Goal: Task Accomplishment & Management: Complete application form

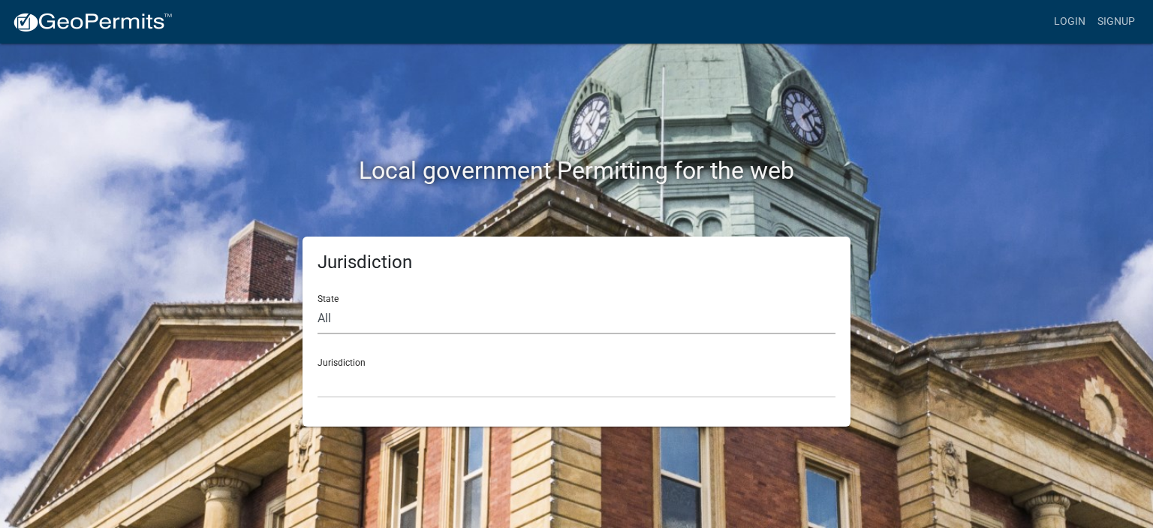
click at [492, 318] on select "All [US_STATE] [US_STATE] [US_STATE] [US_STATE] [US_STATE] [US_STATE] [US_STATE…" at bounding box center [577, 318] width 518 height 31
select select "[US_STATE]"
click at [318, 303] on select "All [US_STATE] [US_STATE] [US_STATE] [US_STATE] [US_STATE] [US_STATE] [US_STATE…" at bounding box center [577, 318] width 518 height 31
click at [411, 372] on select "[GEOGRAPHIC_DATA], [US_STATE] [GEOGRAPHIC_DATA], [US_STATE] [GEOGRAPHIC_DATA], …" at bounding box center [577, 382] width 518 height 31
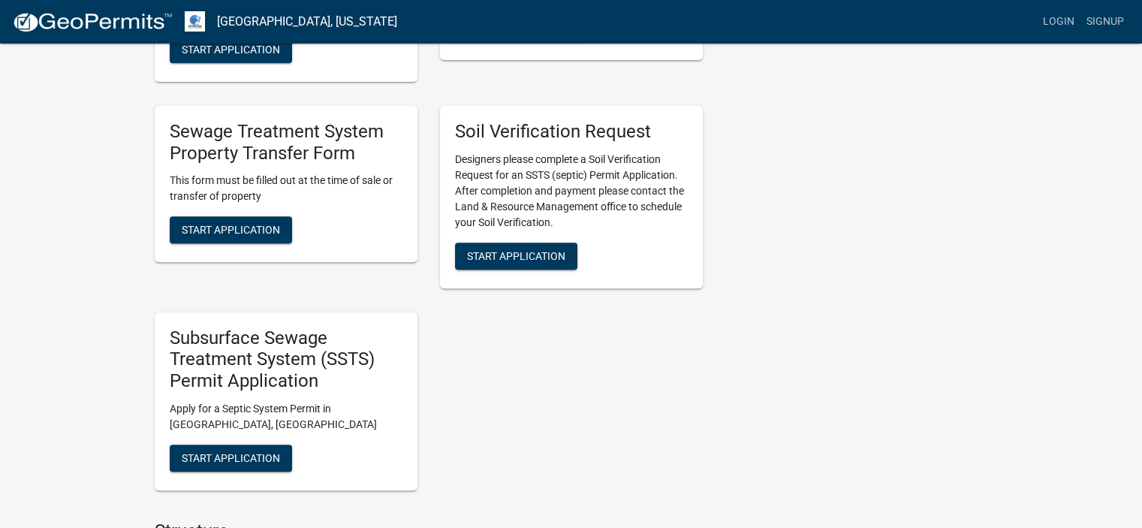
scroll to position [561, 0]
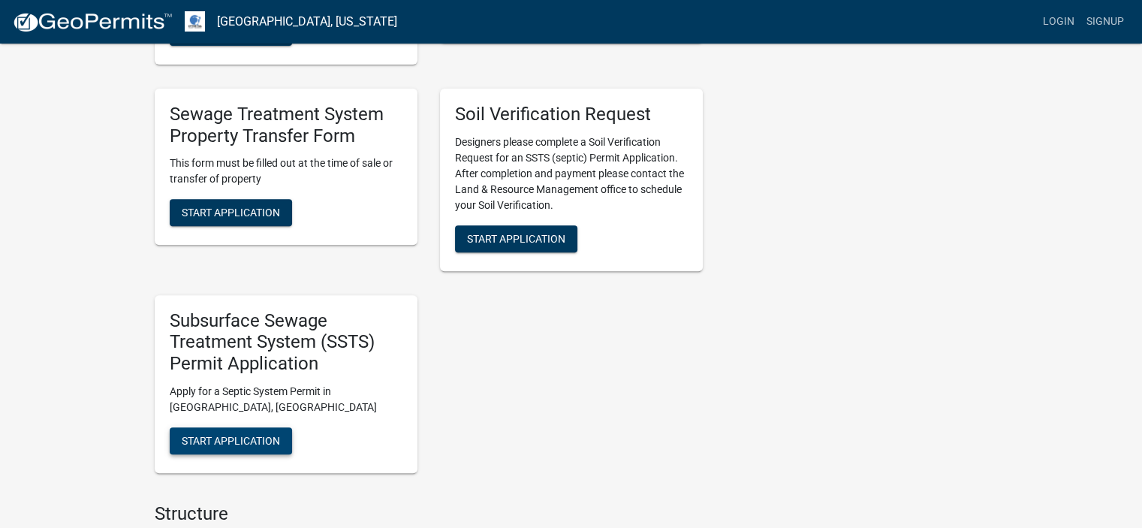
click at [213, 450] on button "Start Application" at bounding box center [231, 440] width 122 height 27
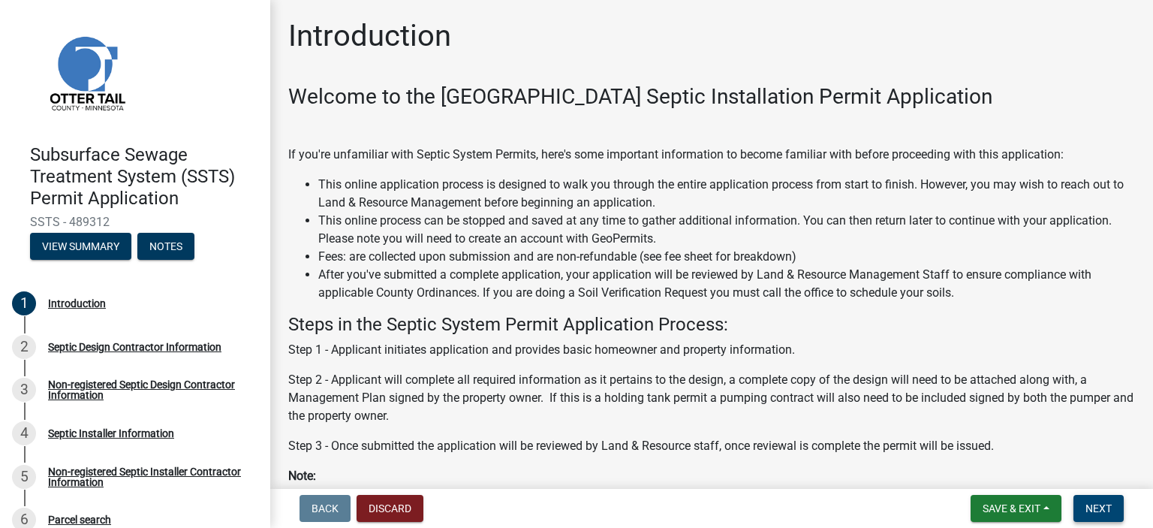
click at [1104, 506] on span "Next" at bounding box center [1099, 508] width 26 height 12
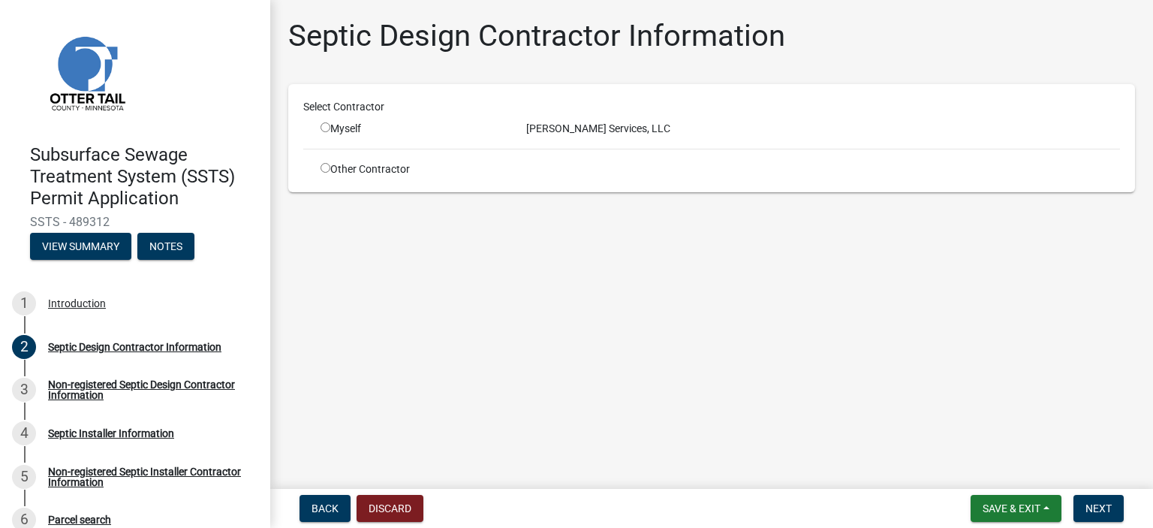
click at [321, 125] on input "radio" at bounding box center [326, 127] width 10 height 10
radio input "true"
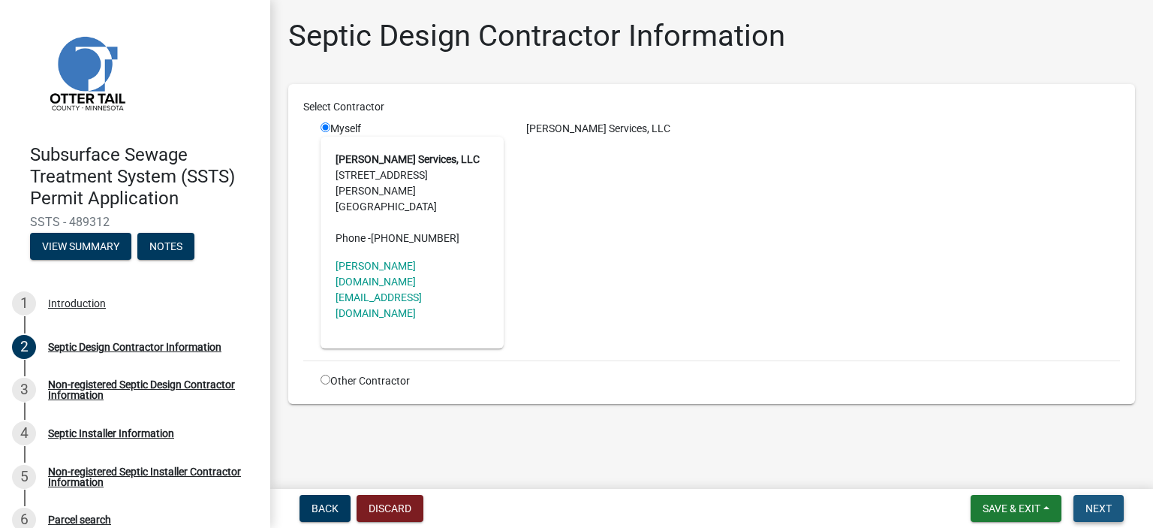
click at [1110, 496] on button "Next" at bounding box center [1099, 508] width 50 height 27
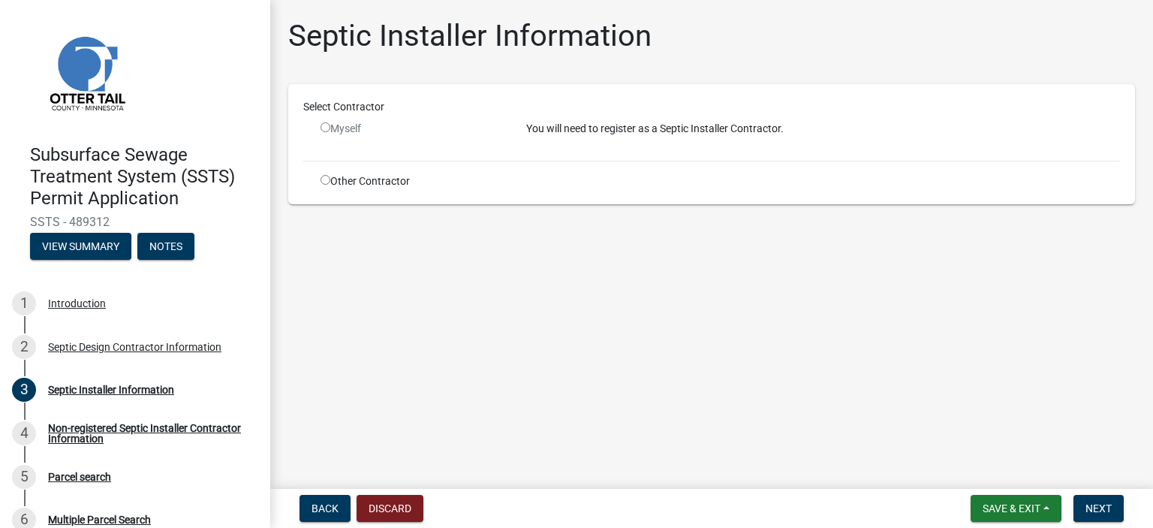
click at [325, 180] on input "radio" at bounding box center [326, 180] width 10 height 10
radio input "true"
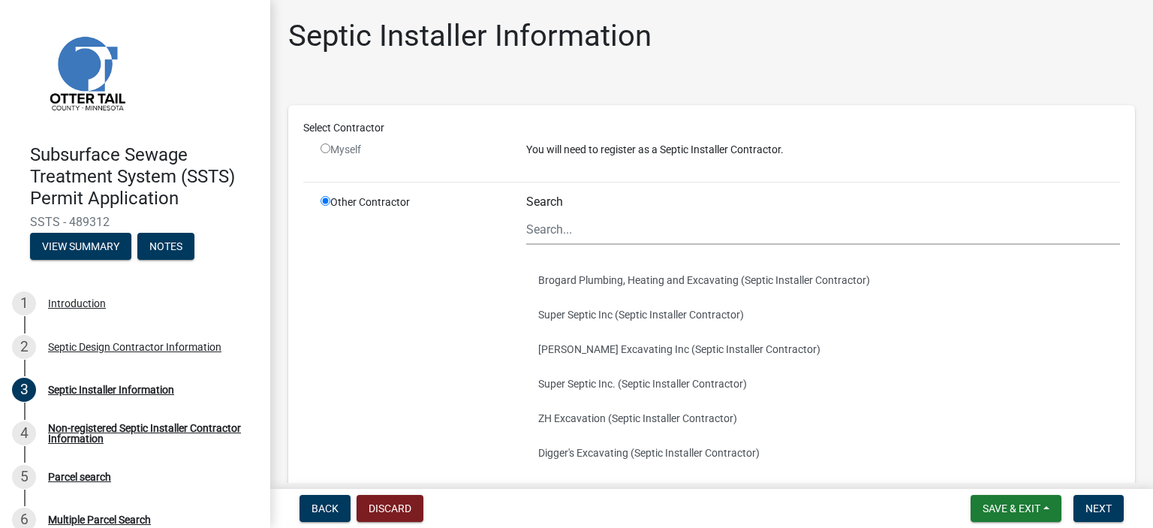
scroll to position [277, 0]
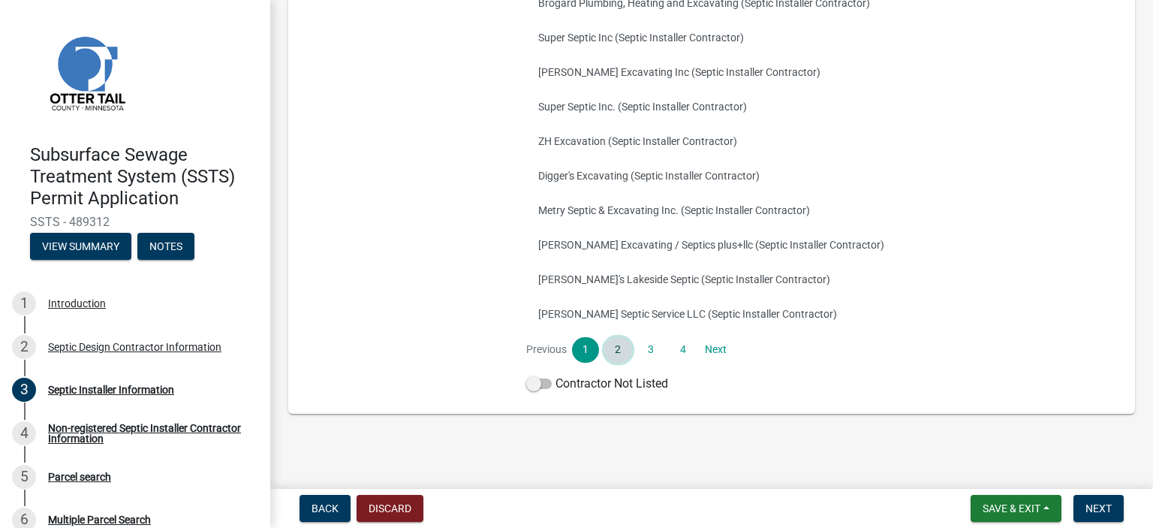
click at [613, 351] on link "2" at bounding box center [617, 350] width 27 height 26
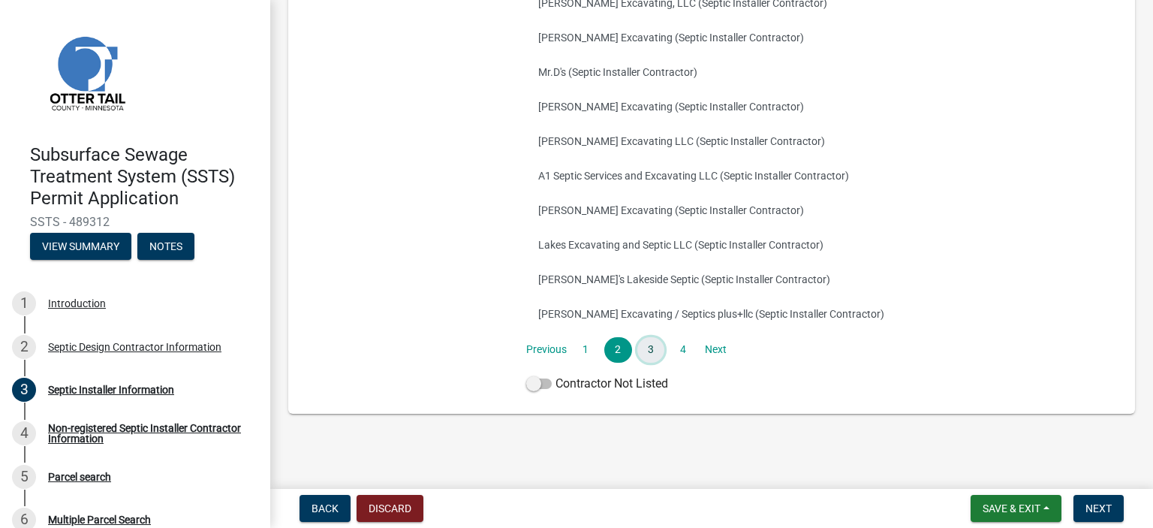
click at [643, 348] on link "3" at bounding box center [650, 350] width 27 height 26
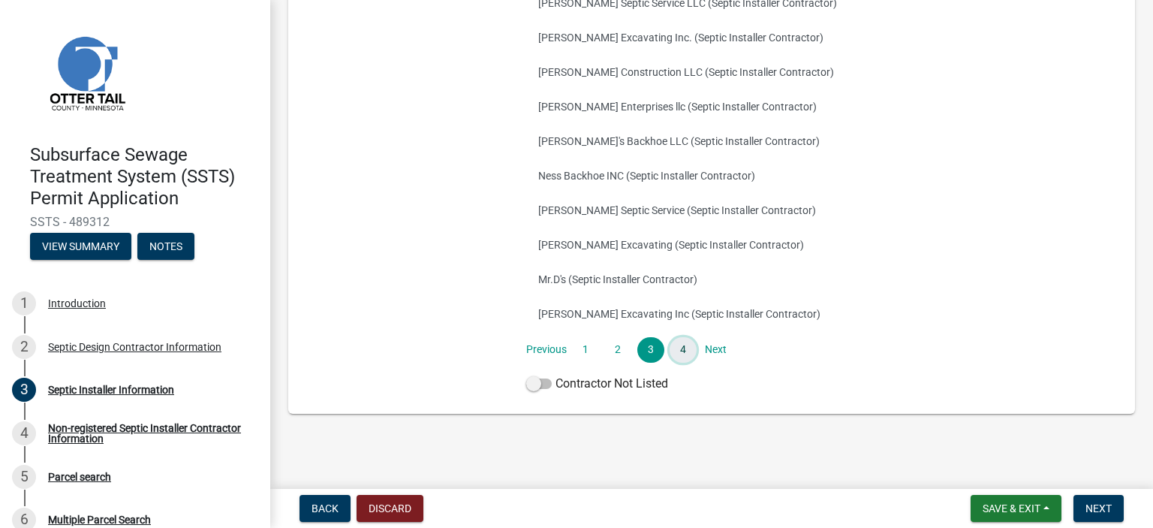
click at [680, 345] on link "4" at bounding box center [683, 350] width 27 height 26
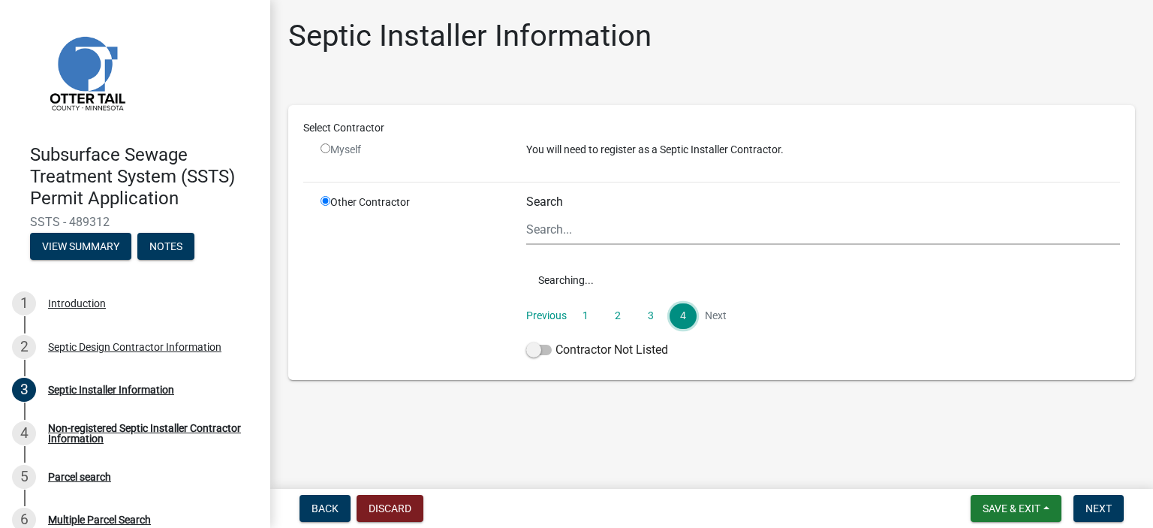
scroll to position [0, 0]
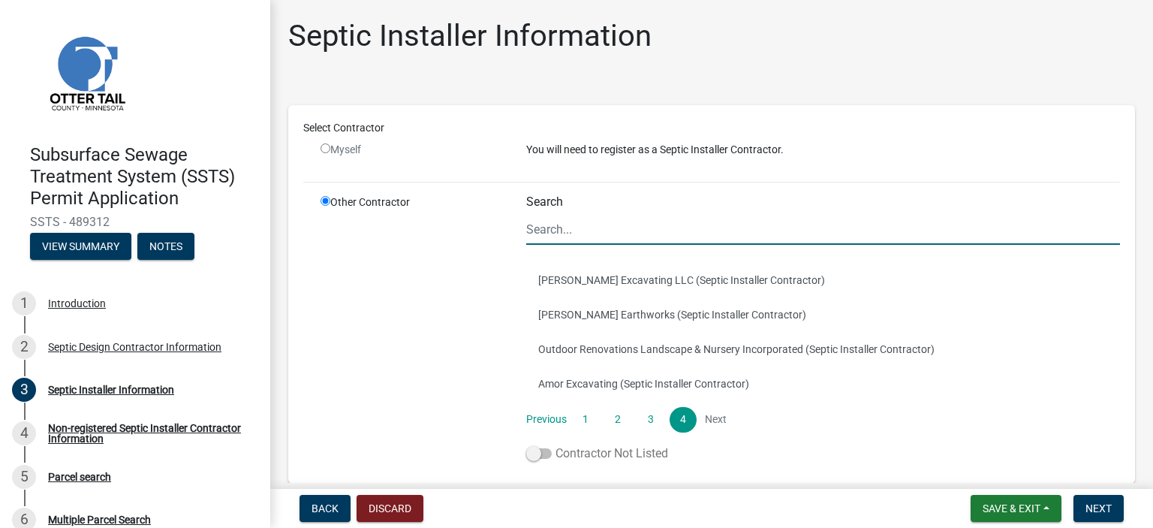
click at [535, 446] on label "Contractor Not Listed" at bounding box center [597, 453] width 142 height 18
click at [556, 444] on input "Contractor Not Listed" at bounding box center [556, 444] width 0 height 0
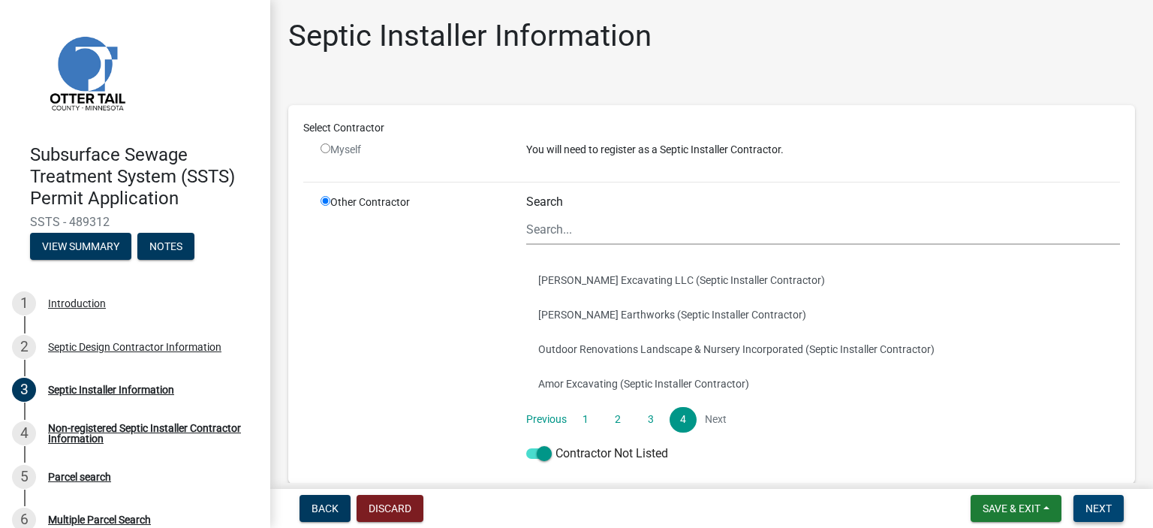
click at [1101, 504] on span "Next" at bounding box center [1099, 508] width 26 height 12
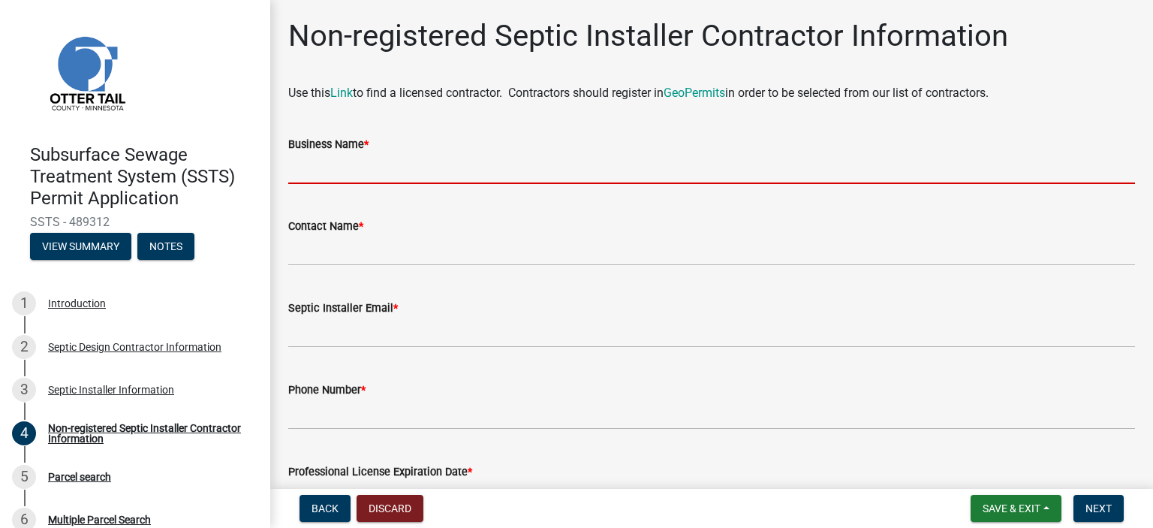
click at [353, 174] on input "Business Name *" at bounding box center [711, 168] width 847 height 31
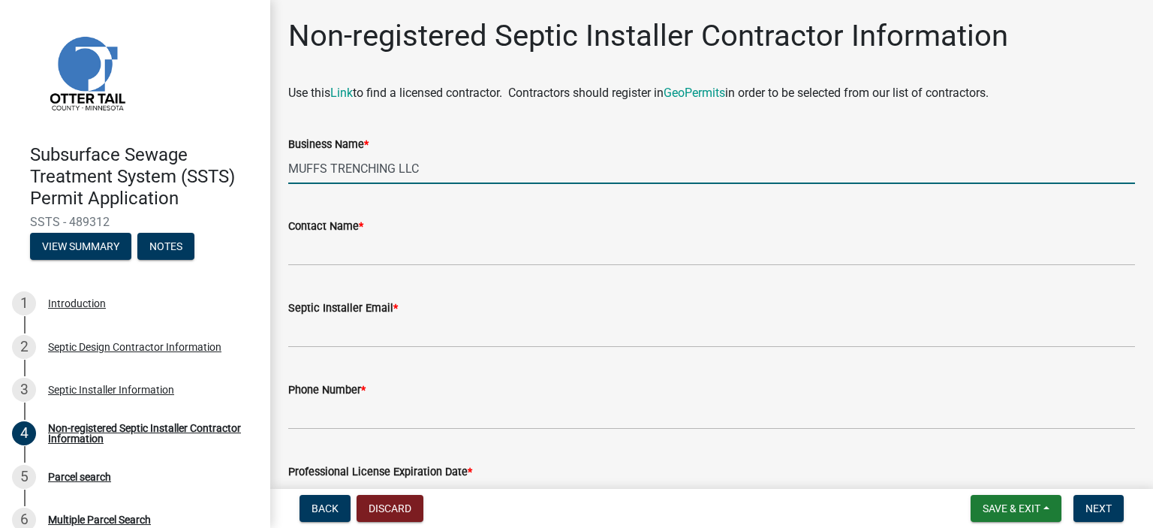
type input "MUFFS TRENCHING LLC"
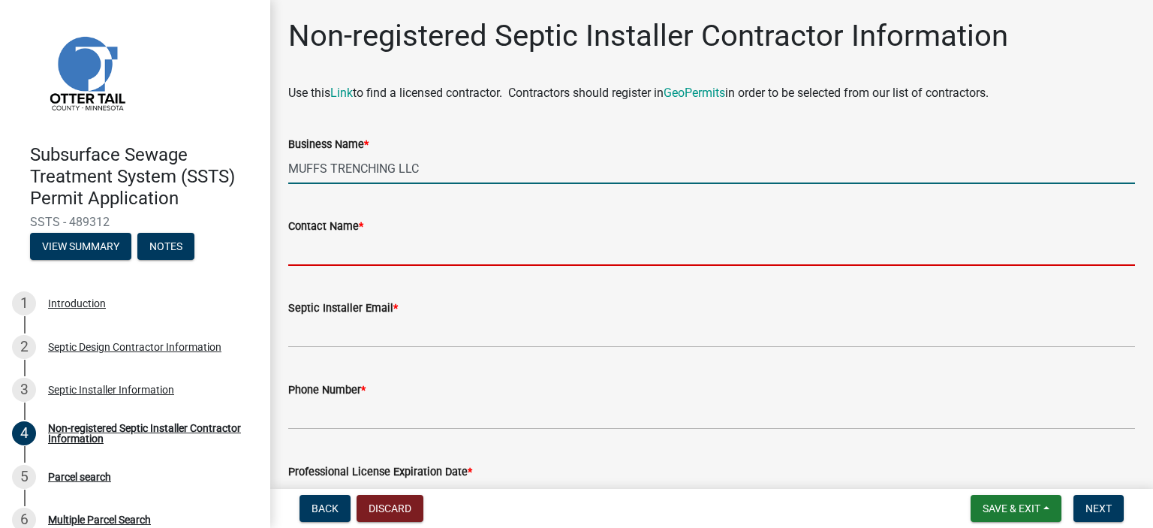
click at [297, 248] on input "Contact Name *" at bounding box center [711, 250] width 847 height 31
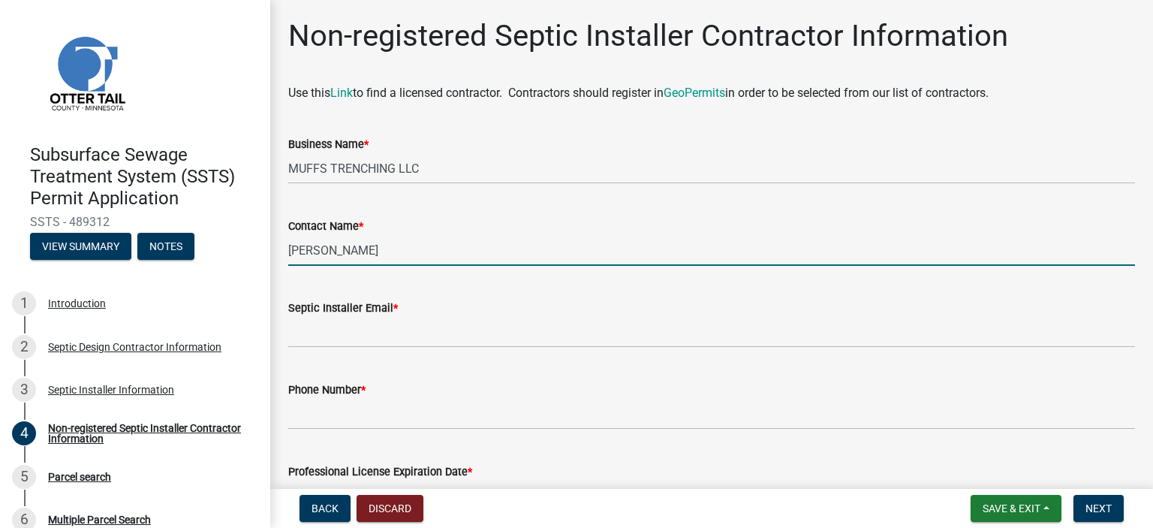
type input "[PERSON_NAME]"
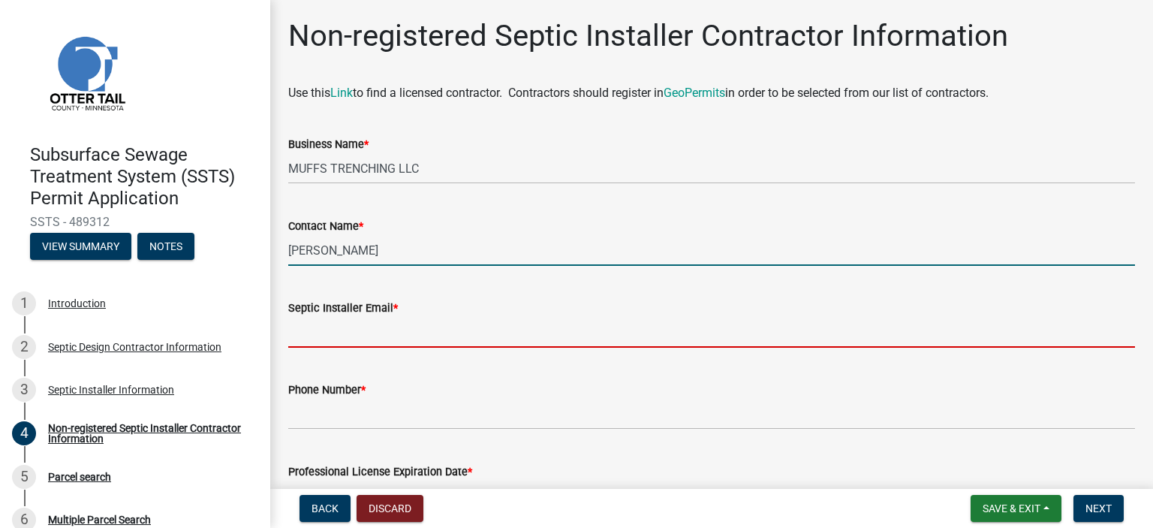
click at [315, 327] on input "Septic Installer Email *" at bounding box center [711, 332] width 847 height 31
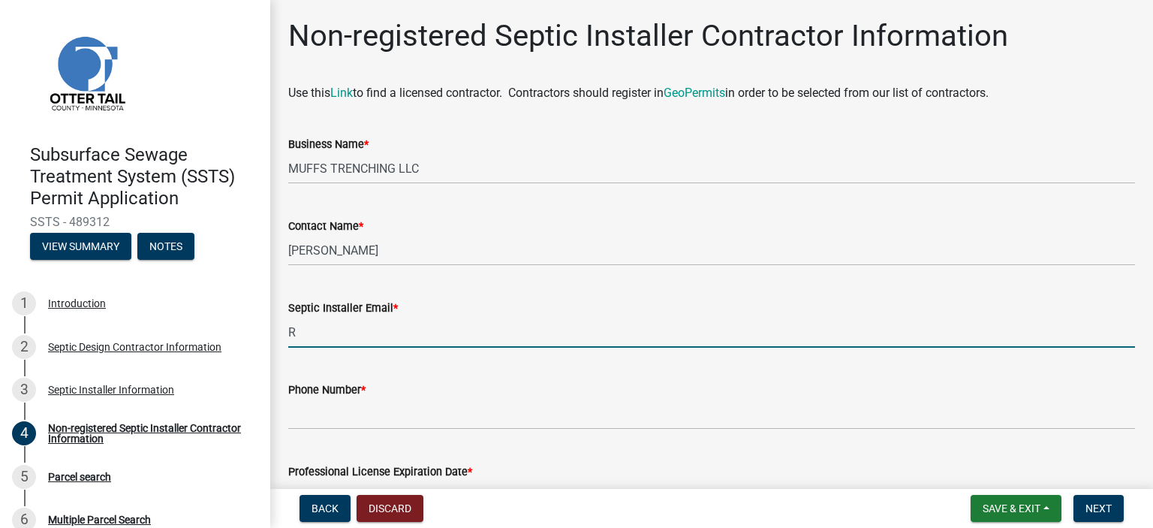
type input "[EMAIL_ADDRESS][DOMAIN_NAME]"
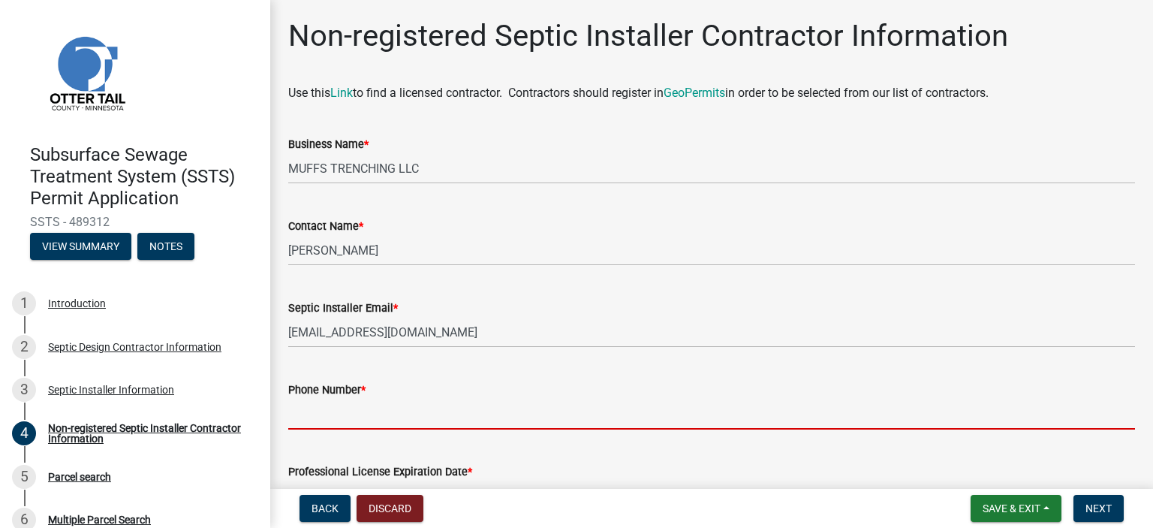
click at [310, 423] on input "Phone Number *" at bounding box center [711, 414] width 847 height 31
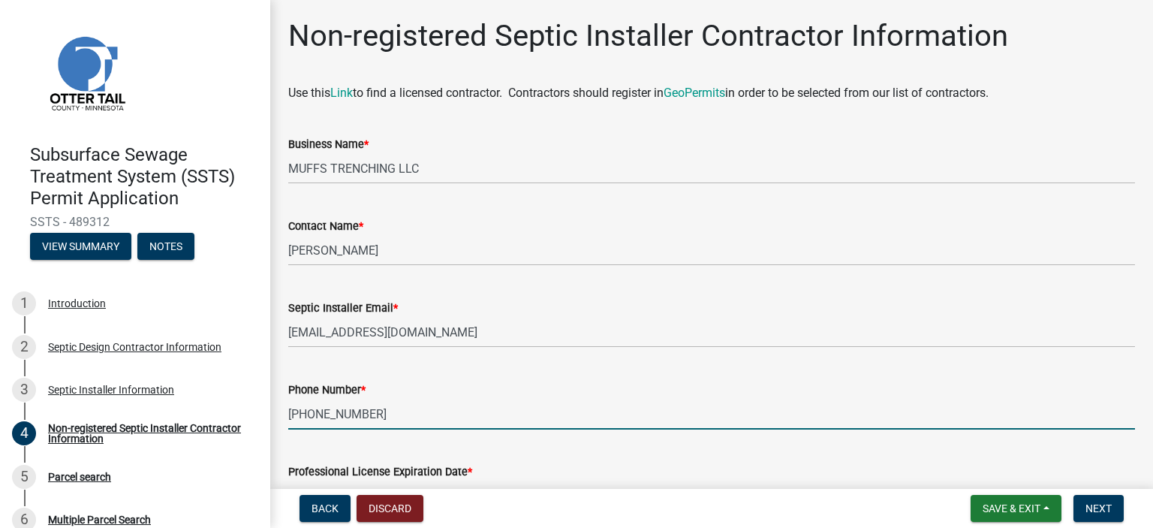
scroll to position [182, 0]
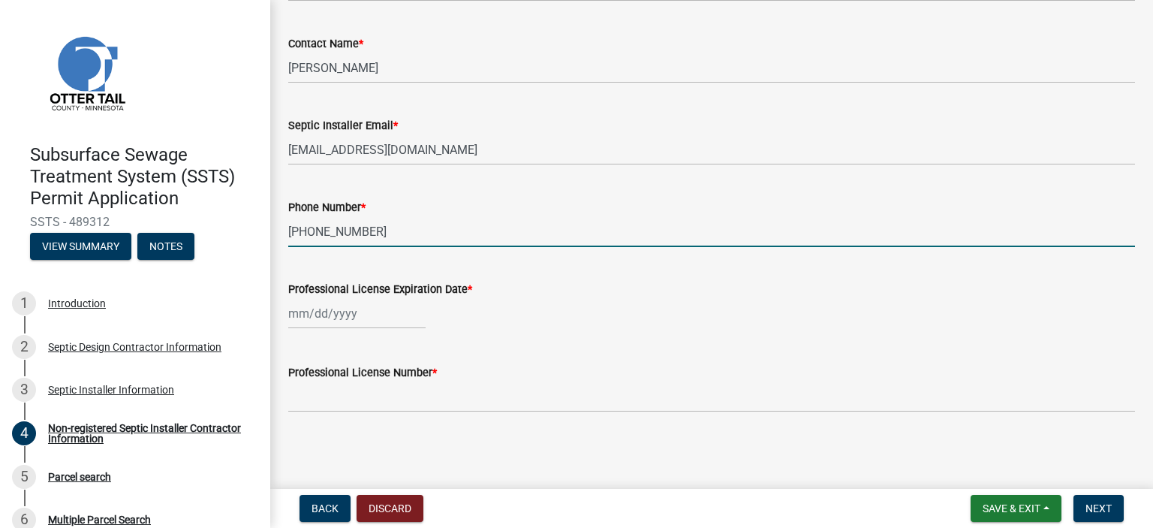
type input "[PHONE_NUMBER]"
click at [324, 306] on div at bounding box center [356, 313] width 137 height 31
select select "10"
select select "2025"
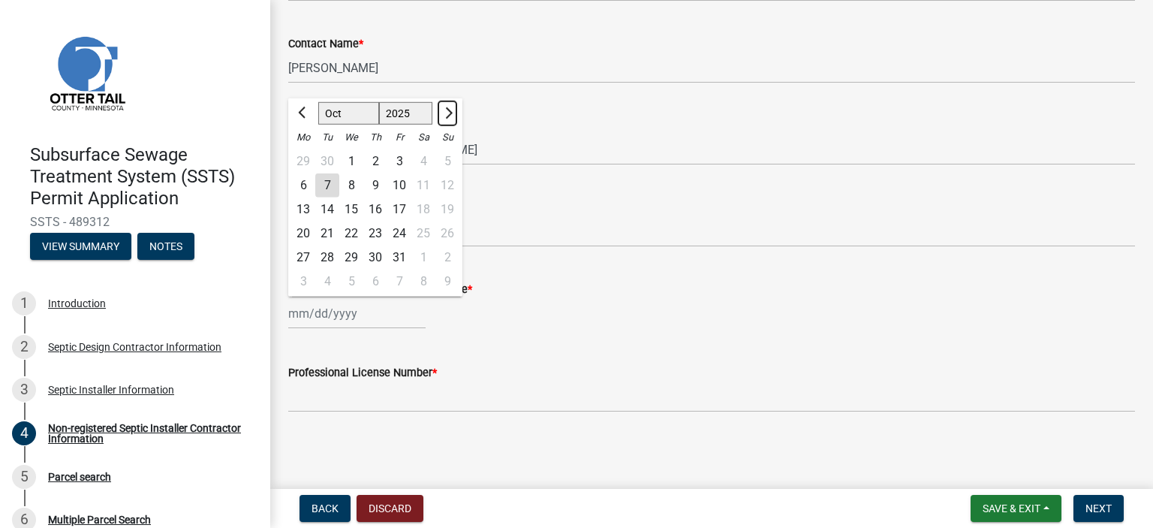
click at [448, 118] on button "Next month" at bounding box center [447, 113] width 18 height 24
select select "1"
select select "2026"
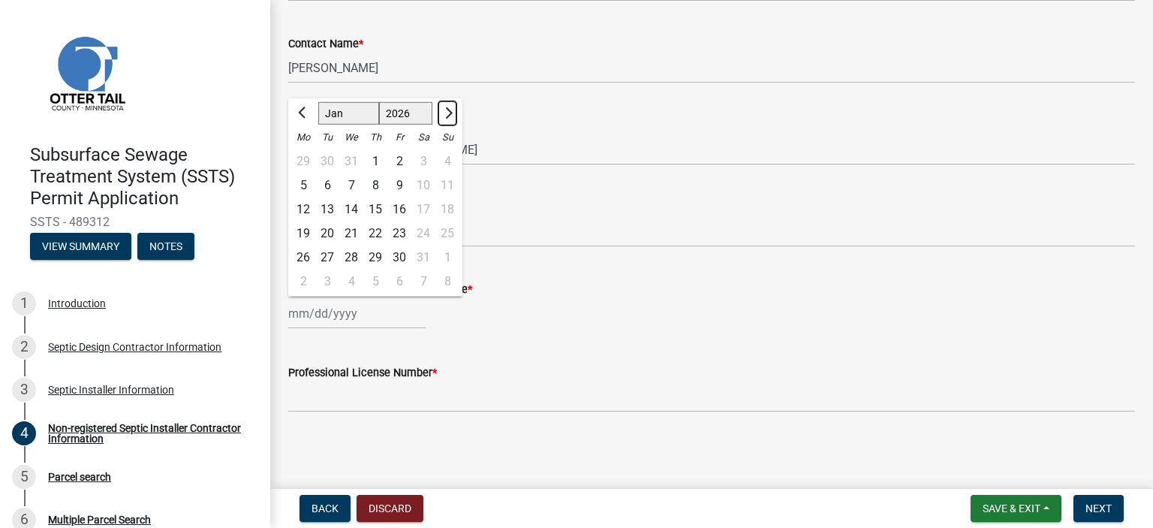
click at [448, 118] on button "Next month" at bounding box center [447, 113] width 18 height 24
select select "4"
click at [324, 209] on div "14" at bounding box center [327, 209] width 24 height 24
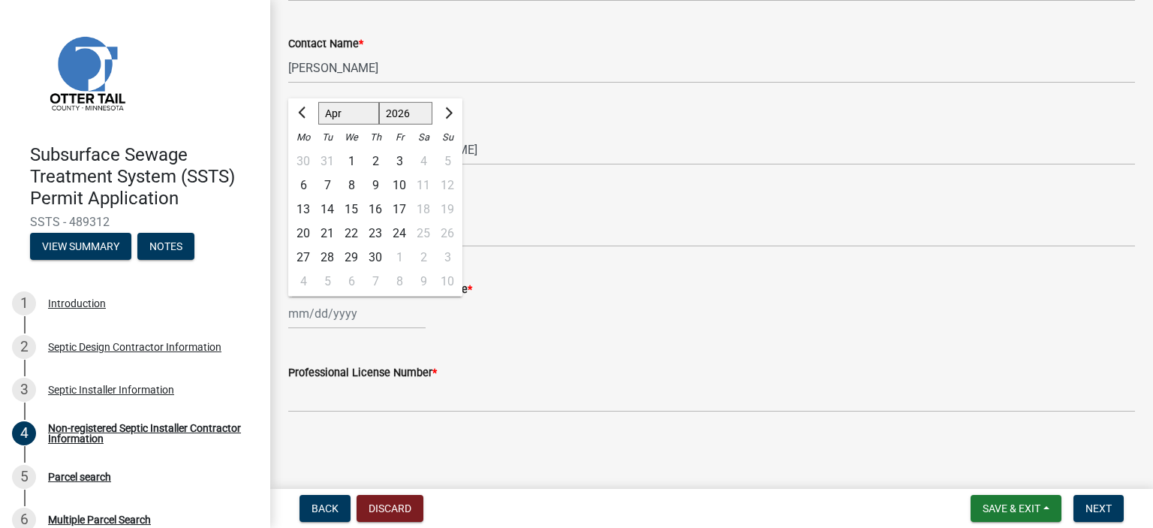
type input "[DATE]"
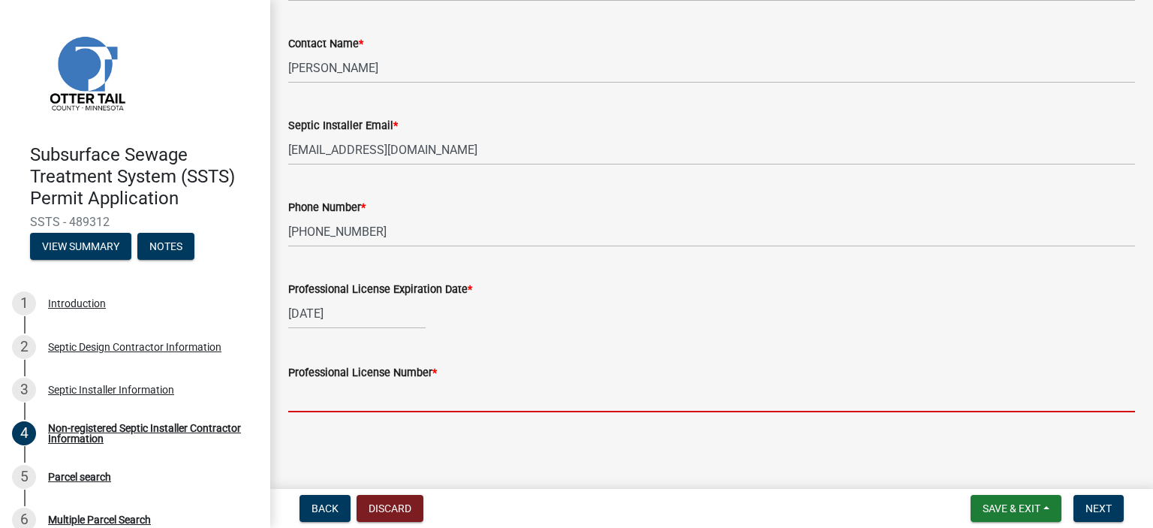
click at [331, 387] on input "Professional License Number *" at bounding box center [711, 396] width 847 height 31
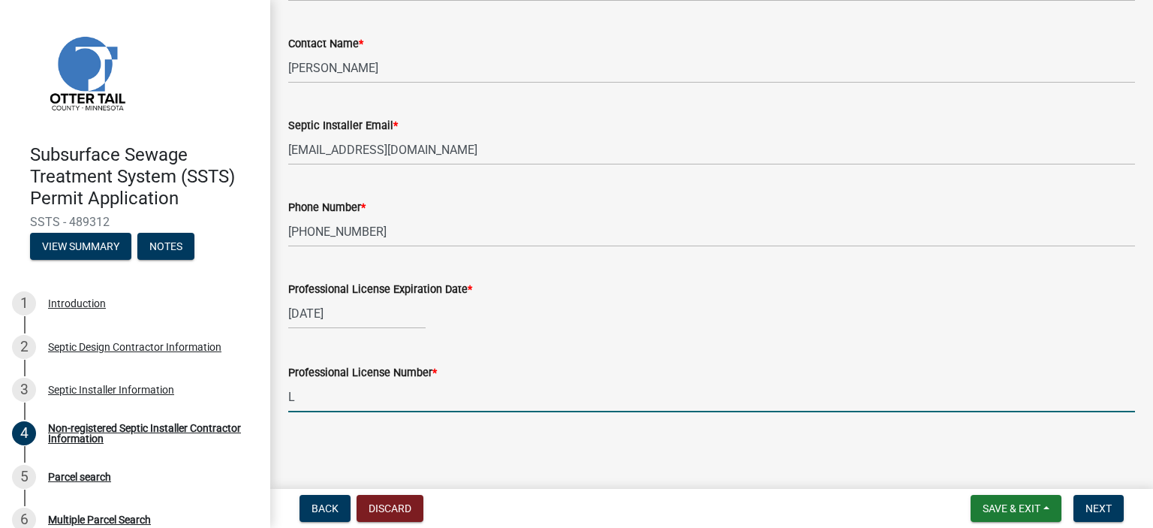
type input "L576"
click at [1078, 499] on button "Next" at bounding box center [1099, 508] width 50 height 27
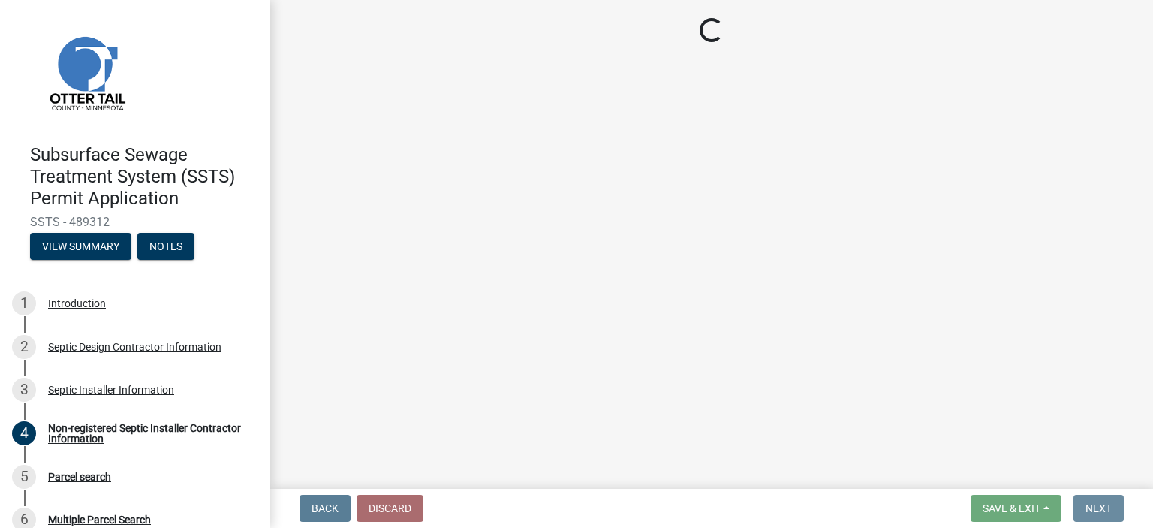
scroll to position [0, 0]
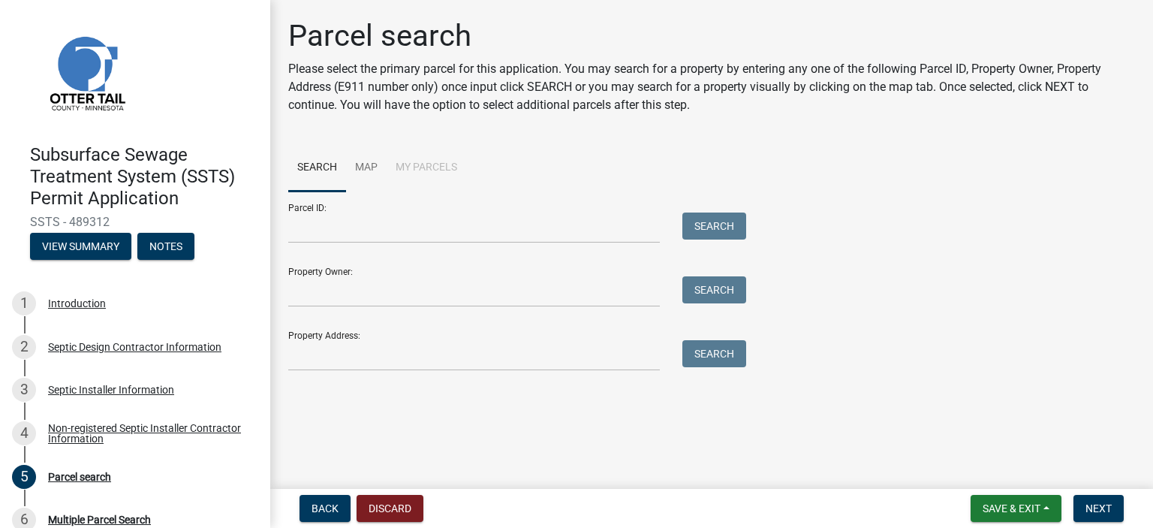
click at [426, 206] on div "Parcel ID: Search" at bounding box center [513, 217] width 450 height 52
click at [417, 225] on input "Parcel ID:" at bounding box center [474, 227] width 372 height 31
click at [712, 220] on button "Search" at bounding box center [715, 225] width 64 height 27
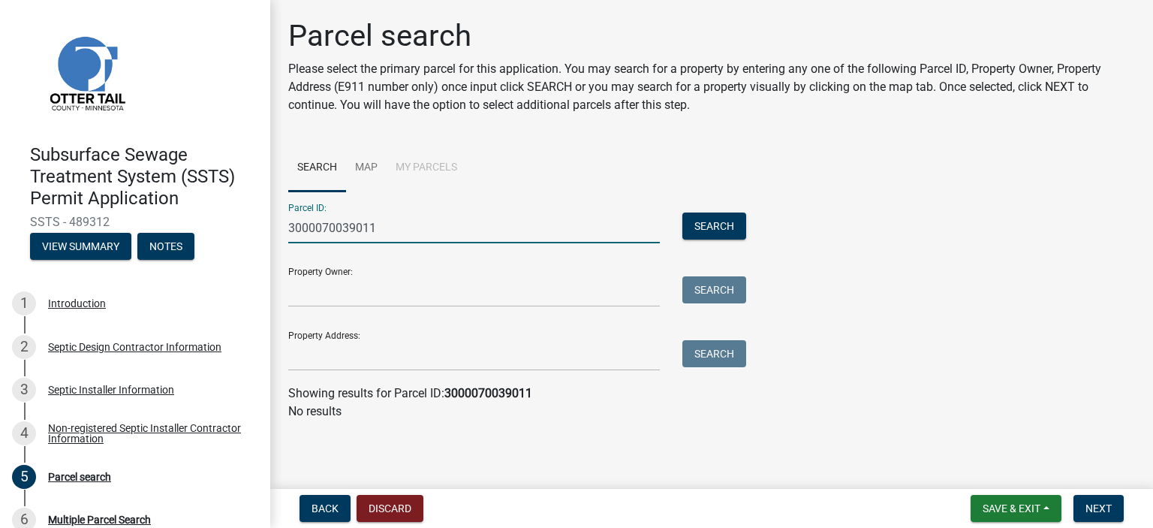
click at [315, 229] on input "3000070039011" at bounding box center [474, 227] width 372 height 31
type input "30000070039011"
click at [701, 226] on button "Search" at bounding box center [715, 225] width 64 height 27
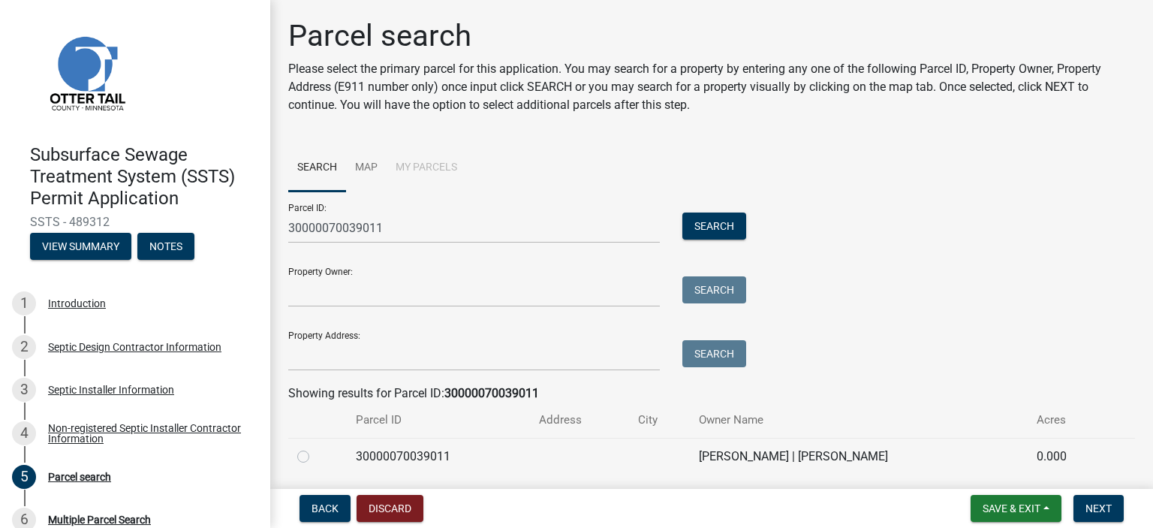
click at [315, 447] on label at bounding box center [315, 447] width 0 height 0
click at [315, 456] on input "radio" at bounding box center [320, 452] width 10 height 10
radio input "true"
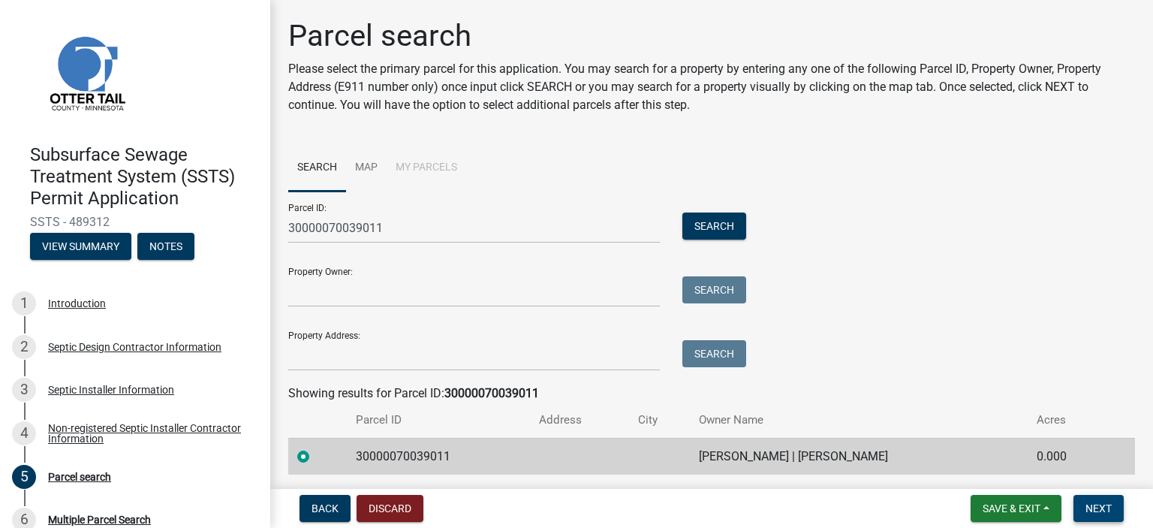
click at [1113, 496] on button "Next" at bounding box center [1099, 508] width 50 height 27
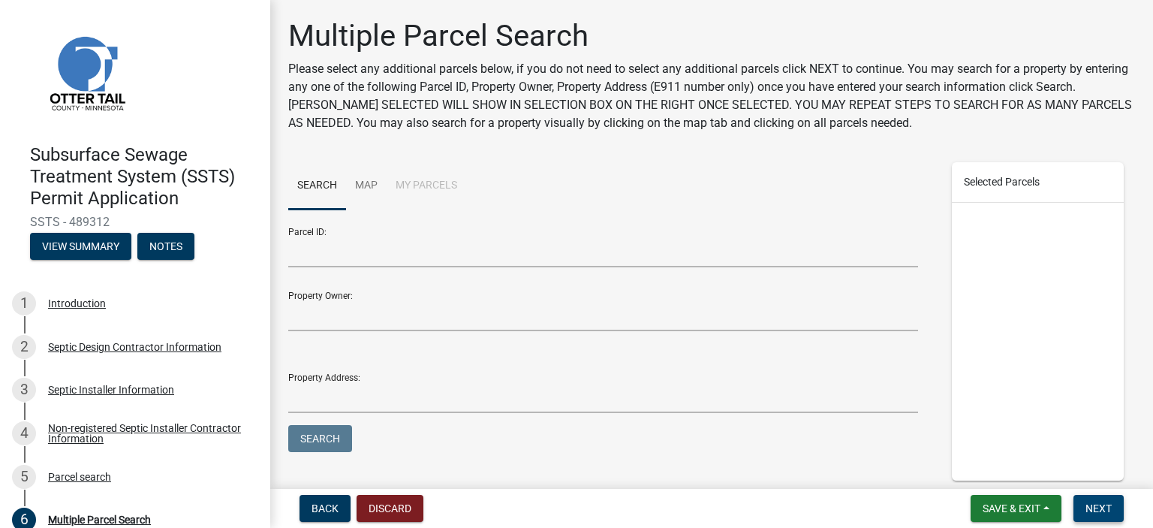
click at [1105, 506] on span "Next" at bounding box center [1099, 508] width 26 height 12
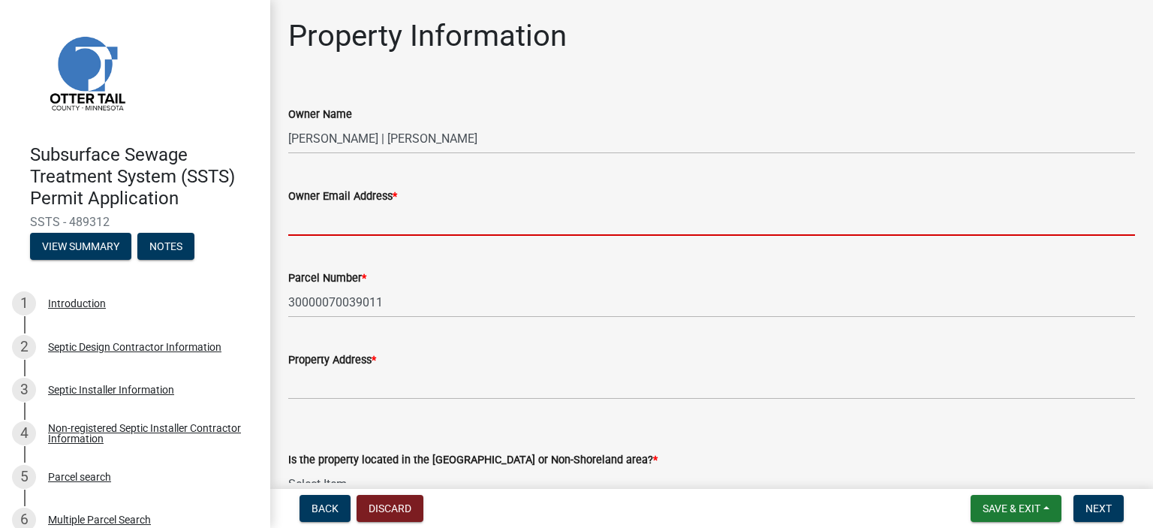
click at [394, 229] on input "Owner Email Address *" at bounding box center [711, 220] width 847 height 31
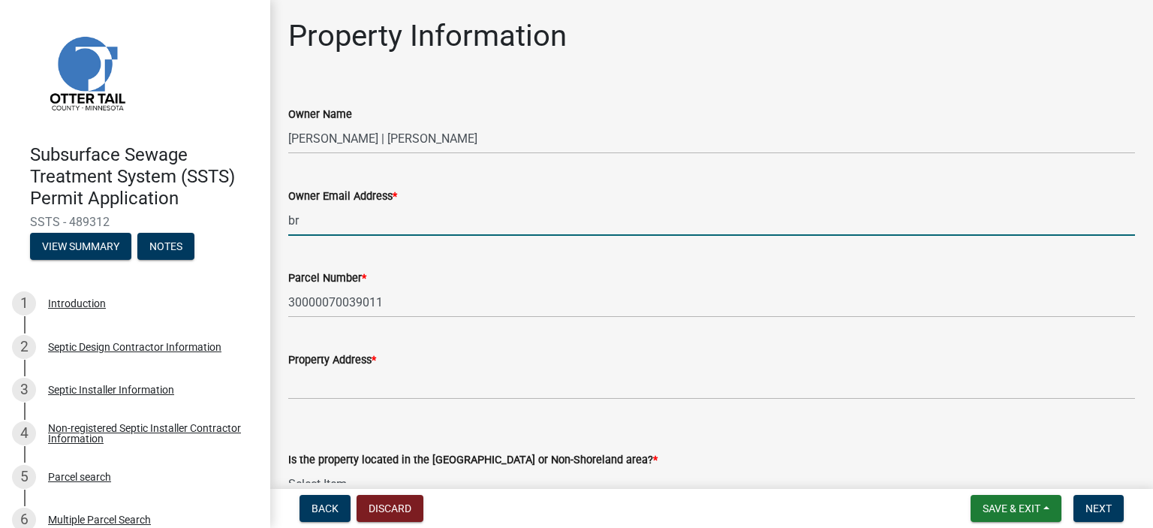
type input "[PERSON_NAME][EMAIL_ADDRESS][DOMAIN_NAME]"
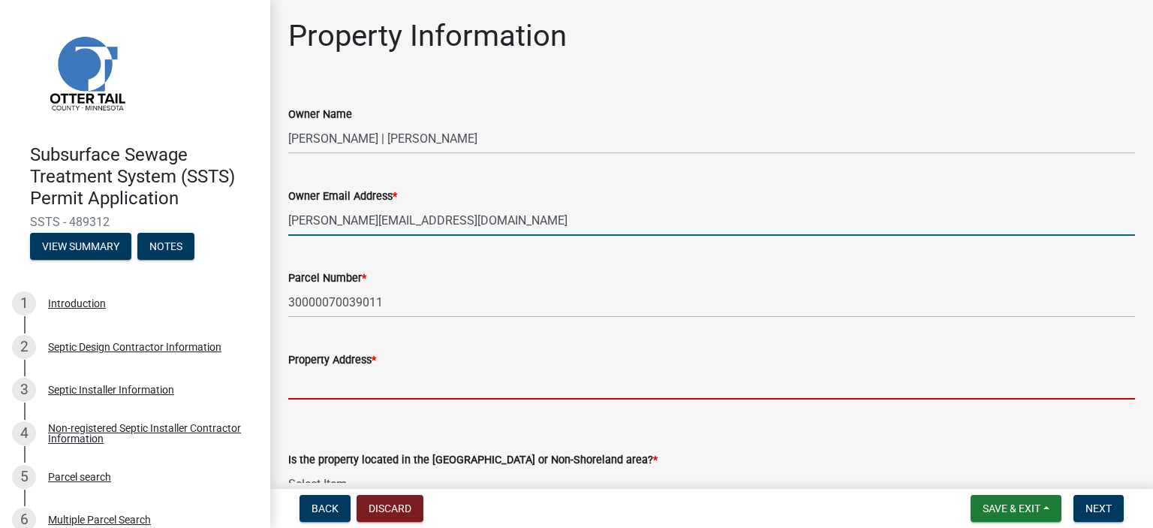
click at [348, 390] on input "Property Address *" at bounding box center [711, 384] width 847 height 31
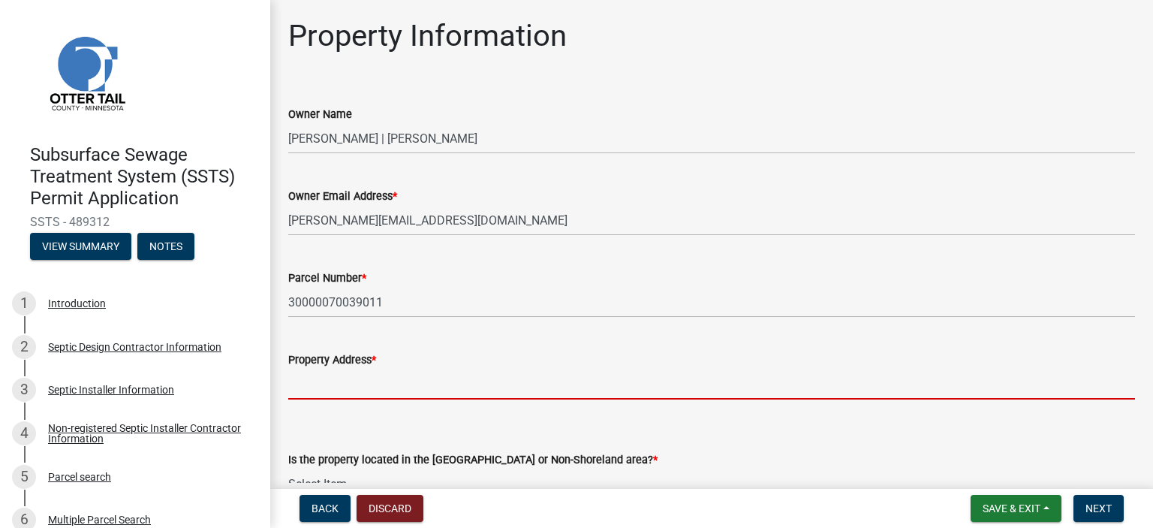
type input "UNASSIGNED"
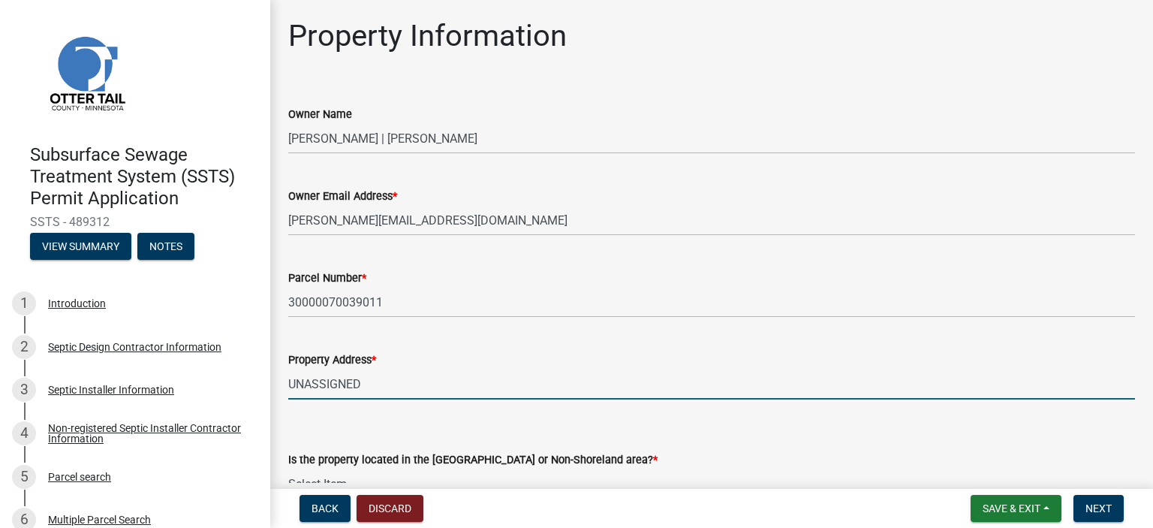
scroll to position [88, 0]
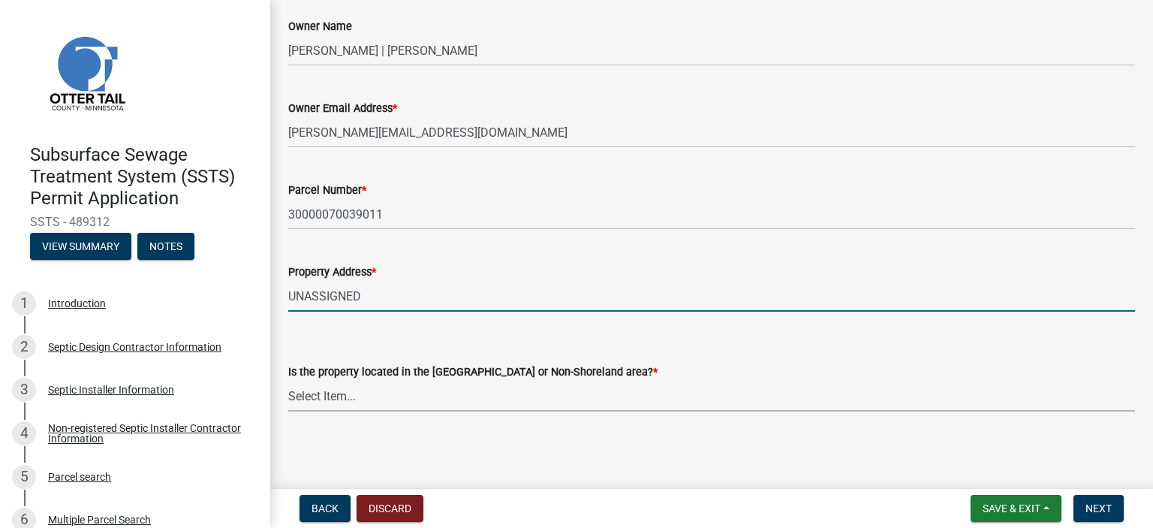
click at [306, 384] on select "Select Item... Shoreland Non-Shoreland" at bounding box center [711, 396] width 847 height 31
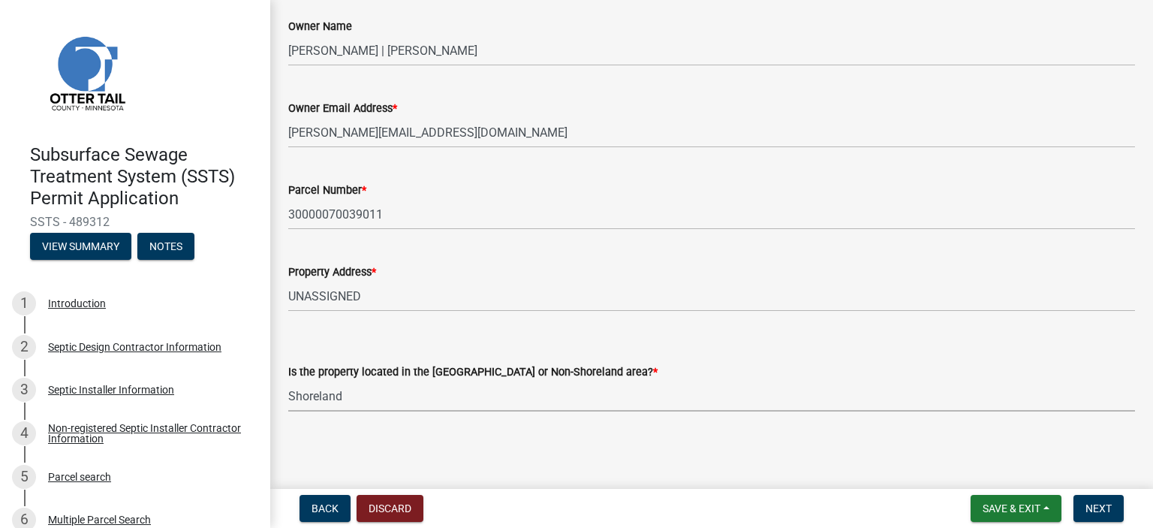
click at [288, 381] on select "Select Item... Shoreland Non-Shoreland" at bounding box center [711, 396] width 847 height 31
select select "f91142e6-e911-469c-9754-896c7e7f9e05"
click at [1095, 503] on span "Next" at bounding box center [1099, 508] width 26 height 12
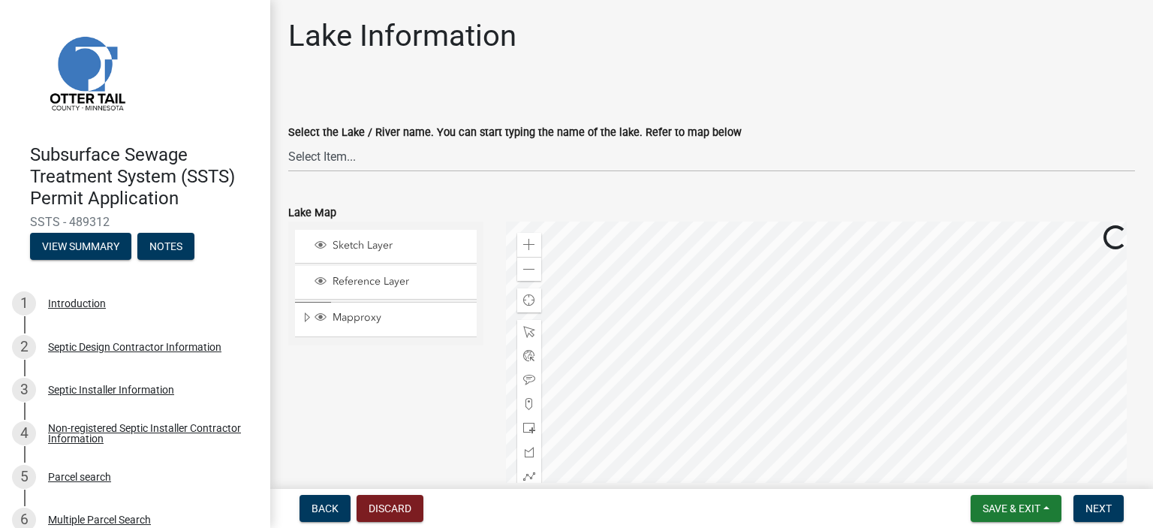
click at [466, 140] on div "Select the Lake / River name. You can start typing the name of the lake. Refer …" at bounding box center [711, 132] width 847 height 18
click at [438, 154] on select "Select Item... None [PERSON_NAME] 56-031 [PERSON_NAME] 56-118 [PERSON_NAME] 56-…" at bounding box center [711, 156] width 847 height 31
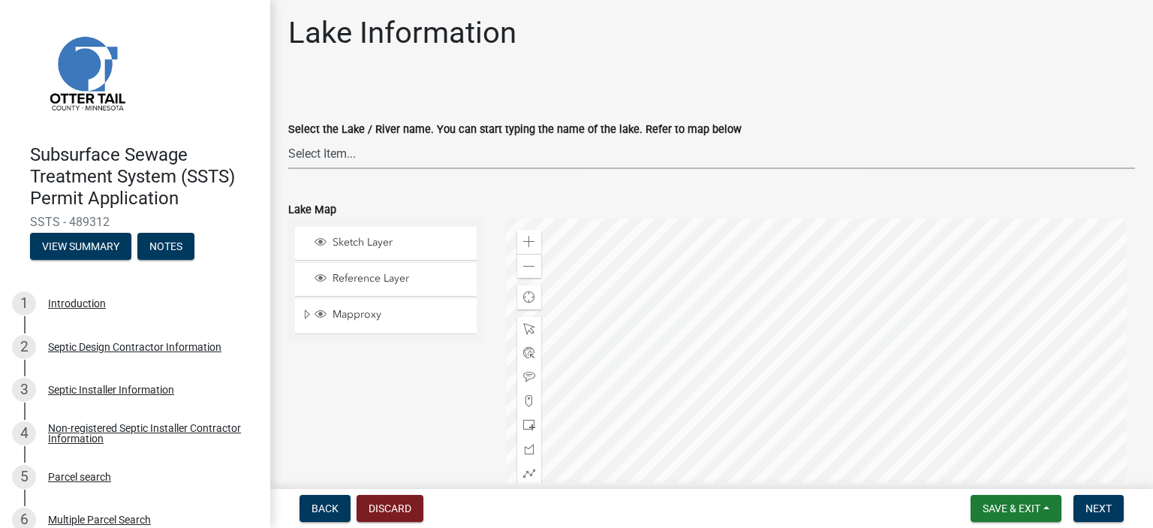
click at [336, 148] on select "Select Item... None [PERSON_NAME] 56-031 [PERSON_NAME] 56-118 [PERSON_NAME] 56-…" at bounding box center [711, 153] width 847 height 31
click at [288, 138] on select "Select Item... None [PERSON_NAME] 56-031 [PERSON_NAME] 56-118 [PERSON_NAME] 56-…" at bounding box center [711, 153] width 847 height 31
click at [803, 149] on select "Select Item... None [PERSON_NAME] 56-031 [PERSON_NAME] 56-118 [PERSON_NAME] 56-…" at bounding box center [711, 153] width 847 height 31
click at [288, 138] on select "Select Item... None [PERSON_NAME] 56-031 [PERSON_NAME] 56-118 [PERSON_NAME] 56-…" at bounding box center [711, 153] width 847 height 31
select select "e4b33f5c-9d69-4241-90c9-2caf5b76647b"
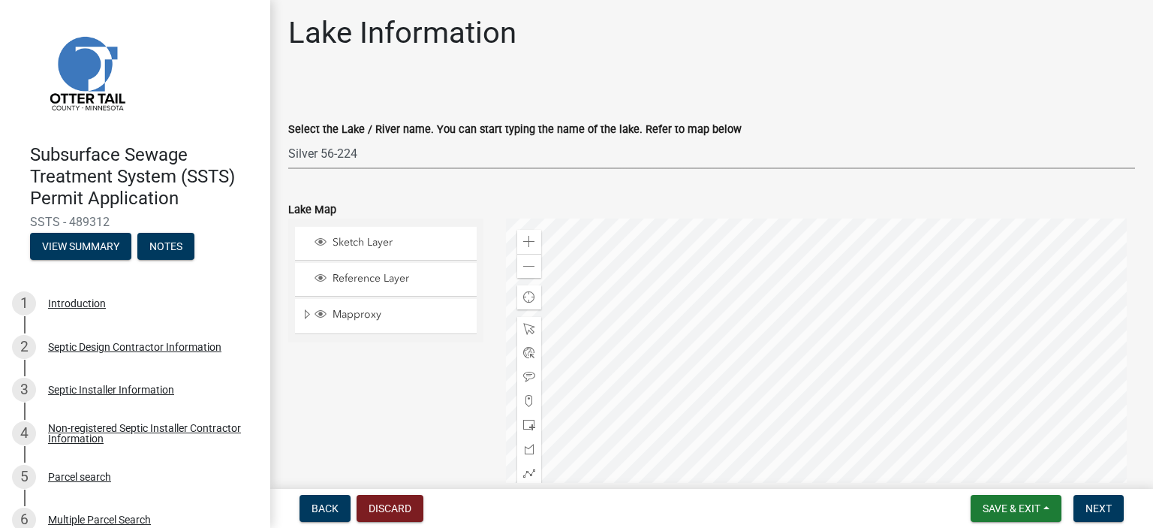
scroll to position [425, 0]
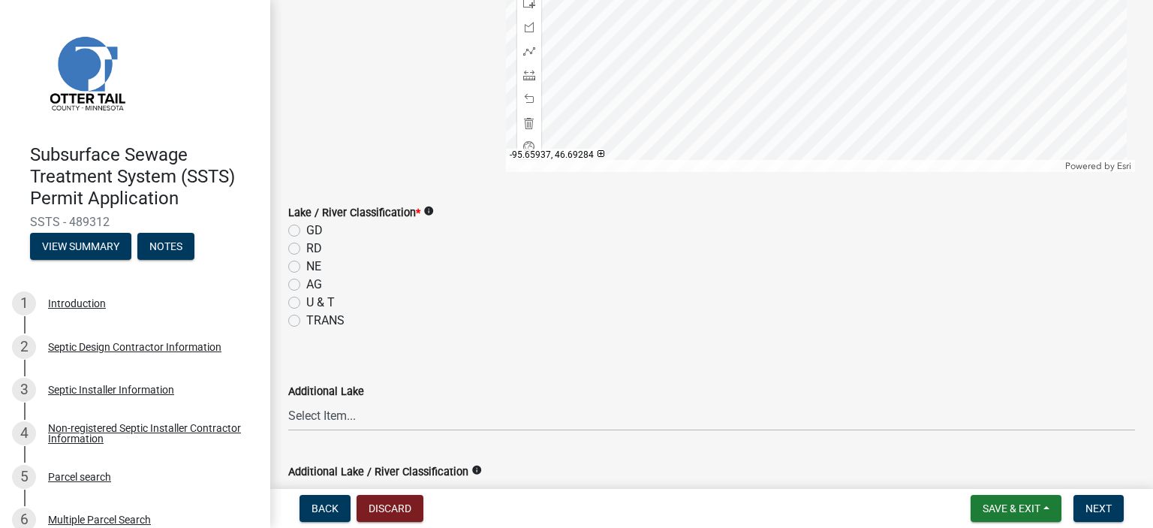
click at [306, 264] on label "NE" at bounding box center [313, 267] width 15 height 18
click at [306, 264] on input "NE" at bounding box center [311, 263] width 10 height 10
radio input "true"
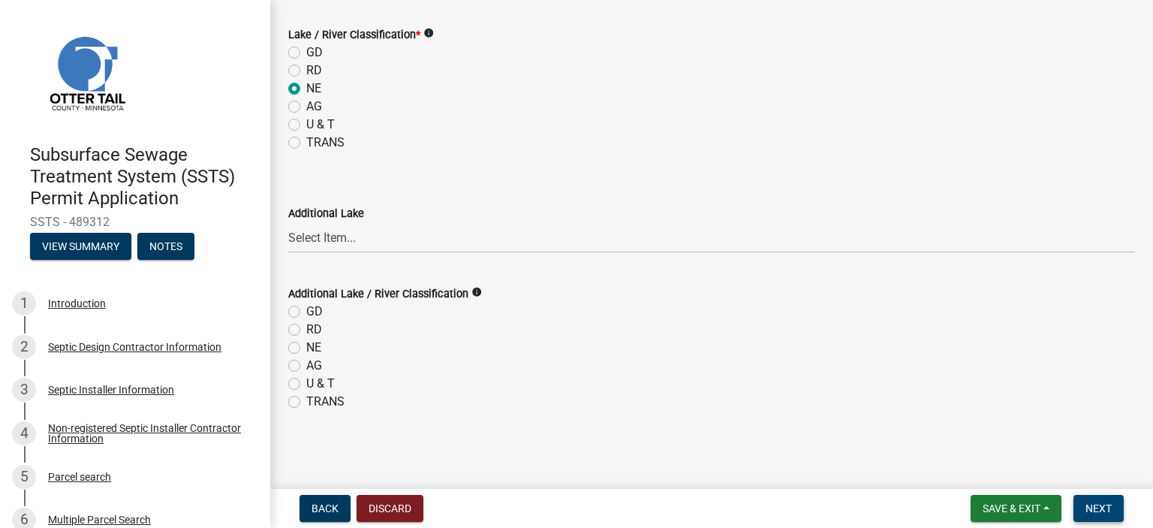
click at [1092, 504] on span "Next" at bounding box center [1099, 508] width 26 height 12
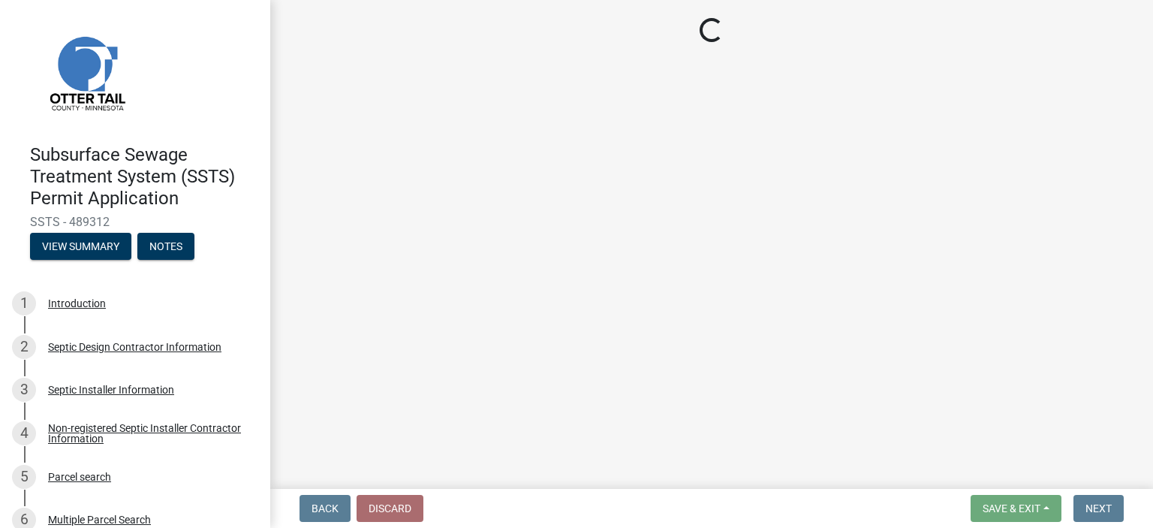
scroll to position [0, 0]
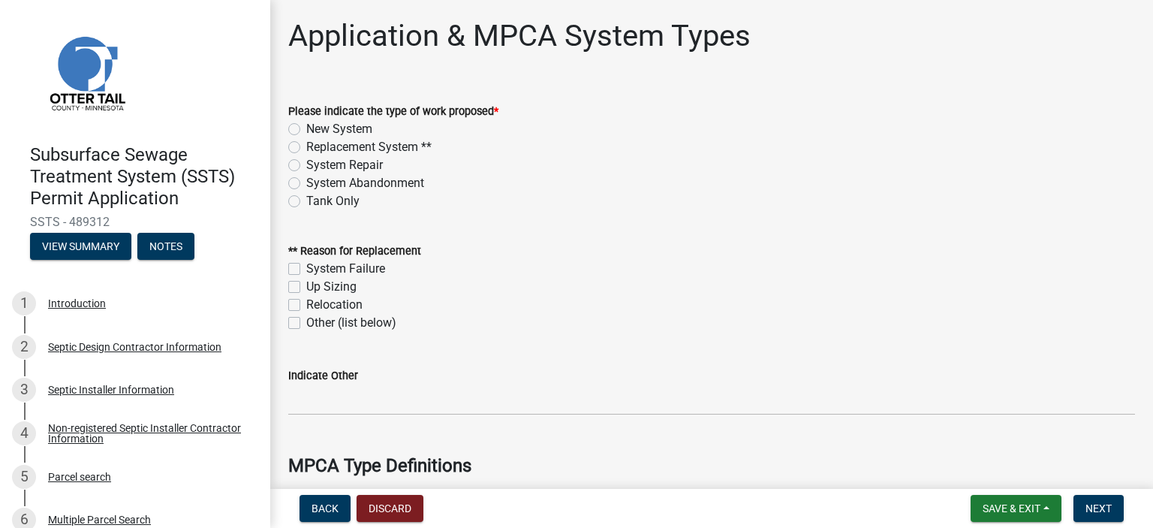
click at [306, 197] on label "Tank Only" at bounding box center [332, 201] width 53 height 18
click at [306, 197] on input "Tank Only" at bounding box center [311, 197] width 10 height 10
radio input "true"
click at [1084, 502] on button "Next" at bounding box center [1099, 508] width 50 height 27
click at [1084, 501] on button "Next" at bounding box center [1099, 508] width 50 height 27
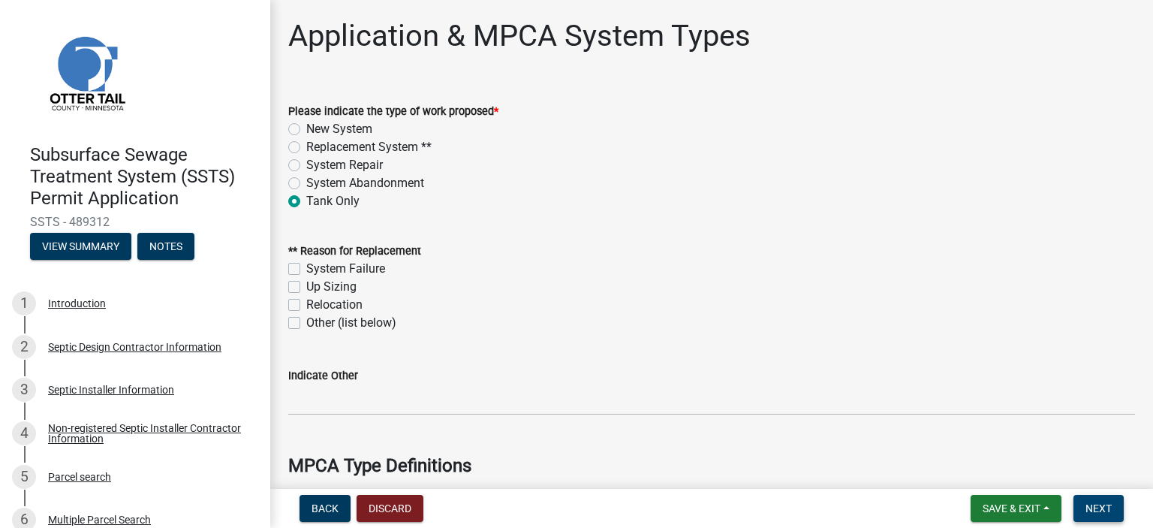
scroll to position [422, 0]
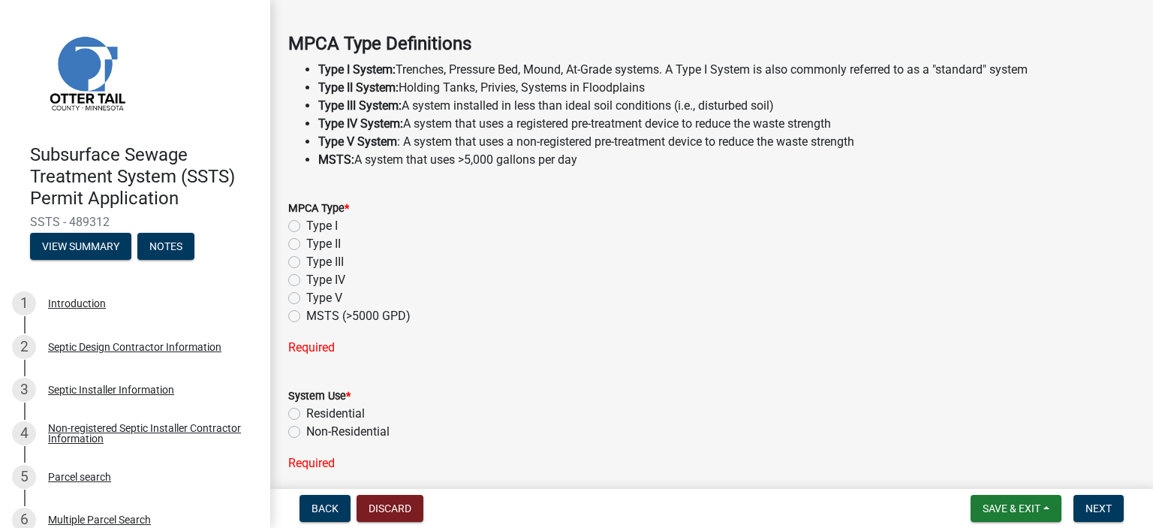
click at [306, 240] on label "Type II" at bounding box center [323, 244] width 35 height 18
click at [306, 240] on input "Type II" at bounding box center [311, 240] width 10 height 10
radio input "true"
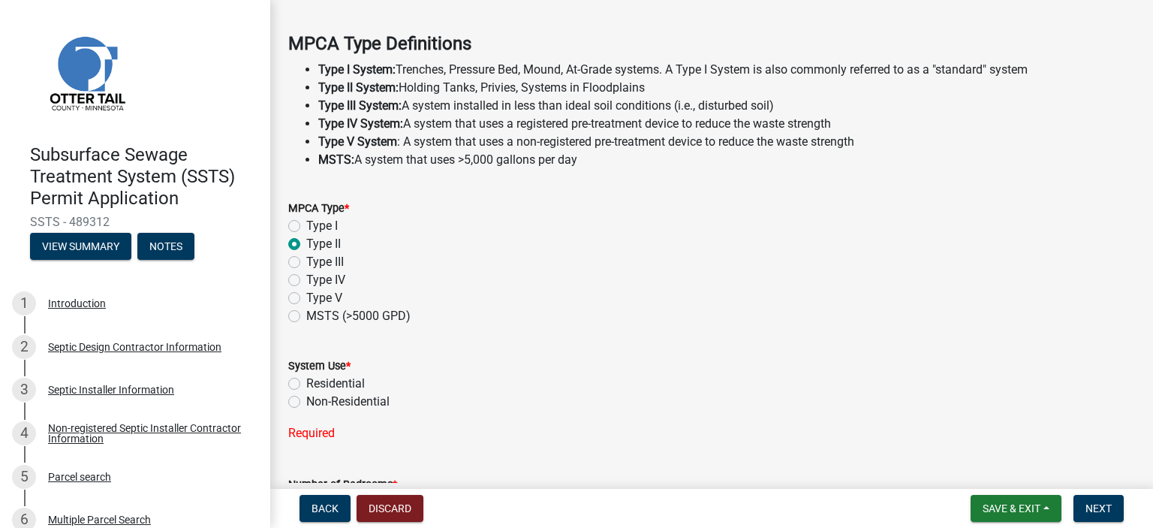
click at [306, 396] on label "Non-Residential" at bounding box center [347, 402] width 83 height 18
click at [306, 396] on input "Non-Residential" at bounding box center [311, 398] width 10 height 10
radio input "true"
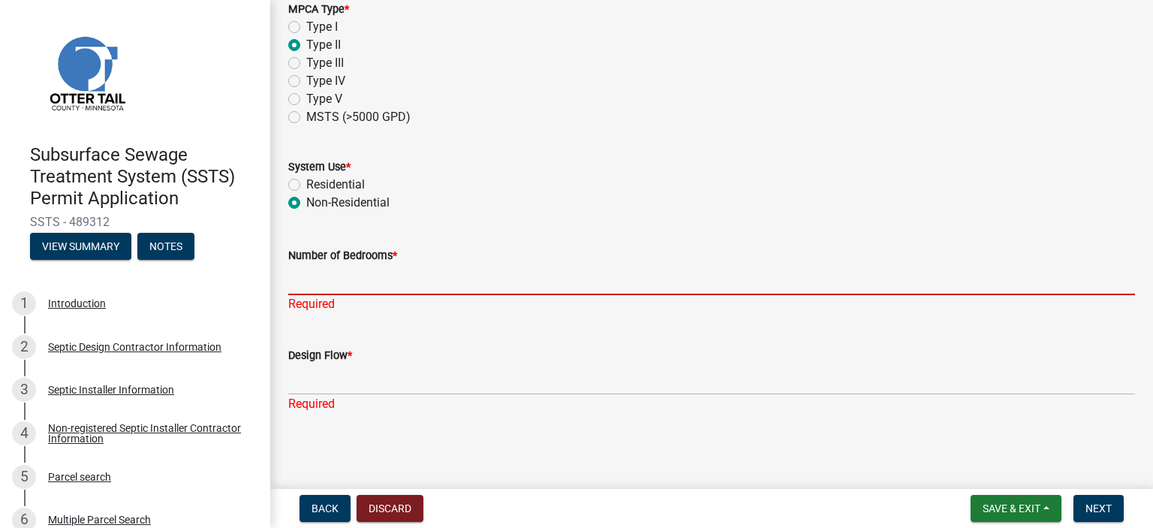
click at [306, 279] on input "Number of Bedrooms *" at bounding box center [711, 279] width 847 height 31
type input "0"
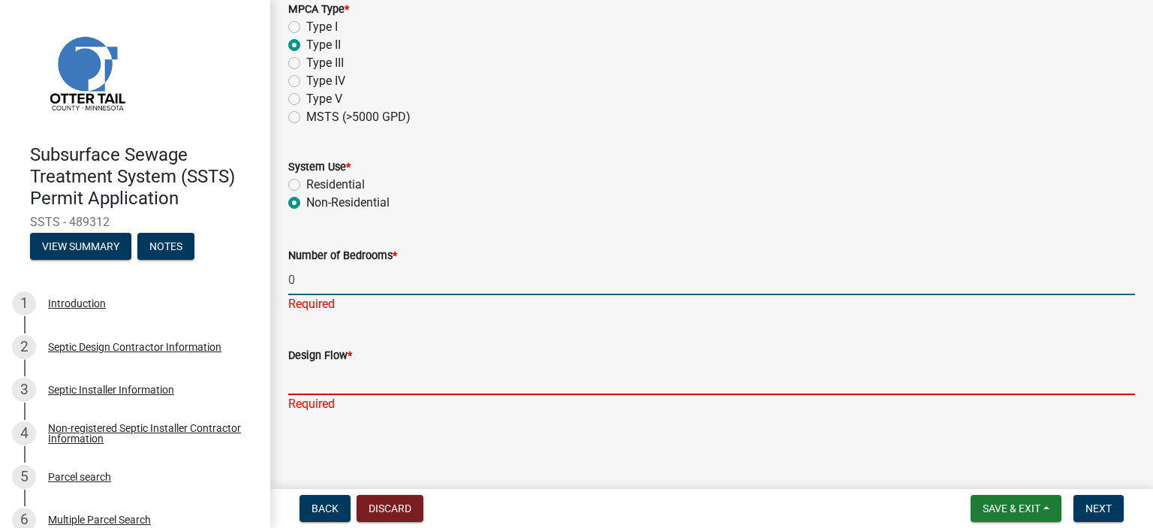
click at [331, 384] on input "Design Flow *" at bounding box center [711, 379] width 847 height 31
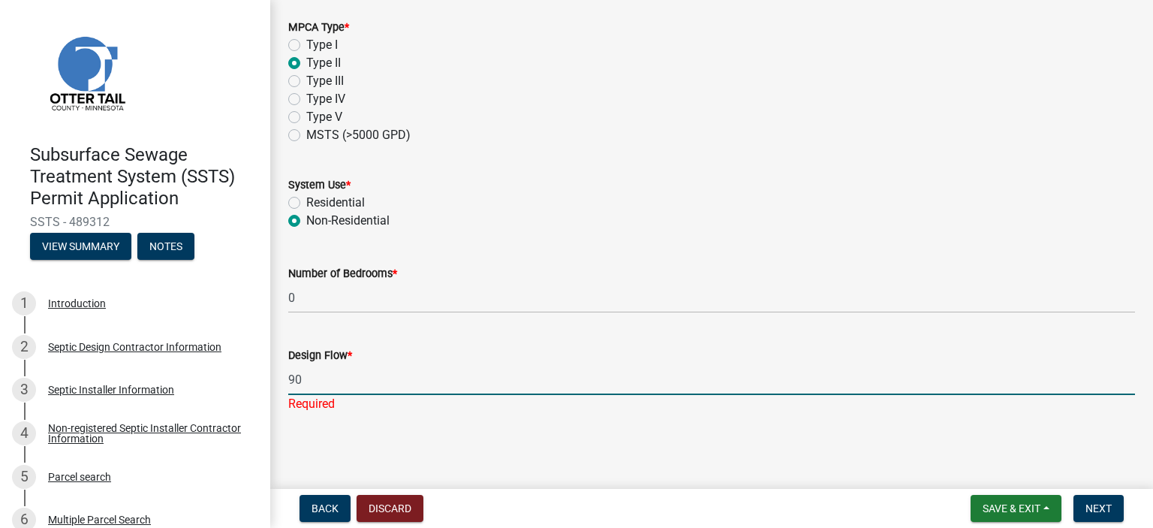
type input "90"
click at [1092, 510] on span "Next" at bounding box center [1099, 508] width 26 height 12
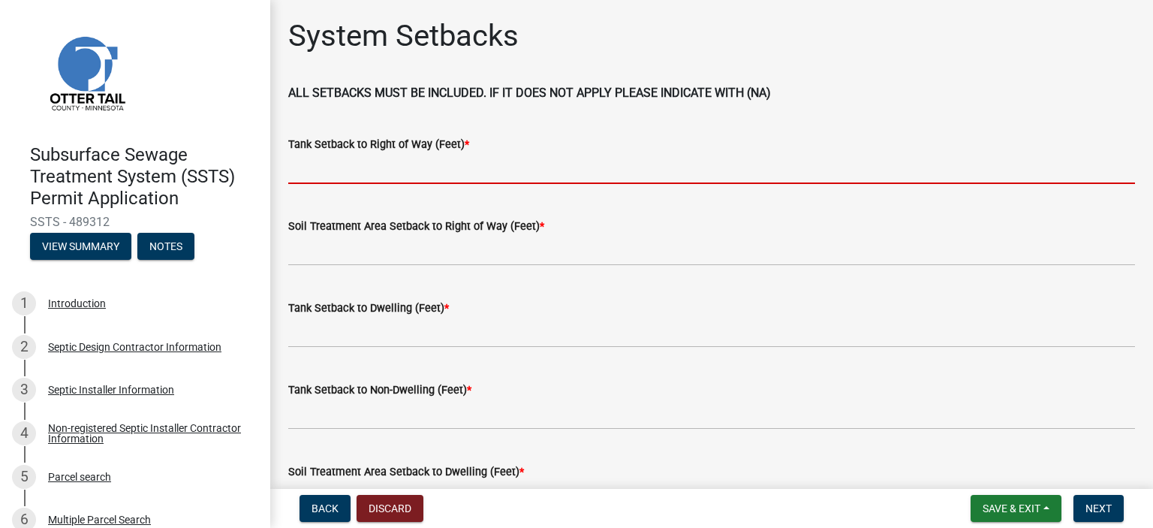
click at [490, 173] on input "Tank Setback to Right of Way (Feet) *" at bounding box center [711, 168] width 847 height 31
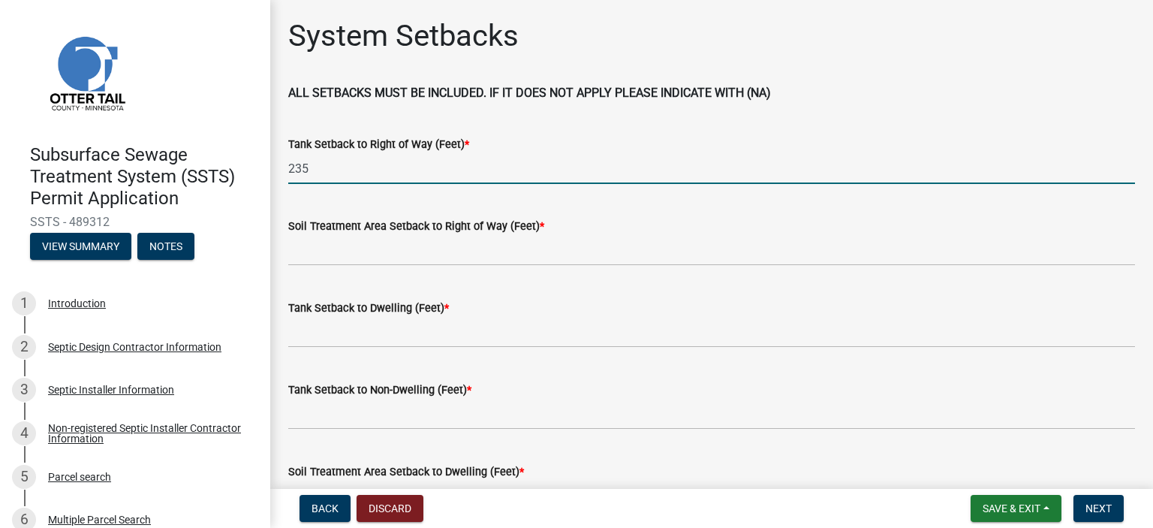
type input "235"
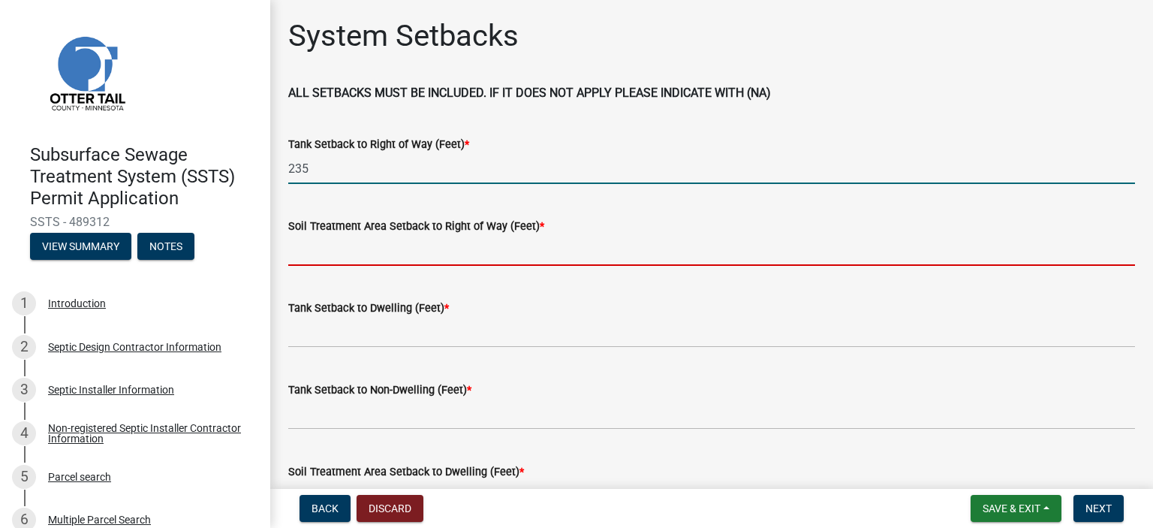
click at [440, 246] on input "Soil Treatment Area Setback to Right of Way (Feet) *" at bounding box center [711, 250] width 847 height 31
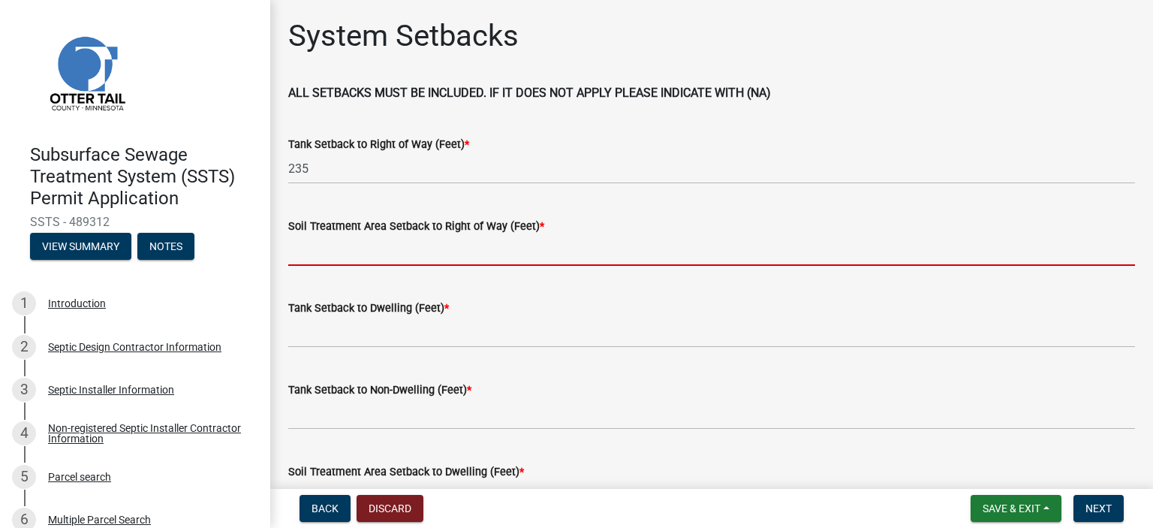
type input "NA"
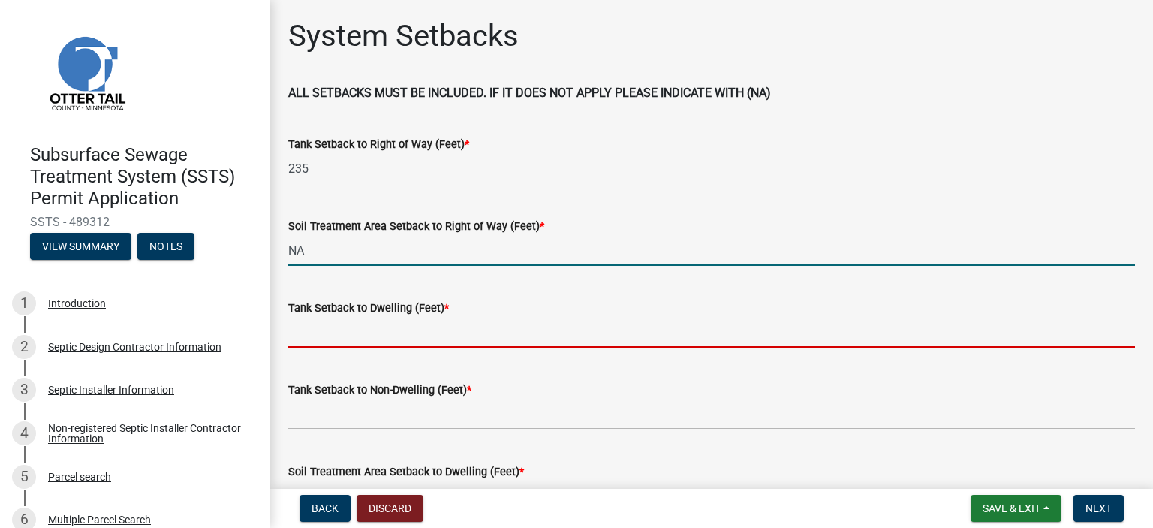
click at [365, 325] on input "Tank Setback to Dwelling (Feet) *" at bounding box center [711, 332] width 847 height 31
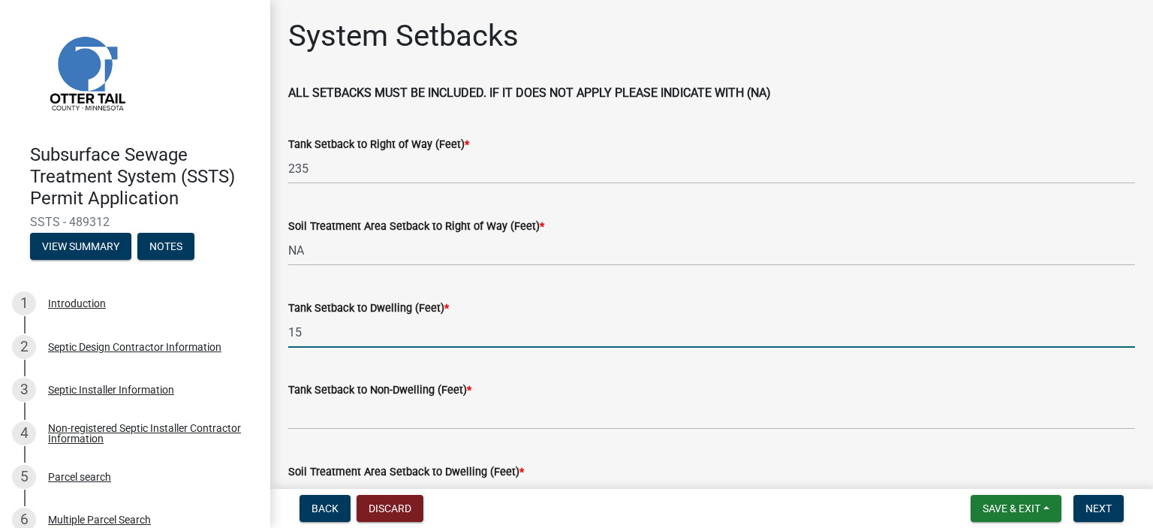
type input "15"
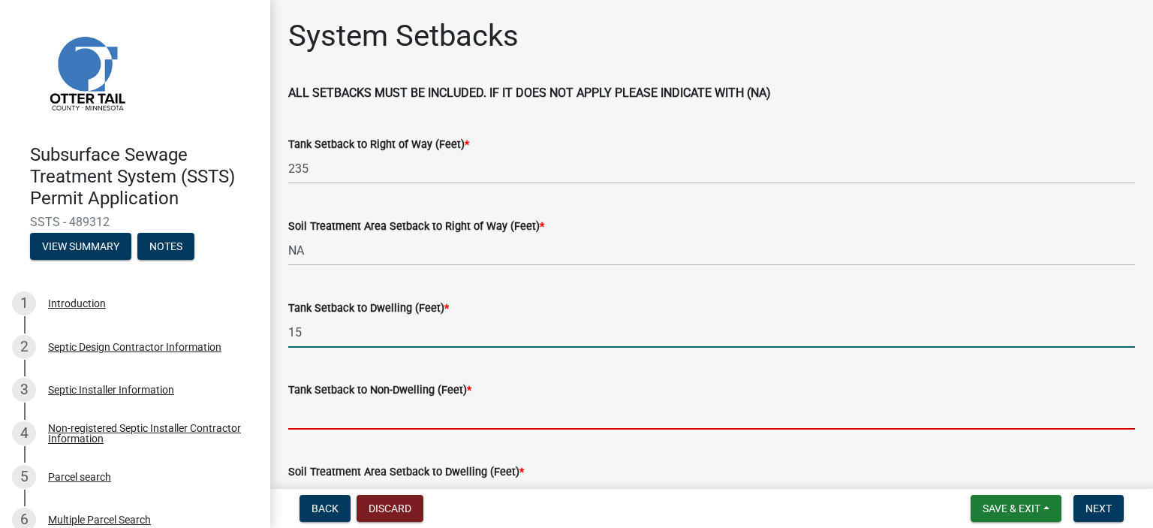
click at [338, 417] on input "Tank Setback to Non-Dwelling (Feet) *" at bounding box center [711, 414] width 847 height 31
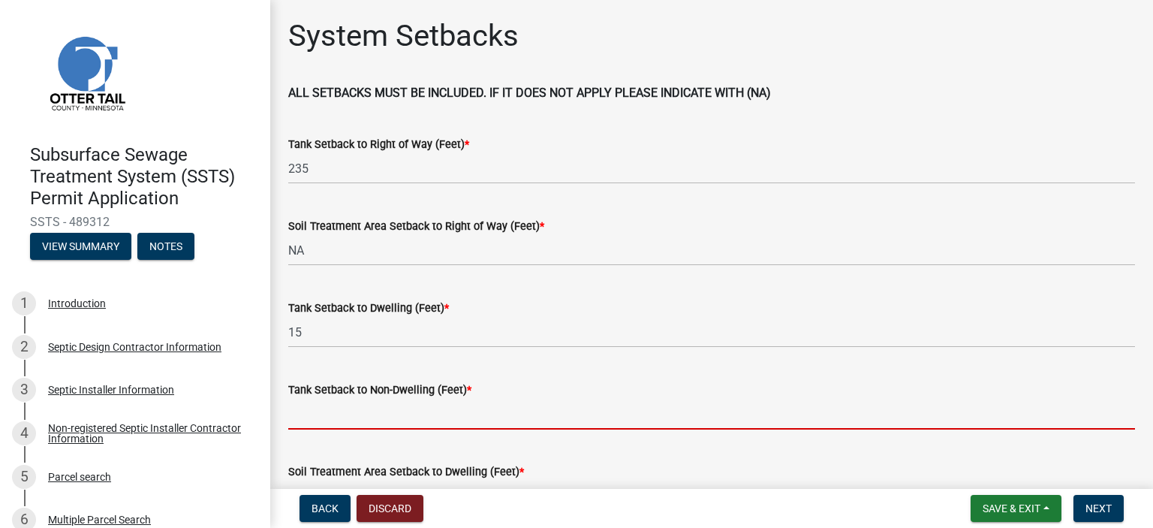
type input "NA"
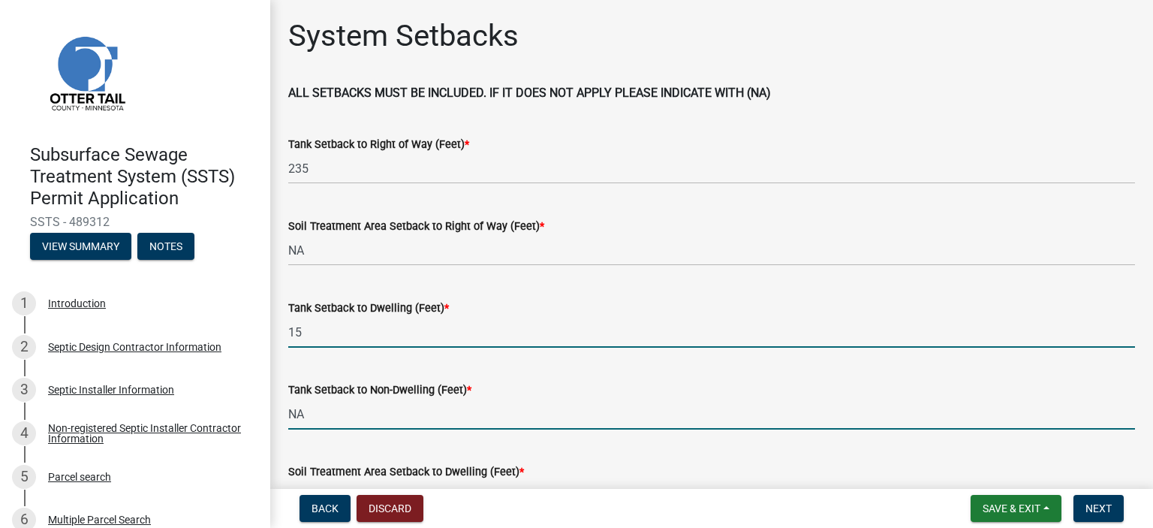
click at [315, 335] on input "15" at bounding box center [711, 332] width 847 height 31
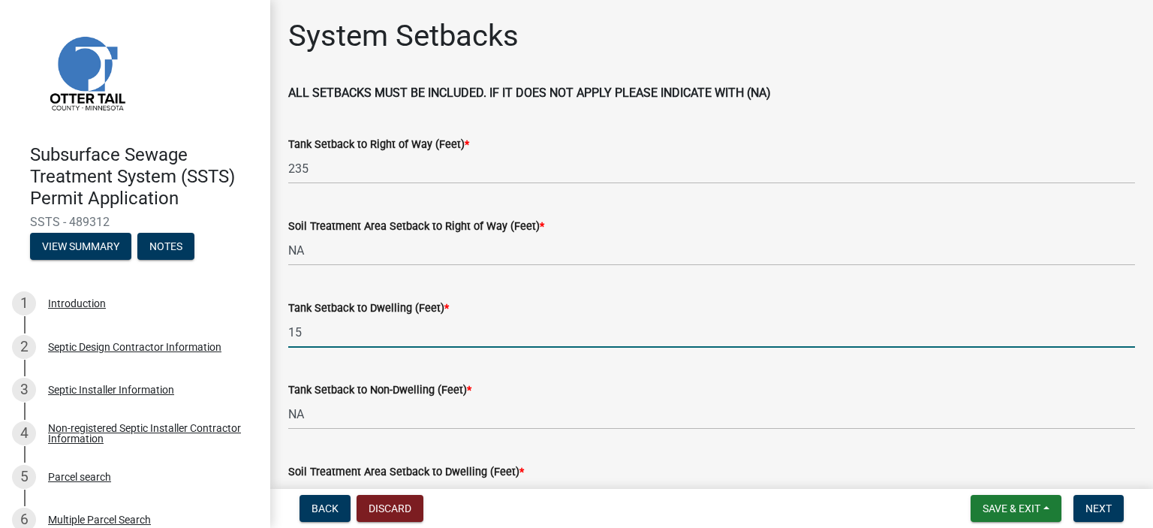
type input "1"
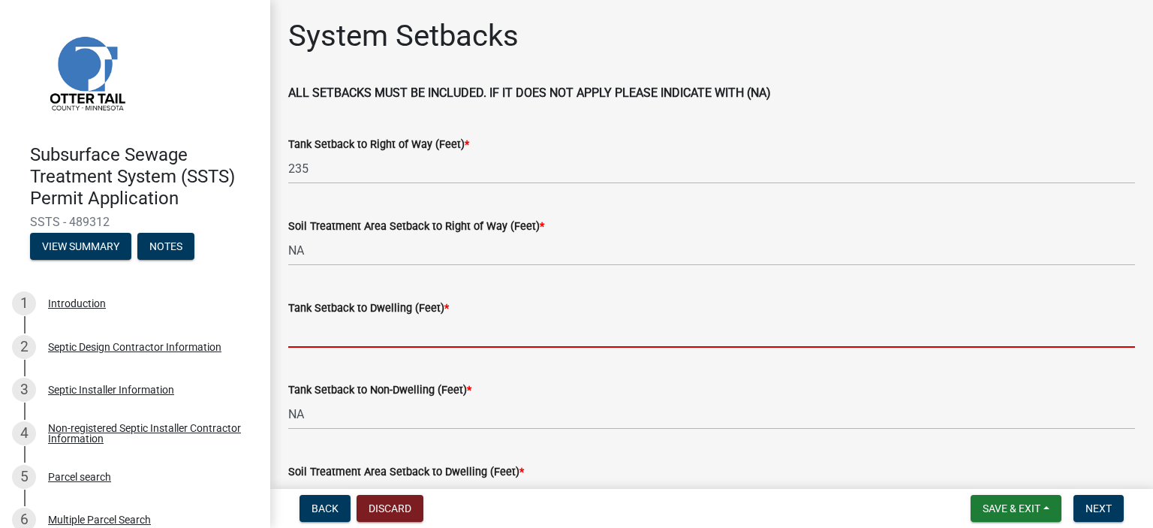
type input "n"
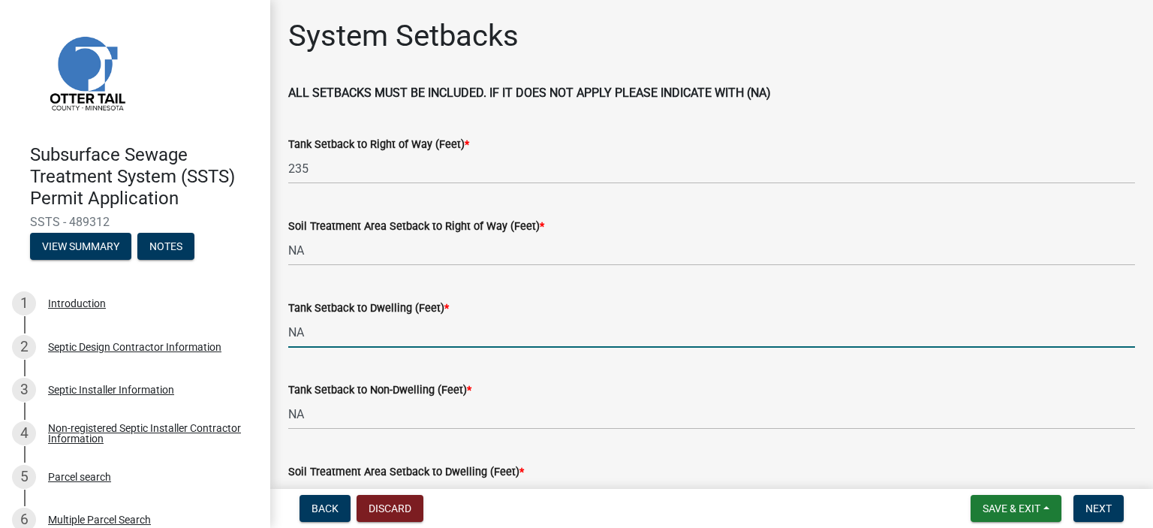
type input "NA"
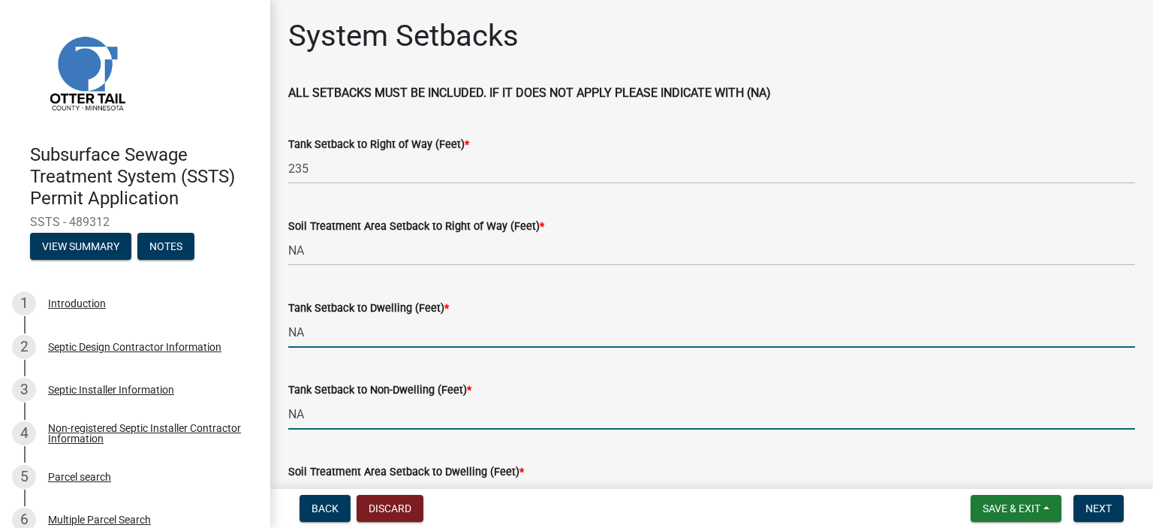
click at [312, 412] on input "NA" at bounding box center [711, 414] width 847 height 31
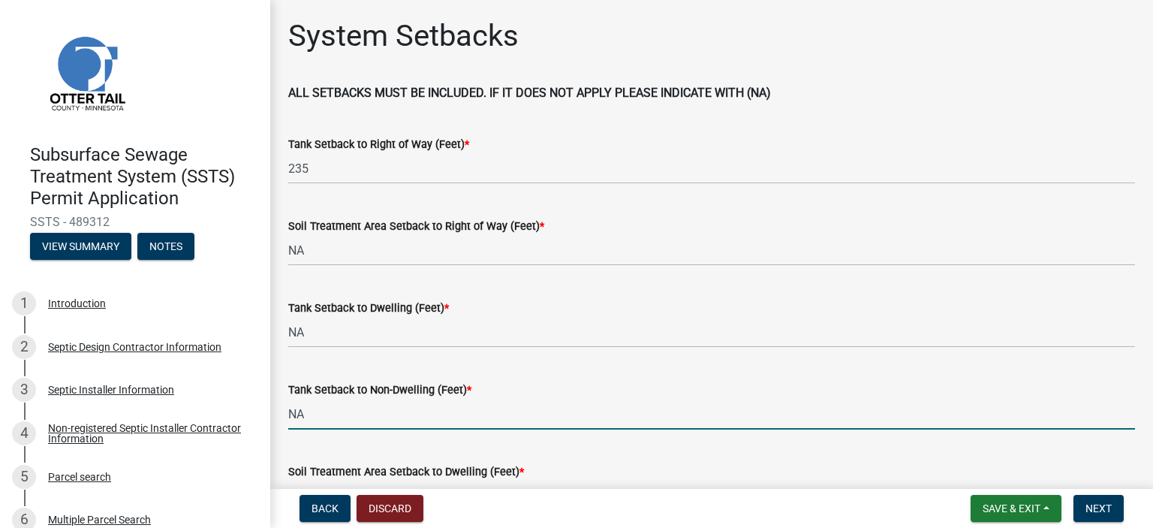
type input "N"
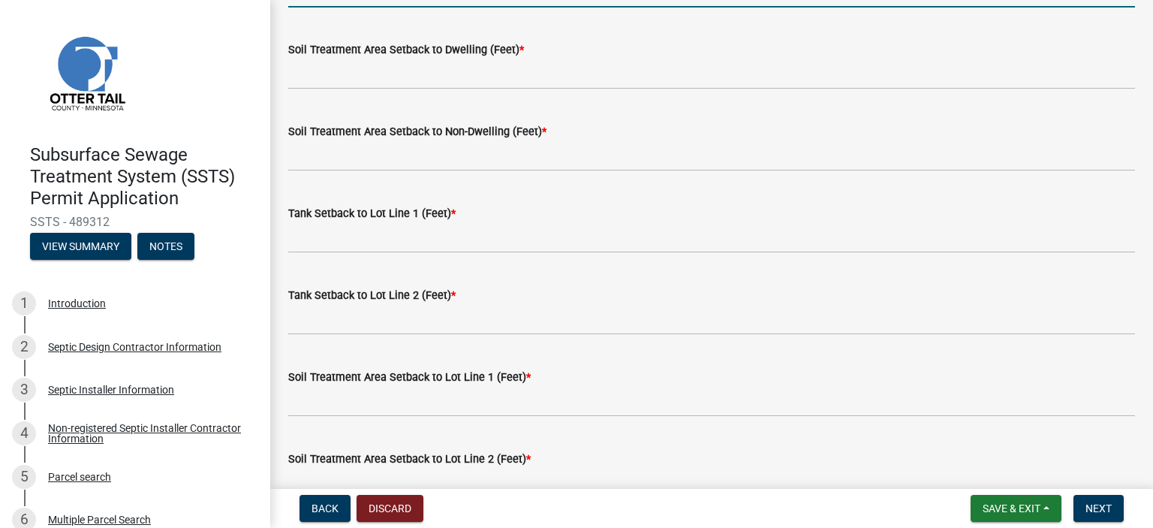
type input "15"
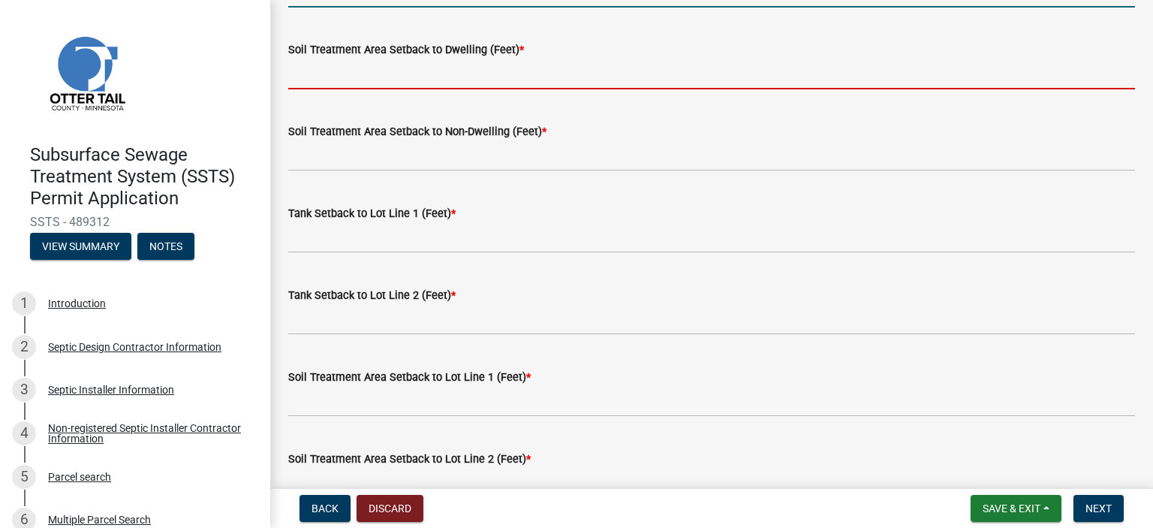
click at [378, 72] on input "Soil Treatment Area Setback to Dwelling (Feet) *" at bounding box center [711, 74] width 847 height 31
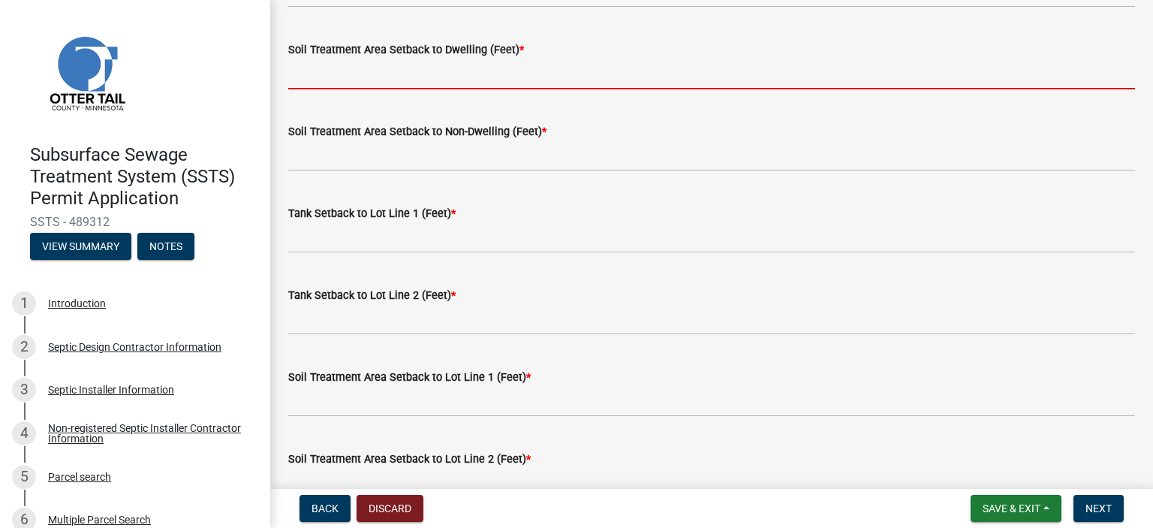
type input "NA"
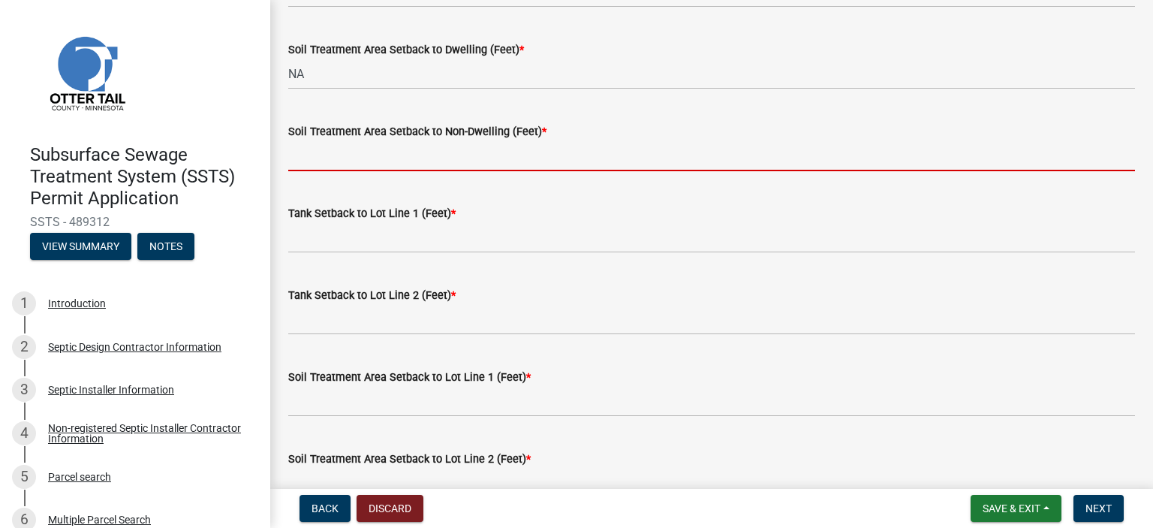
click at [348, 169] on input "Soil Treatment Area Setback to Non-Dwelling (Feet) *" at bounding box center [711, 155] width 847 height 31
type input "NA"
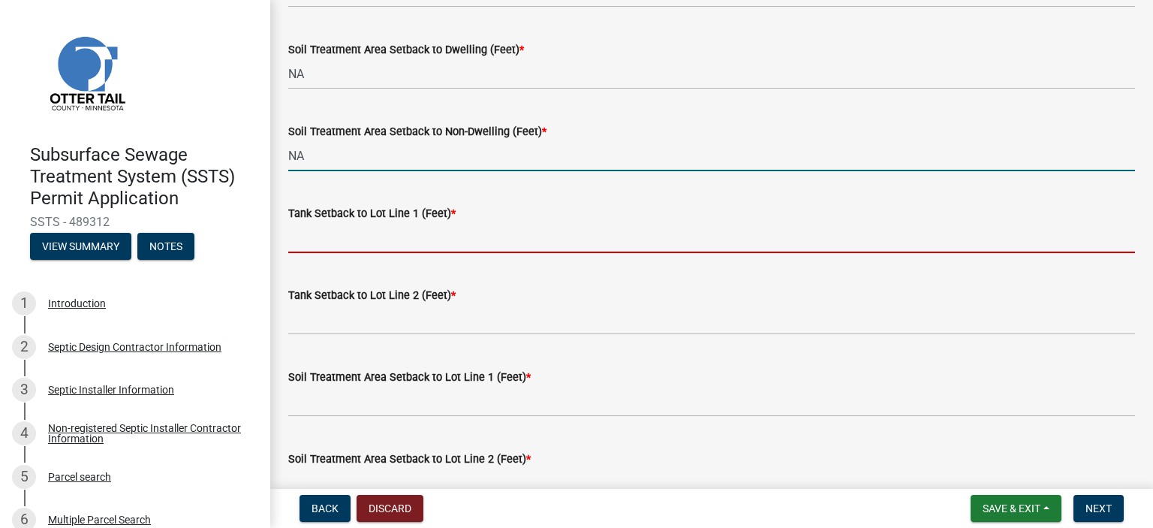
click at [357, 239] on input "Tank Setback to Lot Line 1 (Feet) *" at bounding box center [711, 237] width 847 height 31
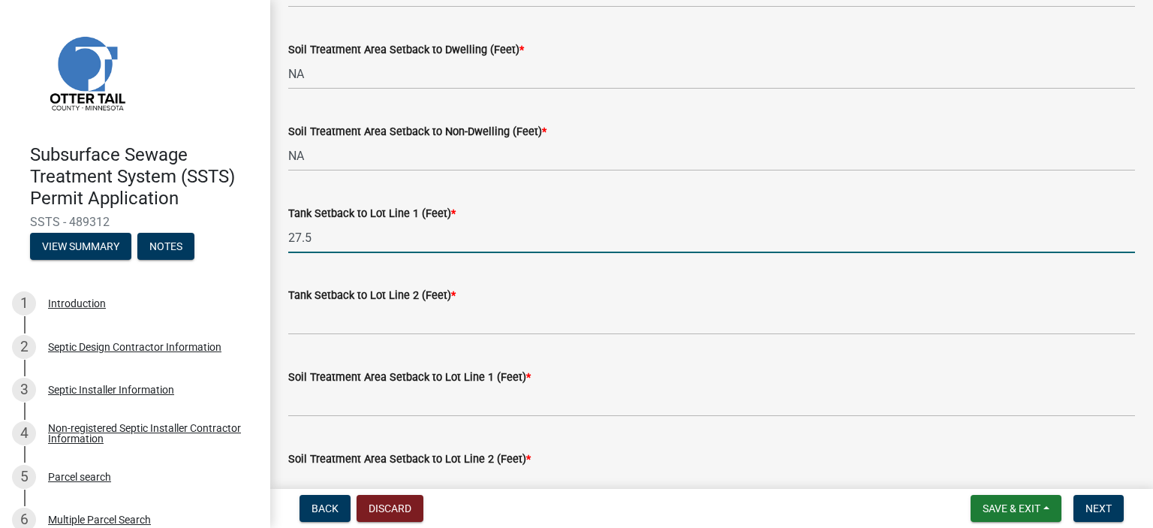
type input "27.5"
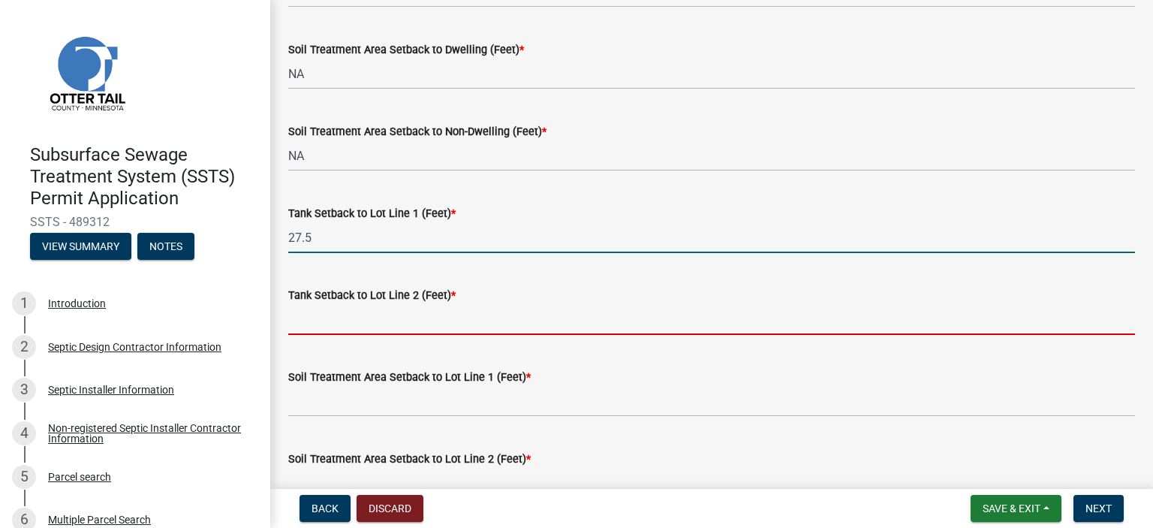
click at [352, 325] on input "Tank Setback to Lot Line 2 (Feet) *" at bounding box center [711, 319] width 847 height 31
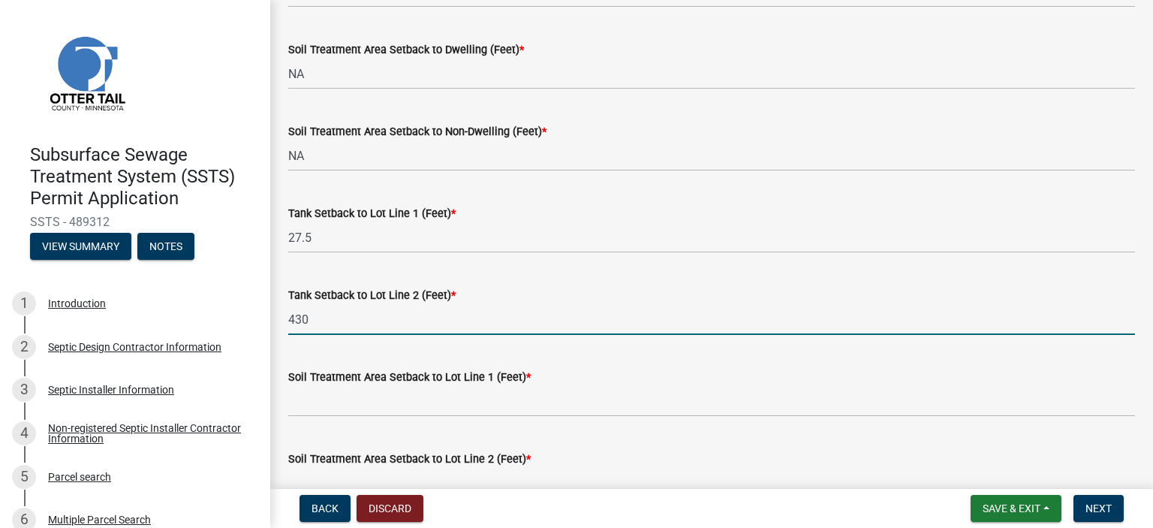
type input "430"
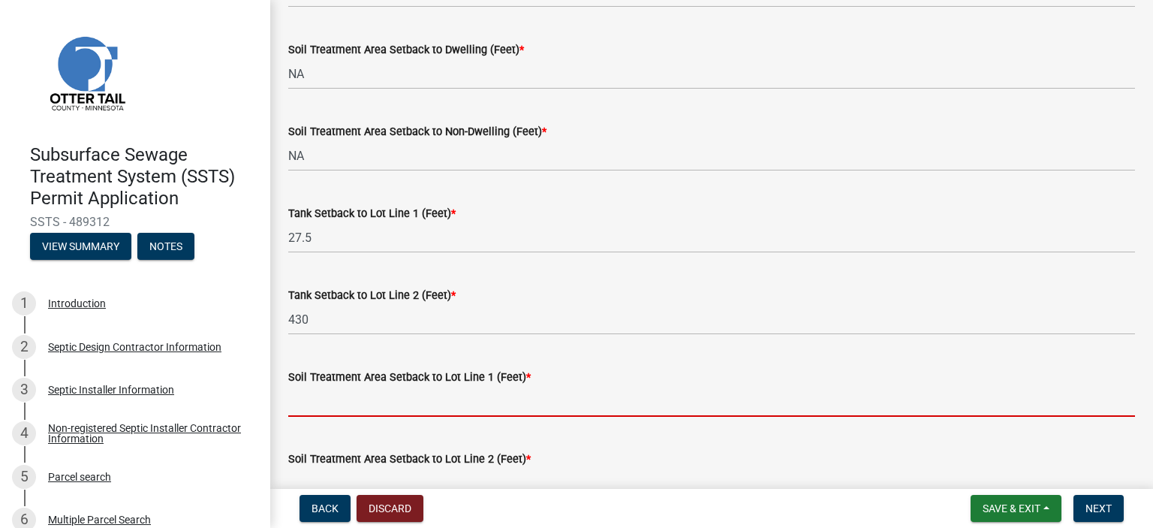
click at [342, 393] on input "Soil Treatment Area Setback to Lot Line 1 (Feet) *" at bounding box center [711, 401] width 847 height 31
type input "NA"
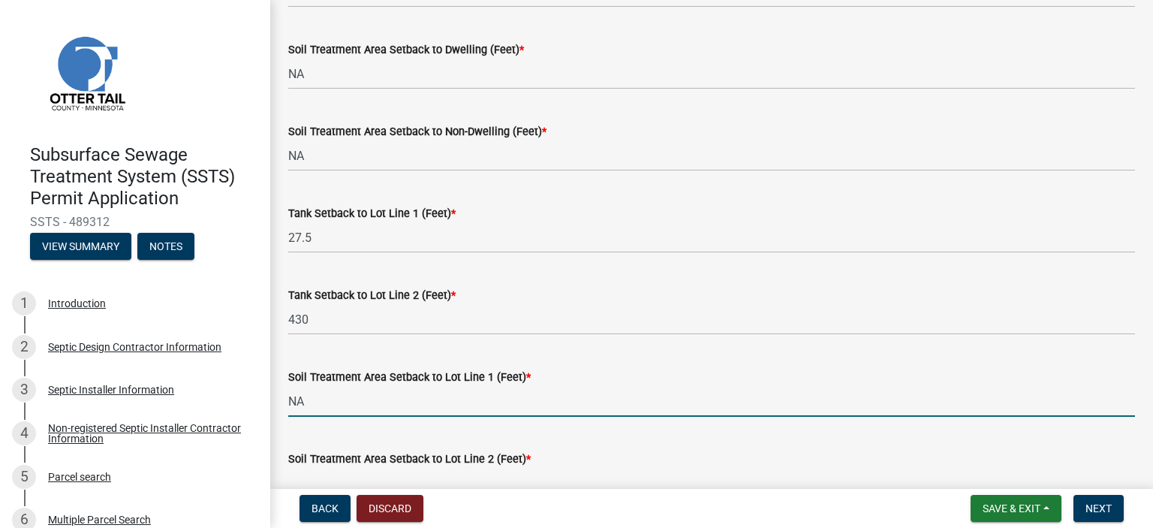
scroll to position [844, 0]
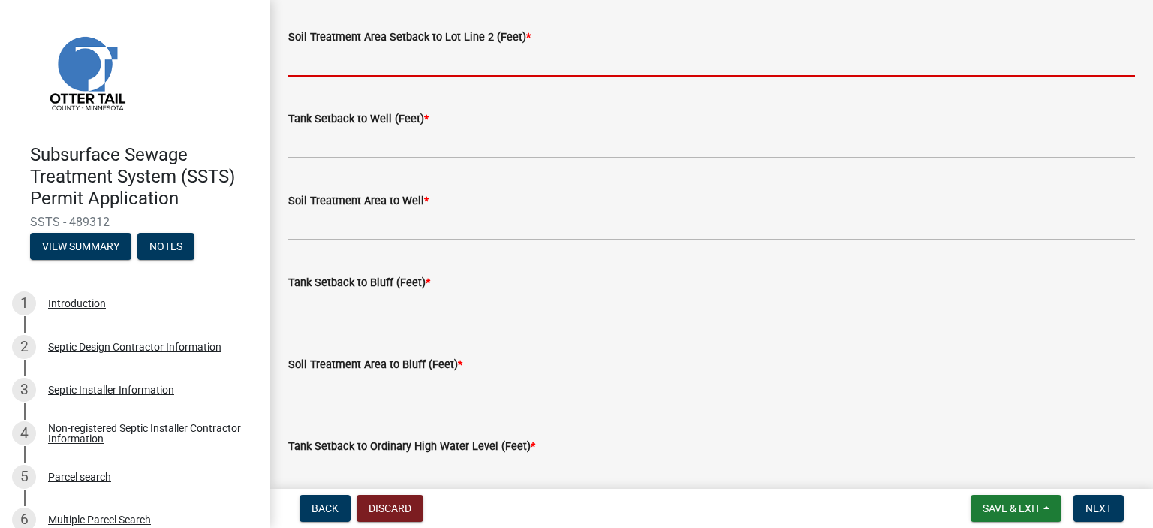
click at [357, 52] on input "Soil Treatment Area Setback to Lot Line 2 (Feet) *" at bounding box center [711, 61] width 847 height 31
type input "NA"
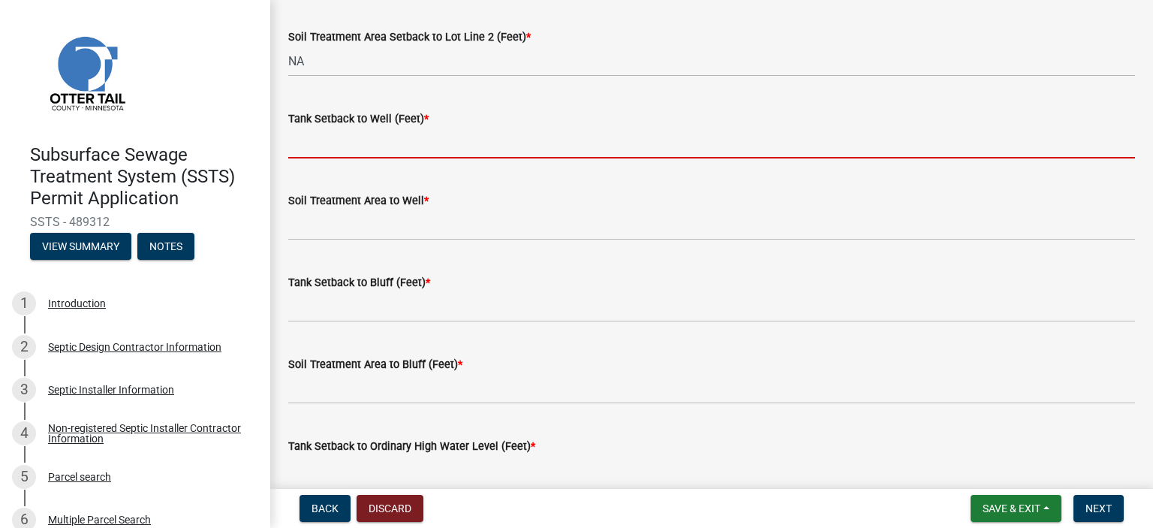
click at [317, 139] on input "Tank Setback to Well (Feet) *" at bounding box center [711, 143] width 847 height 31
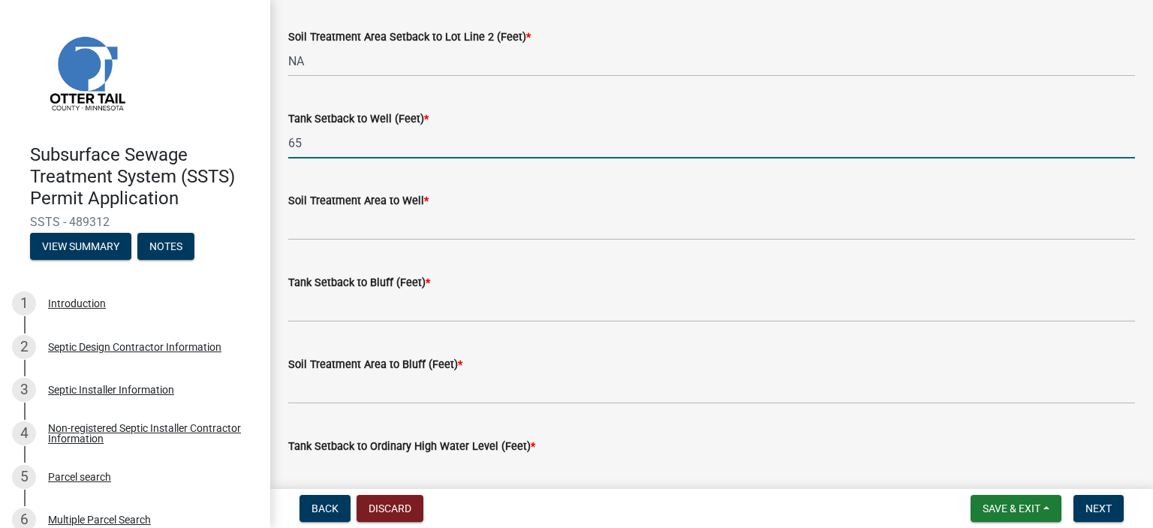
type input "65"
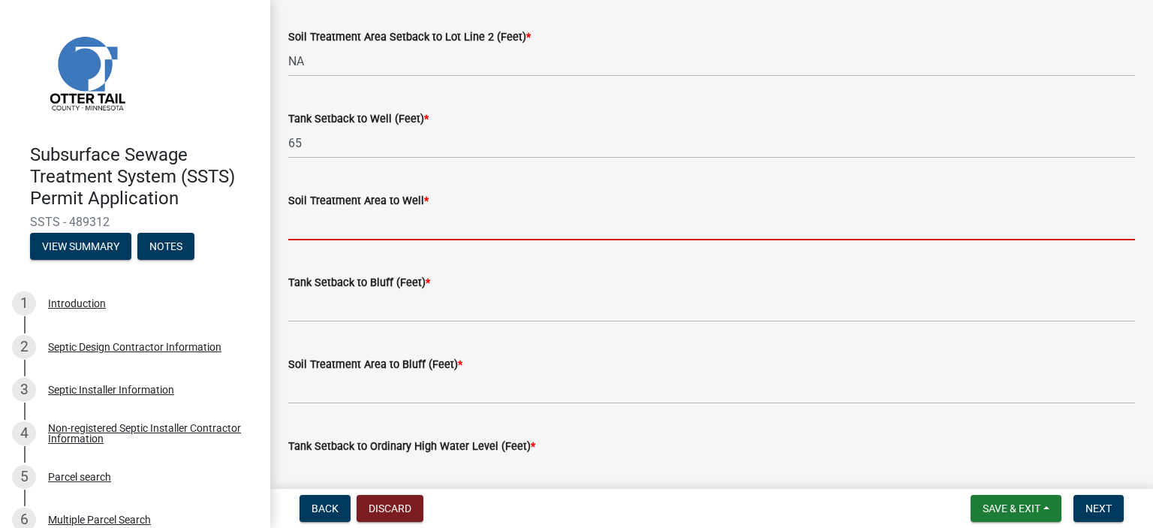
click at [333, 231] on input "Soil Treatment Area to Well *" at bounding box center [711, 224] width 847 height 31
type input "NA"
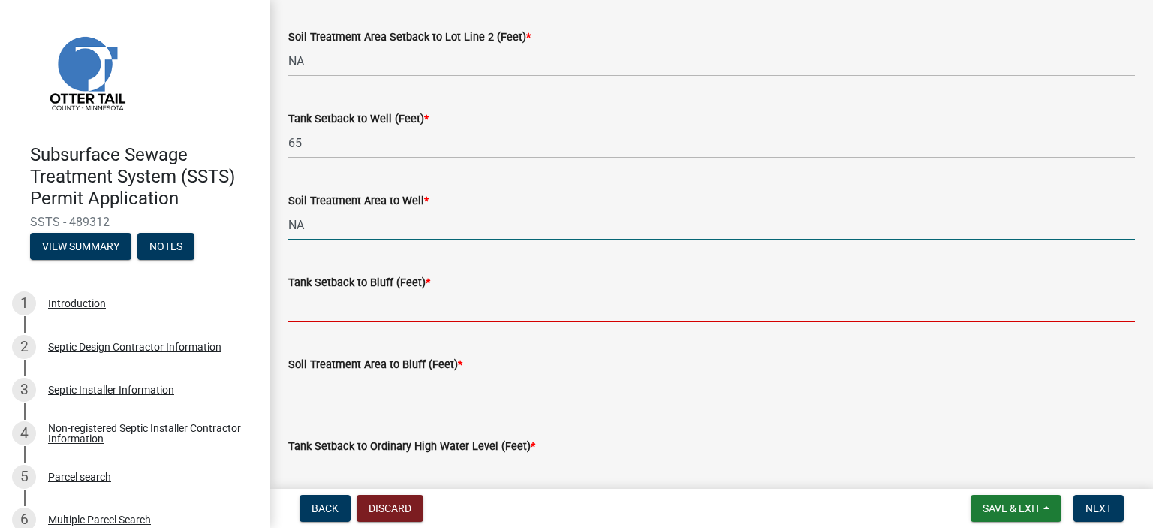
click at [344, 294] on input "Tank Setback to Bluff (Feet) *" at bounding box center [711, 306] width 847 height 31
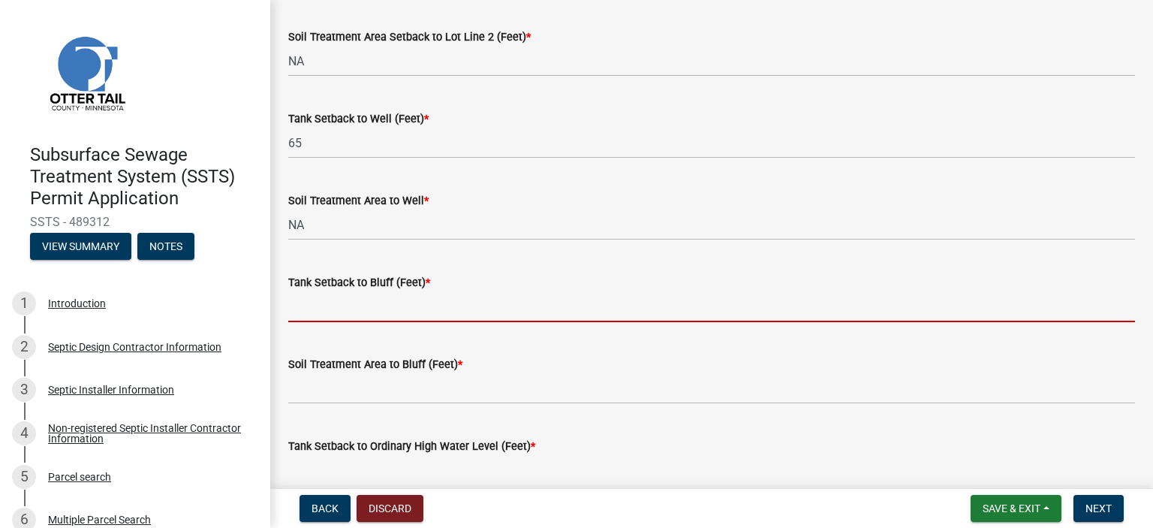
type input "NA"
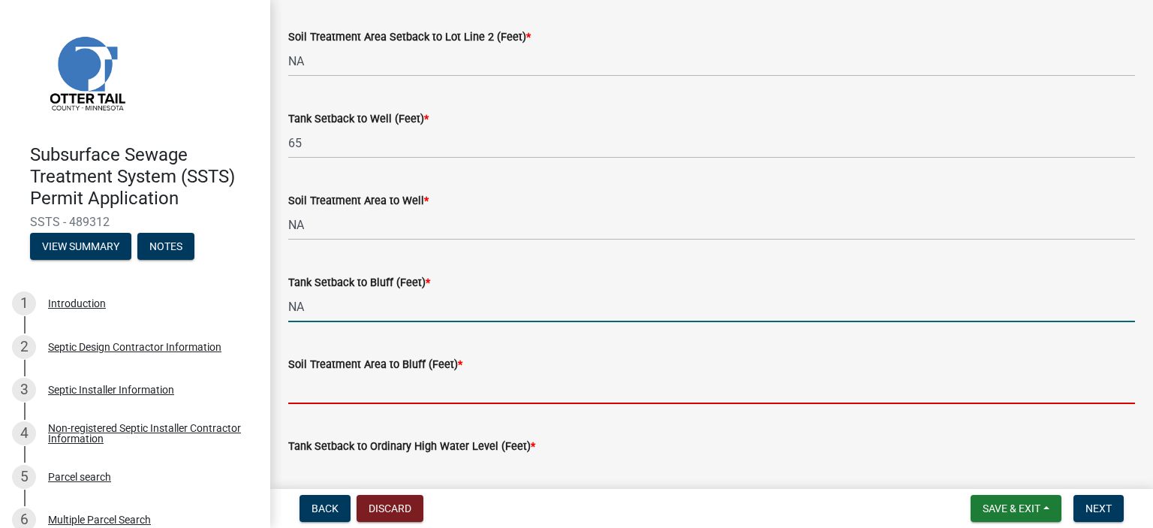
click at [369, 387] on input "Soil Treatment Area to Bluff (Feet) *" at bounding box center [711, 388] width 847 height 31
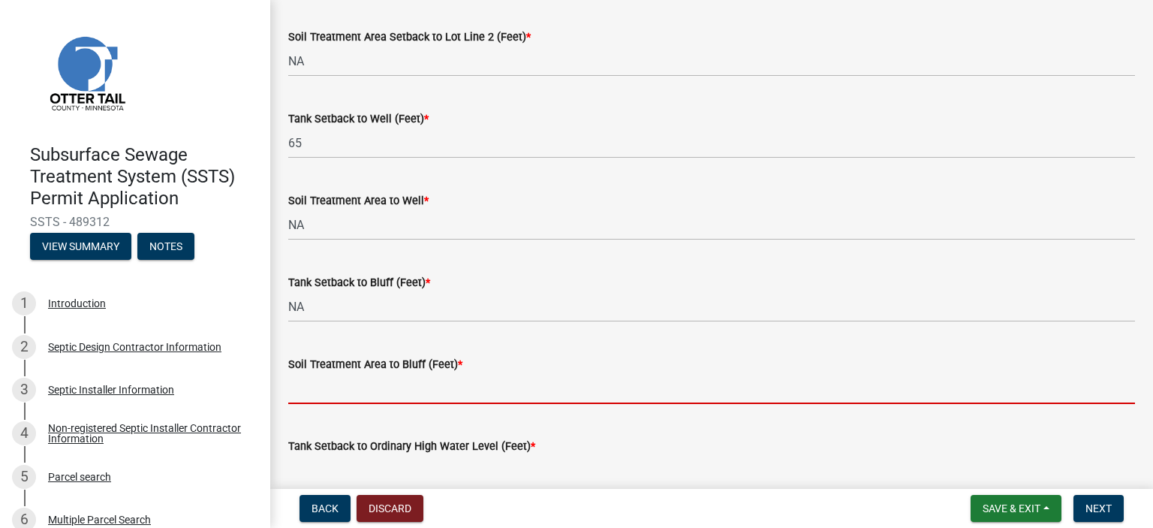
type input "NA"
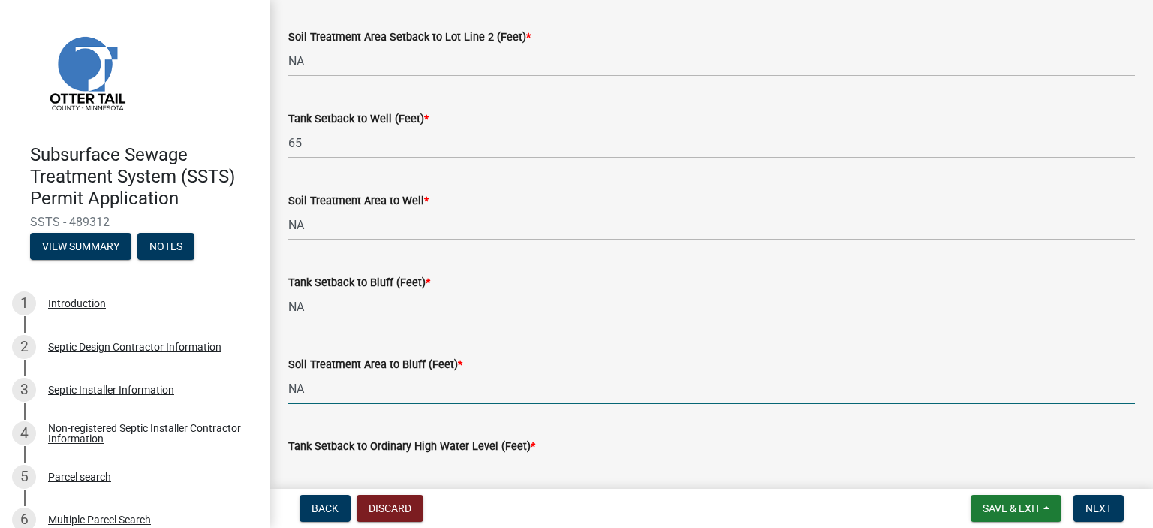
click at [381, 482] on input "Tank Setback to Ordinary High Water Level (Feet) *" at bounding box center [711, 470] width 847 height 31
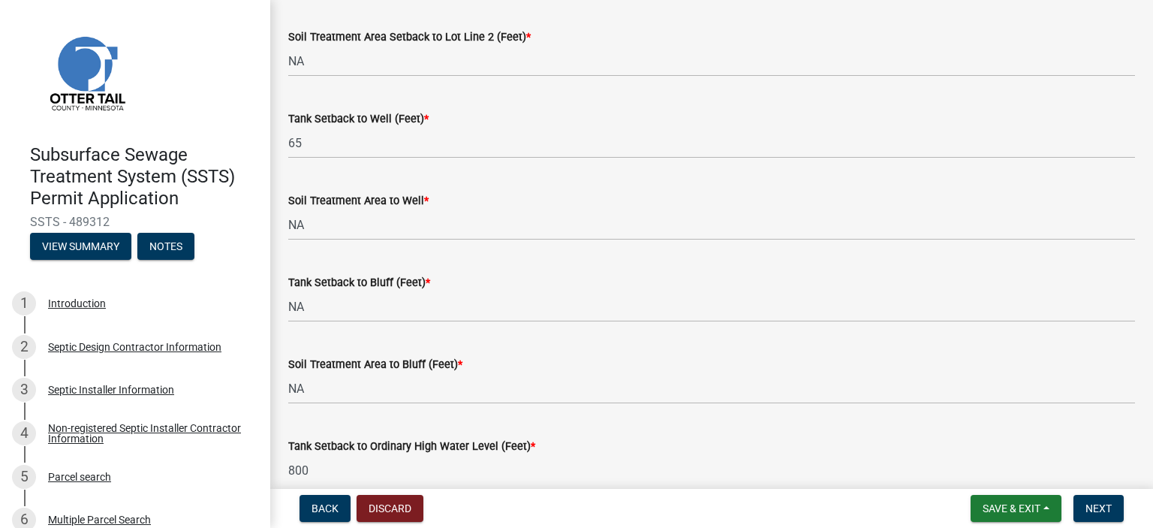
scroll to position [1084, 0]
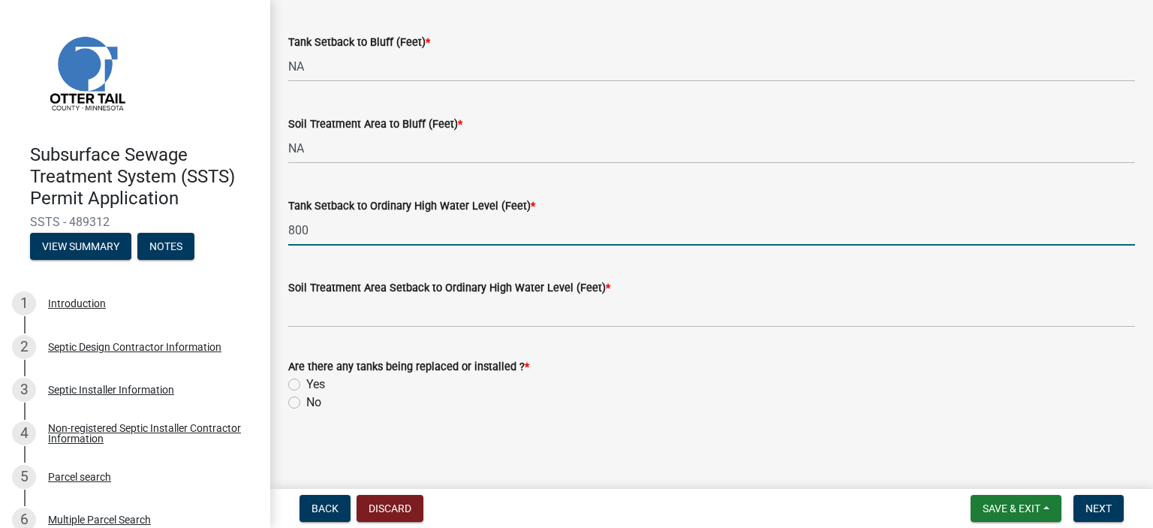
type input "800"
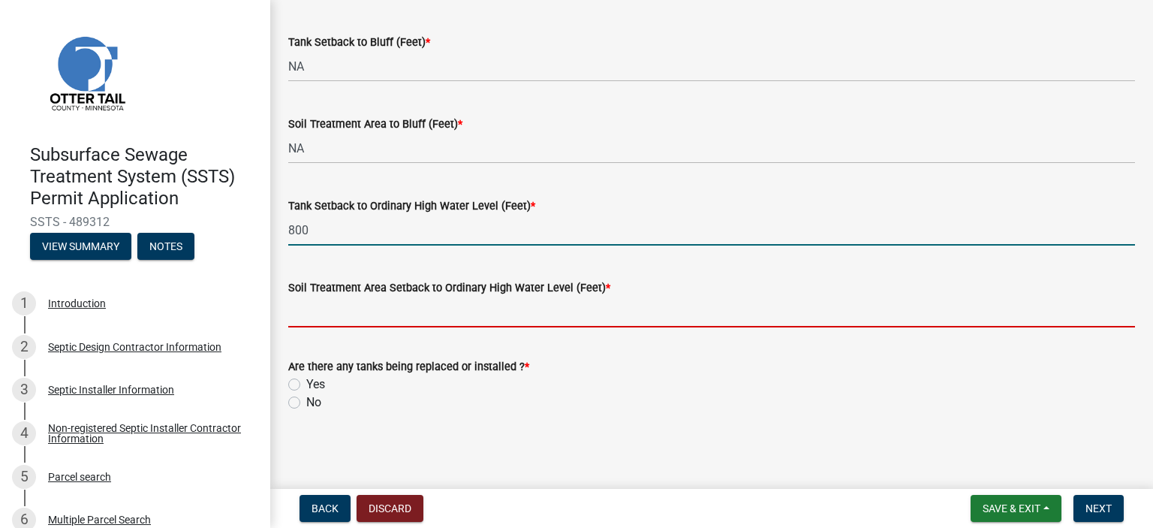
click at [620, 313] on input "Soil Treatment Area Setback to Ordinary High Water Level (Feet) *" at bounding box center [711, 312] width 847 height 31
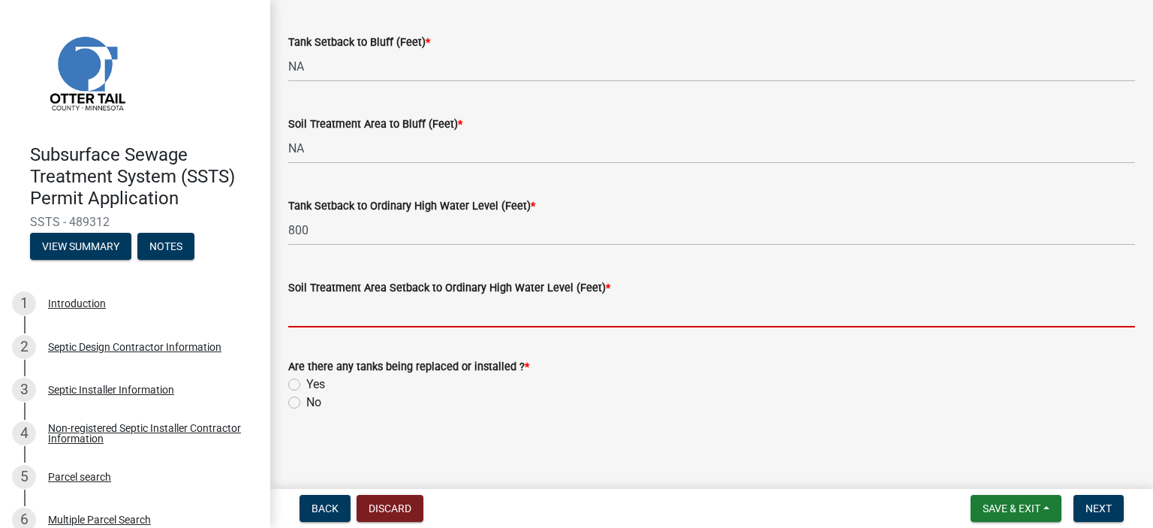
type input "NA"
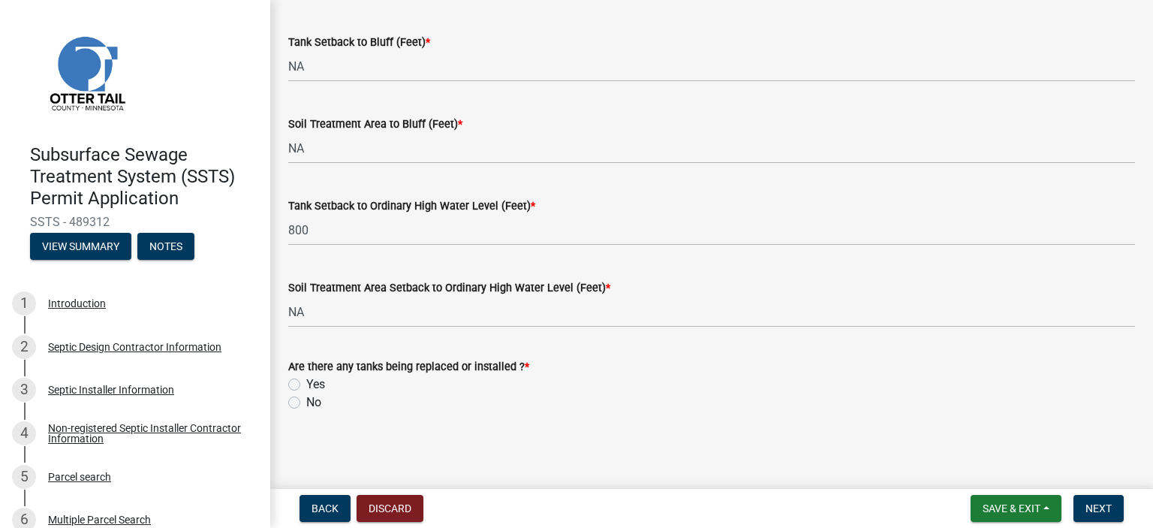
click at [306, 381] on label "Yes" at bounding box center [315, 384] width 19 height 18
click at [306, 381] on input "Yes" at bounding box center [311, 380] width 10 height 10
radio input "true"
click at [1086, 501] on button "Next" at bounding box center [1099, 508] width 50 height 27
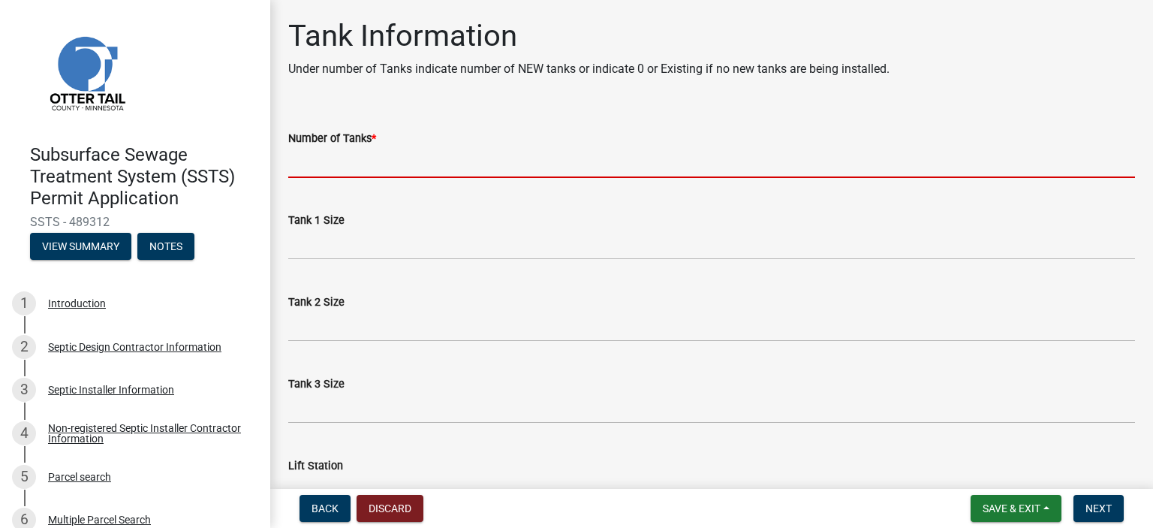
click at [465, 167] on input "Number of Tanks *" at bounding box center [711, 162] width 847 height 31
type input "1"
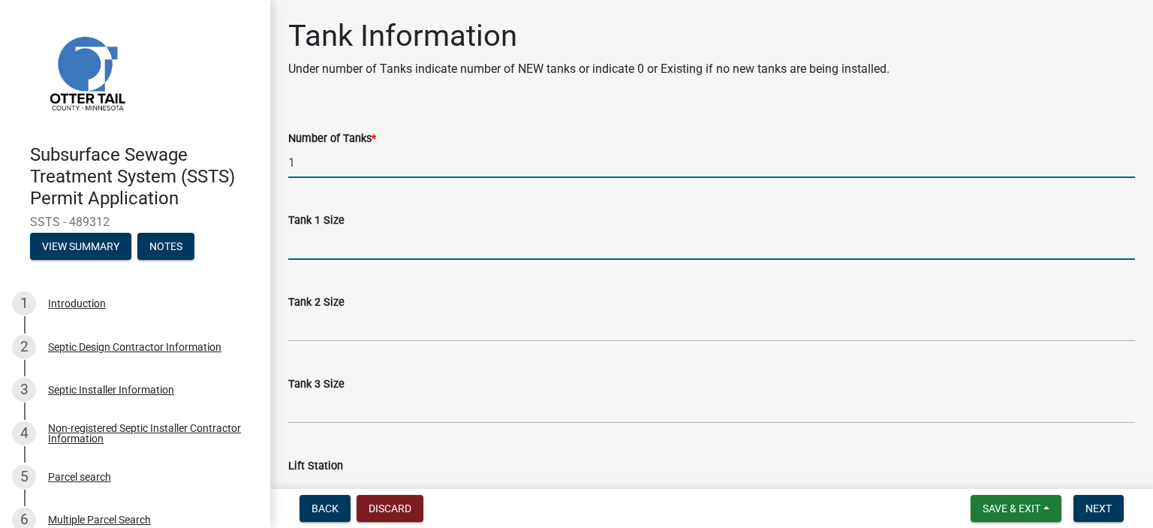
click at [355, 244] on input "Tank 1 Size" at bounding box center [711, 244] width 847 height 31
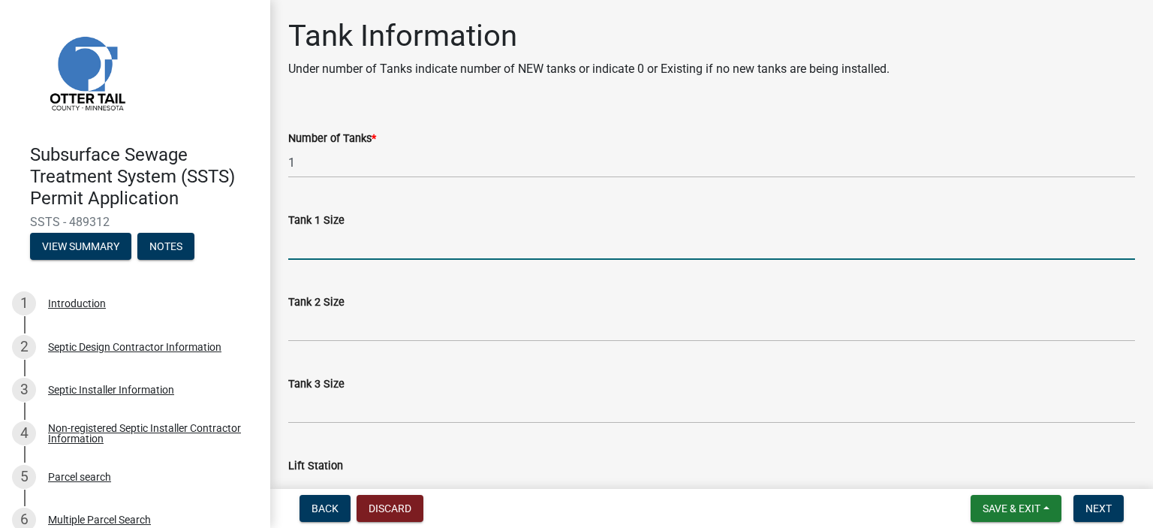
type input "1500"
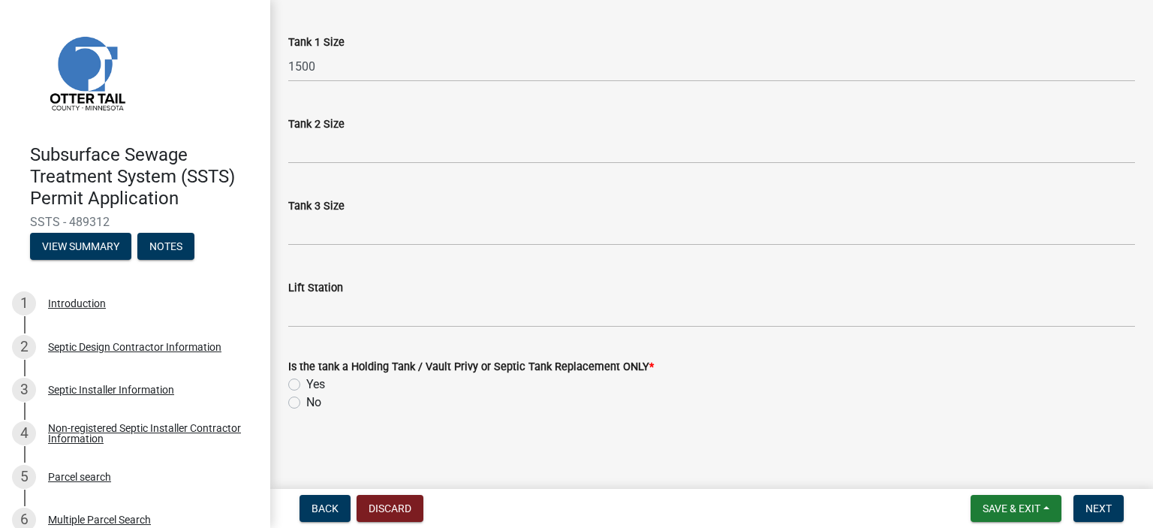
click at [306, 384] on label "Yes" at bounding box center [315, 384] width 19 height 18
click at [306, 384] on input "Yes" at bounding box center [311, 380] width 10 height 10
radio input "true"
click at [1111, 505] on span "Next" at bounding box center [1099, 508] width 26 height 12
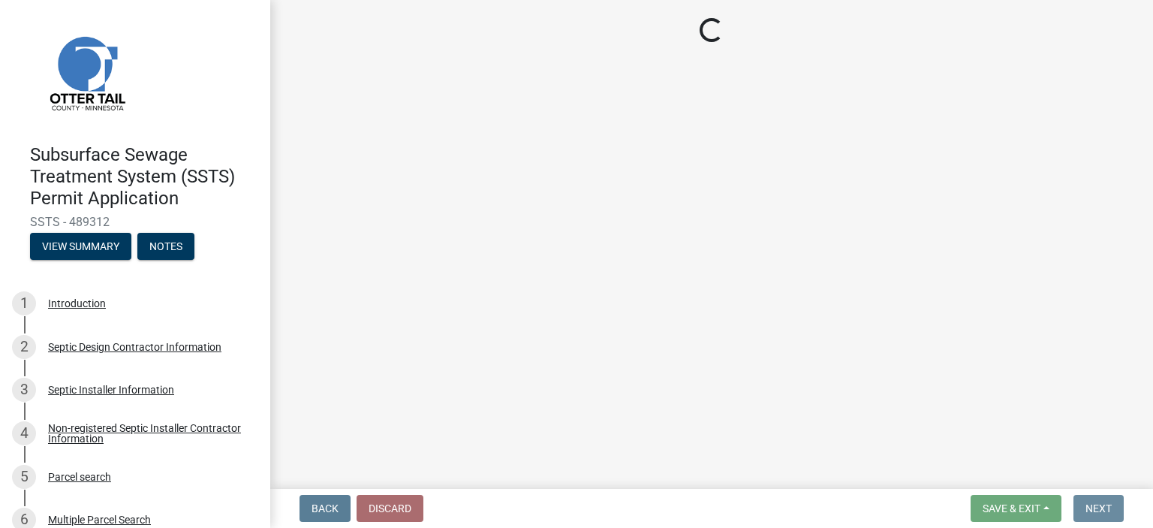
scroll to position [0, 0]
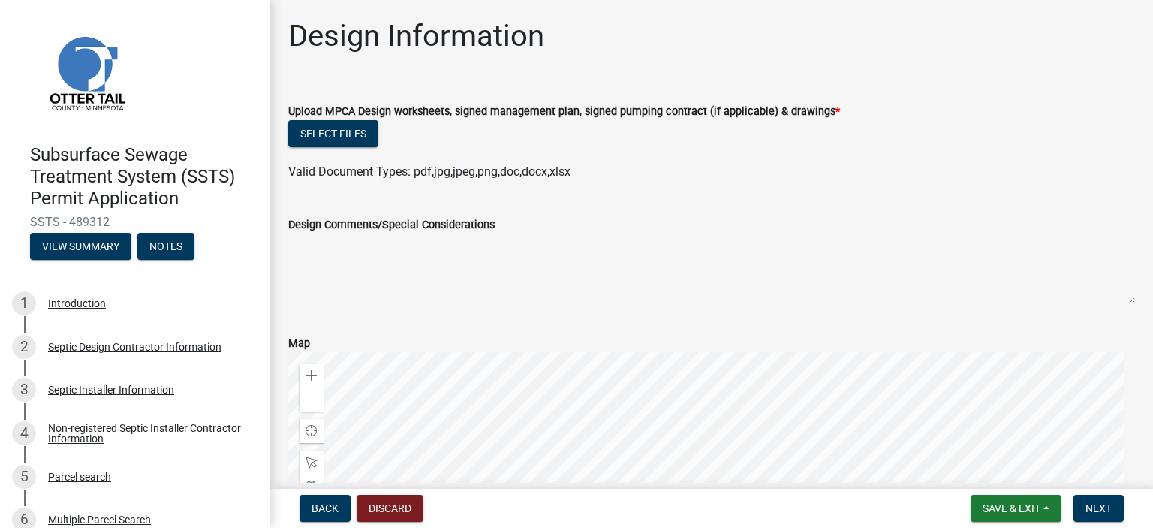
drag, startPoint x: 432, startPoint y: 347, endPoint x: 348, endPoint y: 137, distance: 226.1
click at [348, 137] on wm-data-entity-input-list "Upload MPCA Design worksheets, signed management plan, signed pumping contract …" at bounding box center [711, 412] width 847 height 657
click at [348, 137] on button "Select files" at bounding box center [333, 133] width 90 height 27
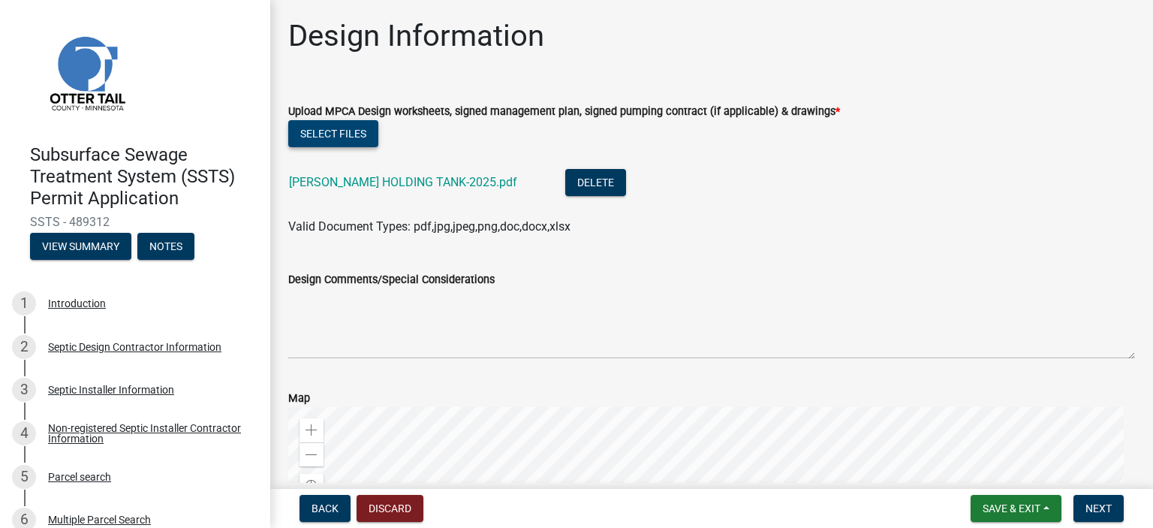
click at [310, 130] on button "Select files" at bounding box center [333, 133] width 90 height 27
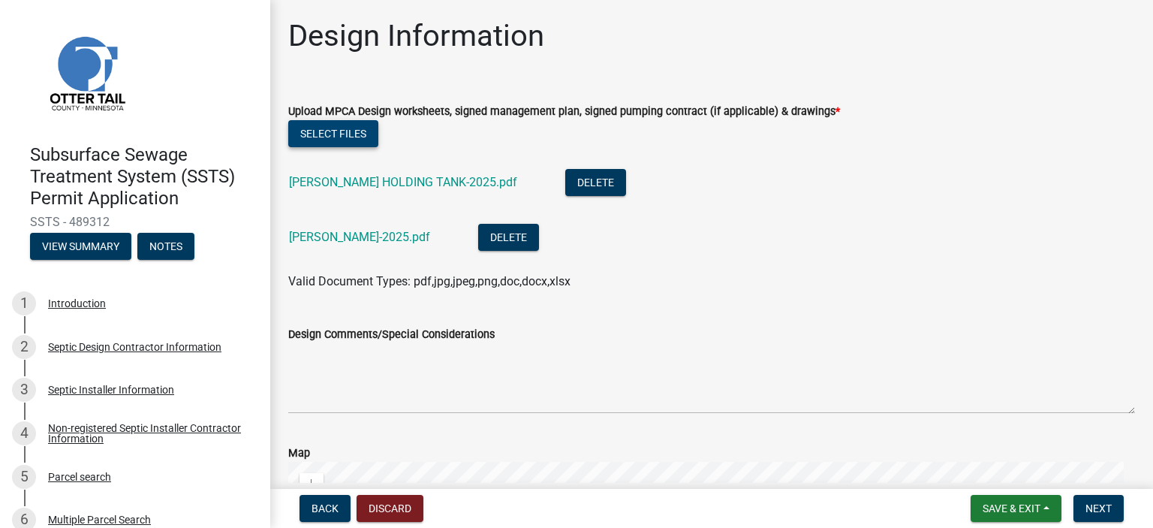
click at [324, 125] on button "Select files" at bounding box center [333, 133] width 90 height 27
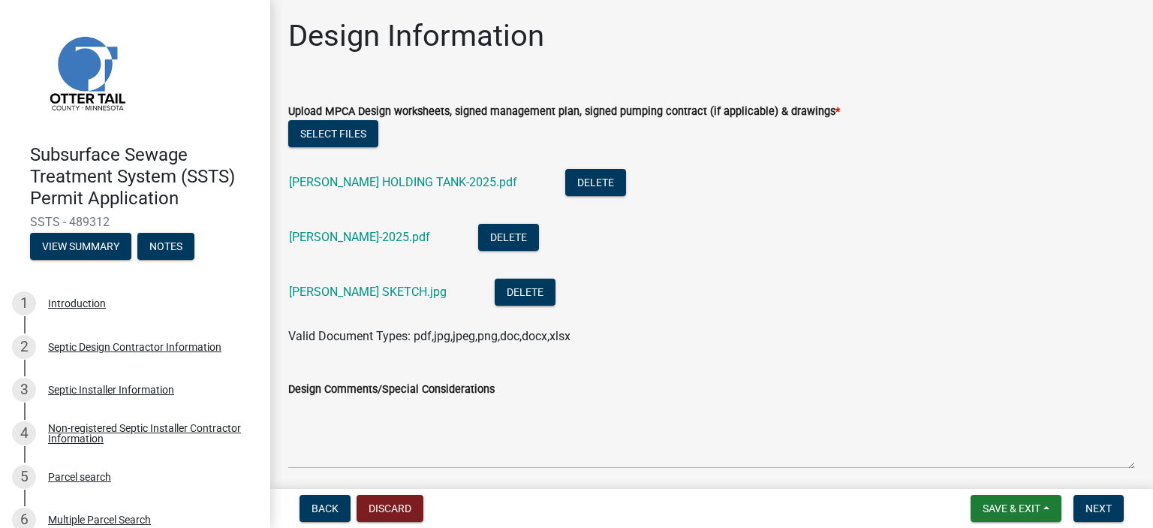
click at [993, 255] on li "[PERSON_NAME]-2025.pdf Delete" at bounding box center [711, 239] width 847 height 55
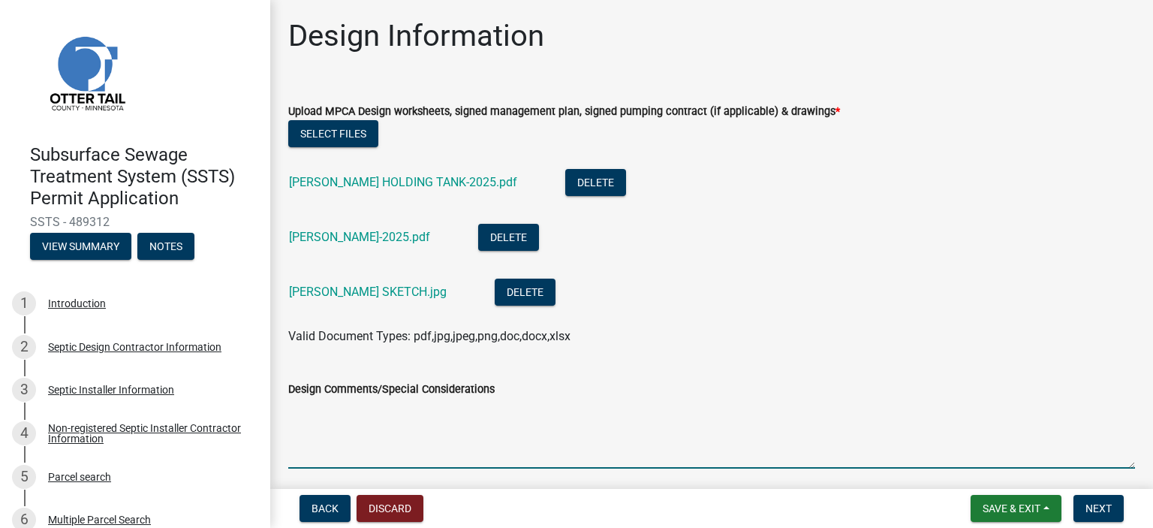
click at [388, 448] on textarea "Design Comments/Special Considerations" at bounding box center [711, 433] width 847 height 71
type textarea "O"
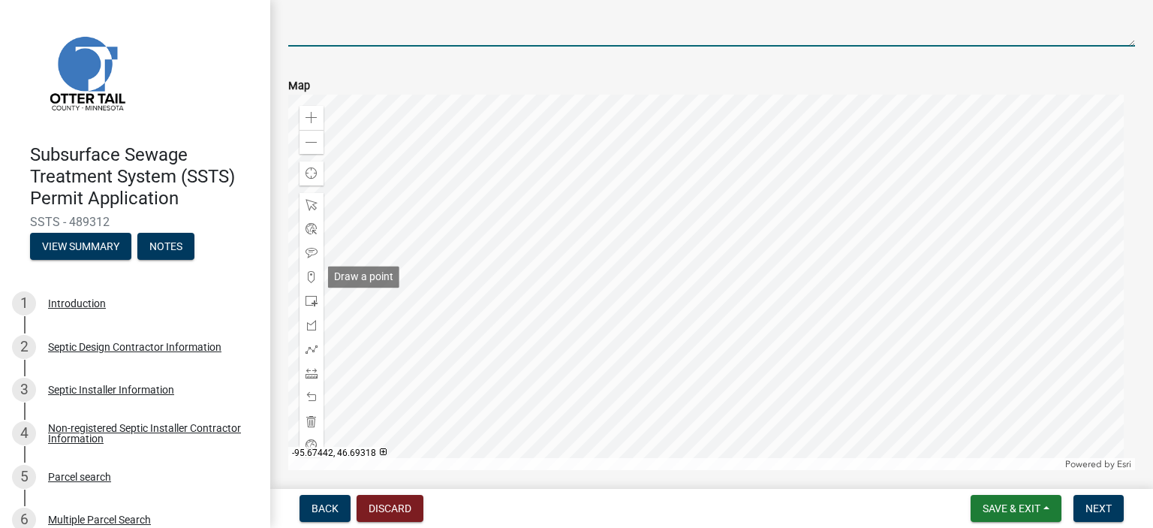
click at [313, 271] on span at bounding box center [312, 277] width 12 height 12
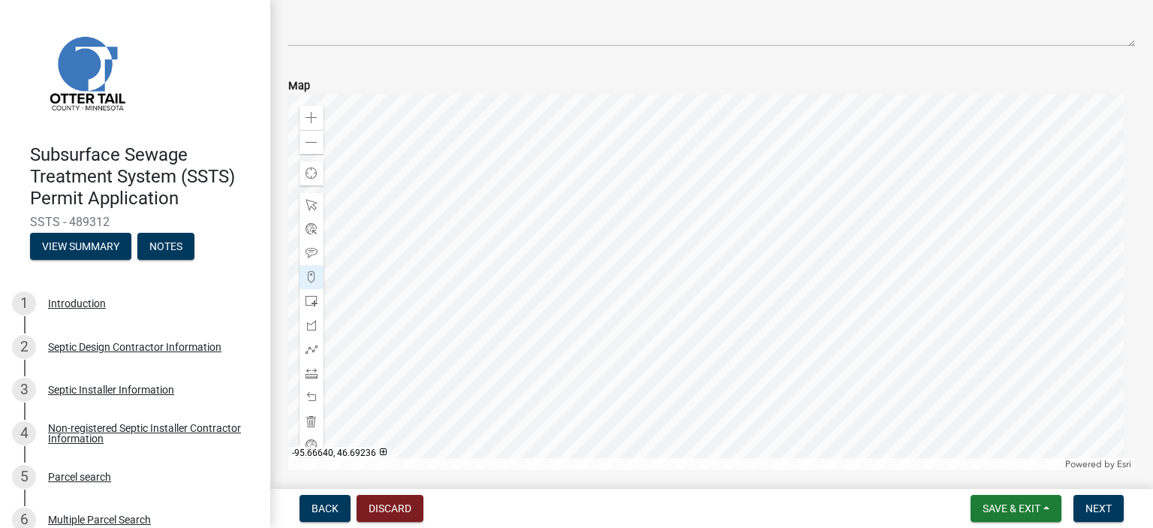
click at [692, 323] on div at bounding box center [711, 282] width 847 height 375
click at [1111, 505] on span "Next" at bounding box center [1099, 508] width 26 height 12
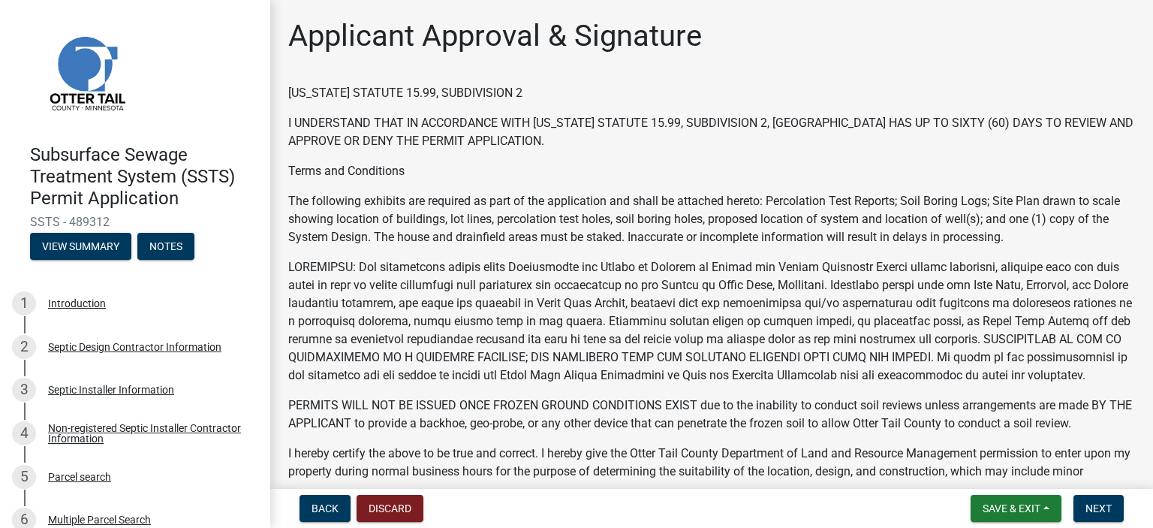
scroll to position [422, 0]
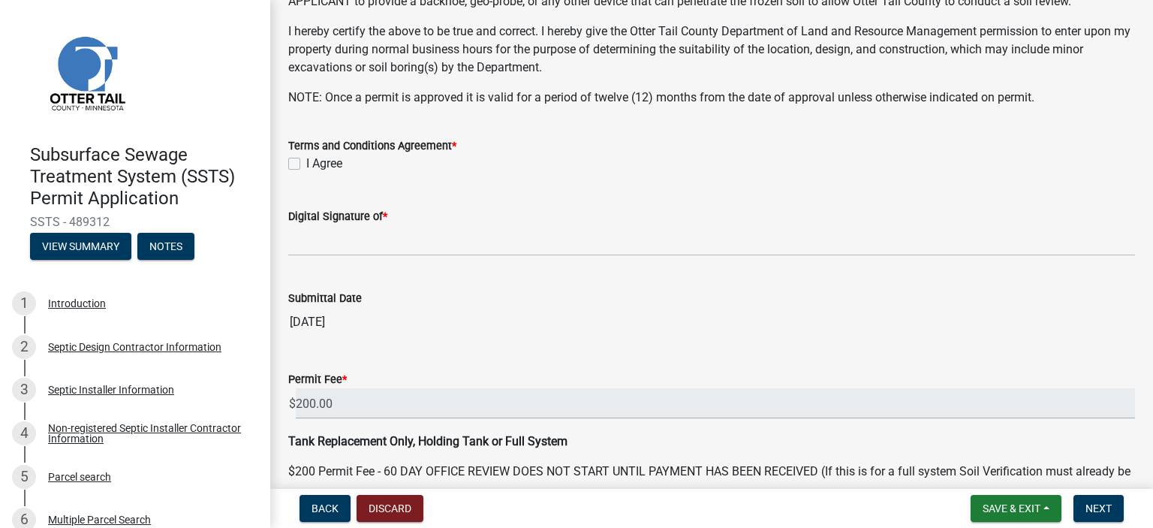
click at [306, 173] on label "I Agree" at bounding box center [324, 164] width 36 height 18
click at [306, 164] on input "I Agree" at bounding box center [311, 160] width 10 height 10
checkbox input "true"
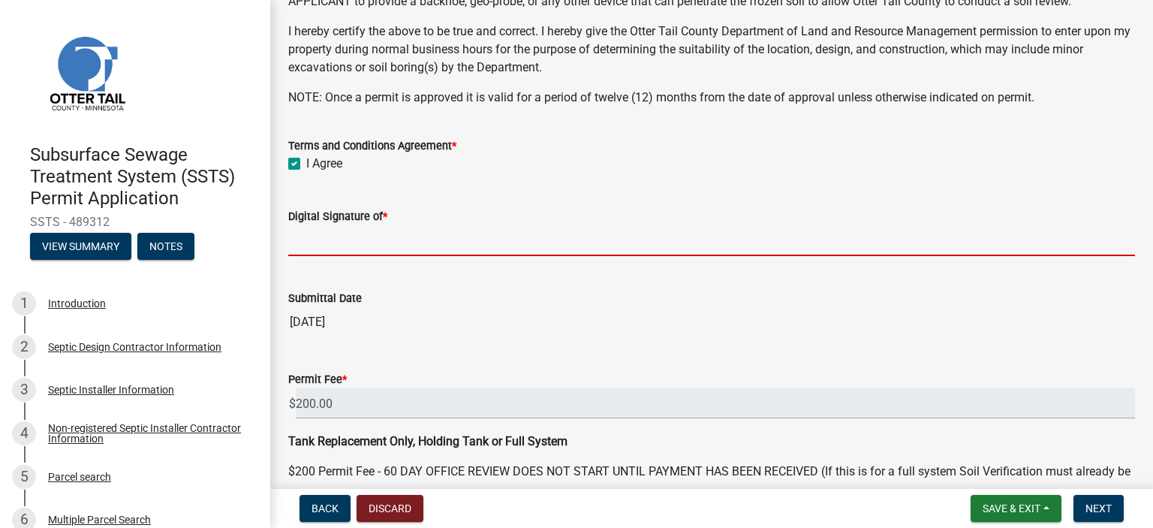
click at [415, 247] on input "Digital Signature of *" at bounding box center [711, 240] width 847 height 31
type input "[PERSON_NAME]"
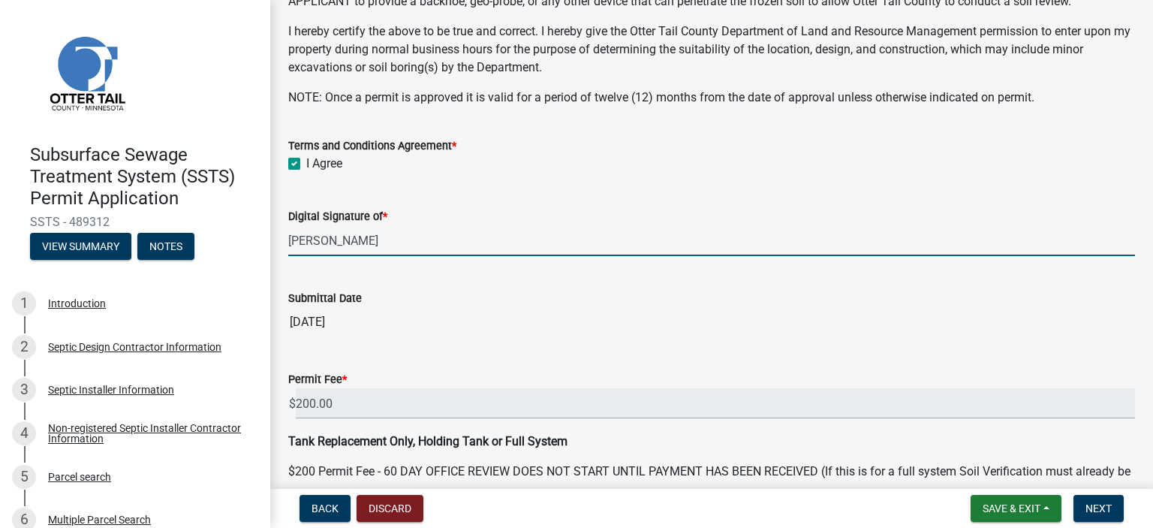
scroll to position [526, 0]
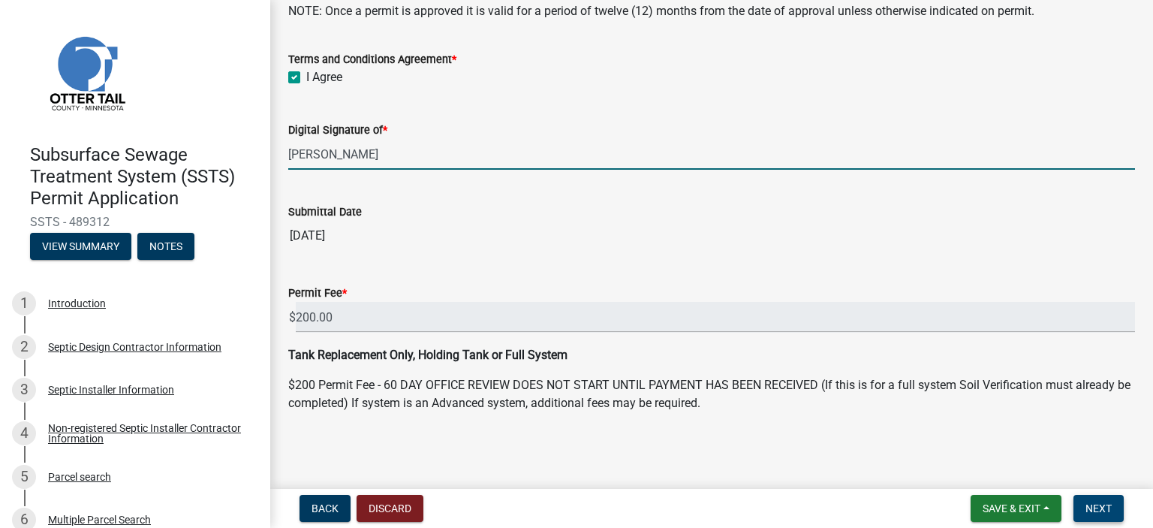
click at [1106, 510] on span "Next" at bounding box center [1099, 508] width 26 height 12
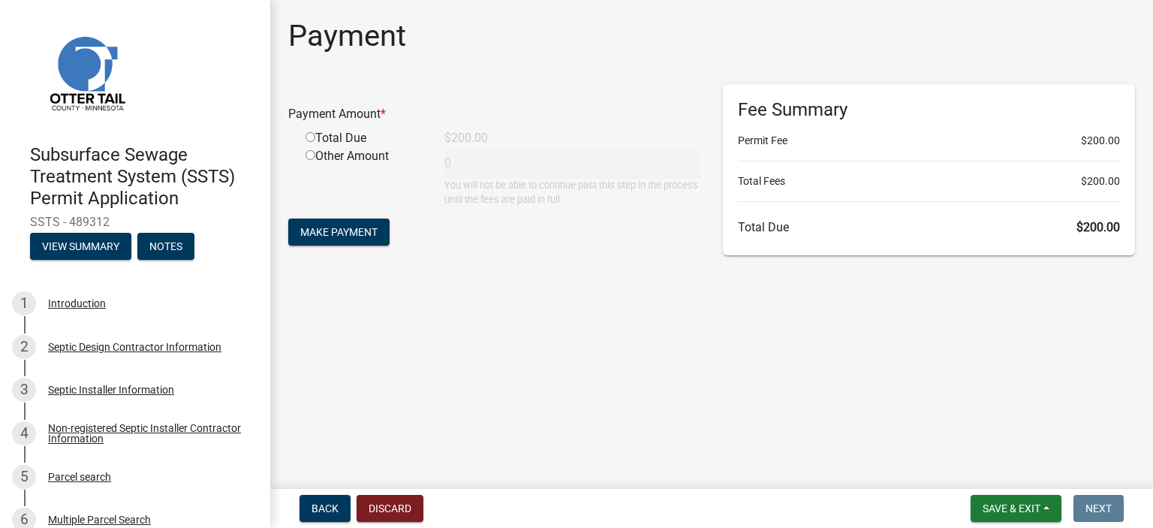
click at [310, 129] on div "Total Due" at bounding box center [363, 138] width 139 height 18
click at [310, 132] on input "radio" at bounding box center [311, 137] width 10 height 10
radio input "true"
type input "200"
click at [351, 228] on span "Make Payment" at bounding box center [338, 232] width 77 height 12
